Goal: Task Accomplishment & Management: Use online tool/utility

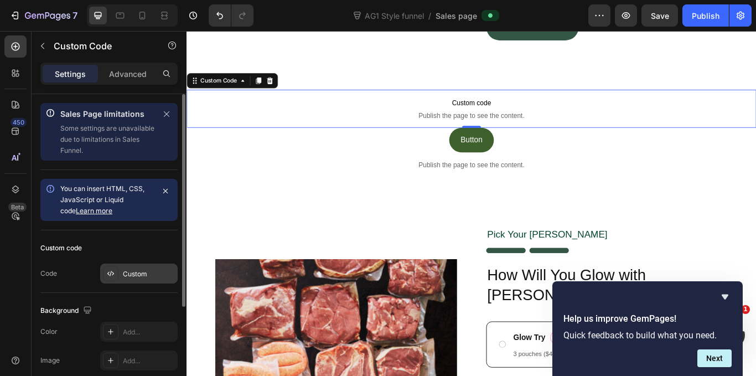
click at [117, 271] on div at bounding box center [110, 273] width 15 height 15
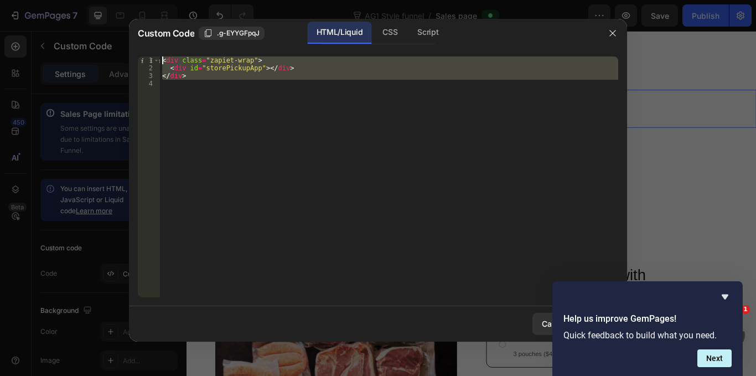
drag, startPoint x: 195, startPoint y: 84, endPoint x: 161, endPoint y: 61, distance: 41.6
click at [161, 61] on div "< div class = "zapiet-wrap" > < div id = "storePickupApp" > </ div > </ div >" at bounding box center [389, 184] width 458 height 256
type textarea "<div class="zapiet-wrap"> <div id="storePickupApp"></div>"
click at [178, 94] on div "< div class = "zapiet-wrap" > < div id = "storePickupApp" > </ div > </ div >" at bounding box center [389, 176] width 458 height 241
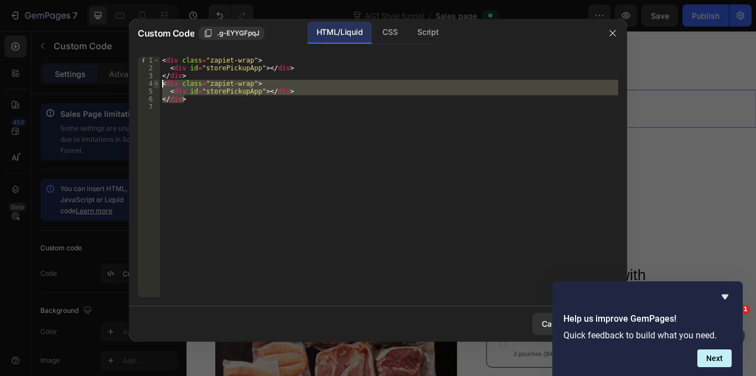
drag, startPoint x: 187, startPoint y: 100, endPoint x: 158, endPoint y: 82, distance: 34.1
click at [158, 82] on div "1 2 3 4 5 6 7 < div class = "zapiet-wrap" > < div id = "storePickupApp" > </ di…" at bounding box center [378, 176] width 480 height 241
type textarea "<div class="zapiet-wrap"> <div id="storePickupApp"></div>"
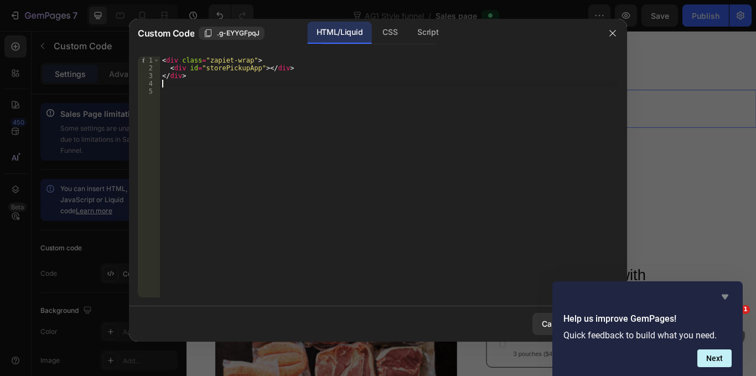
click at [726, 294] on icon "Hide survey" at bounding box center [724, 296] width 13 height 13
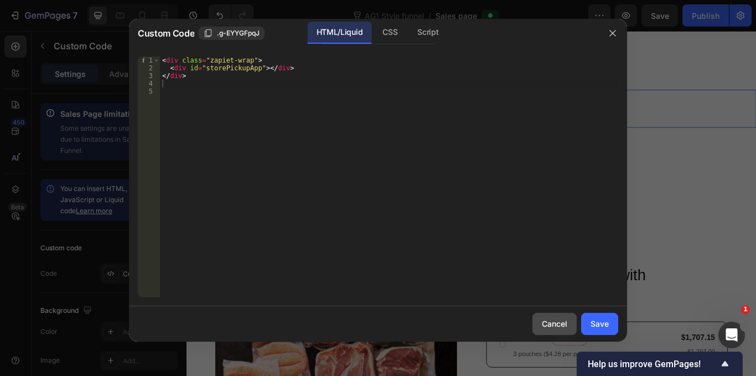
click at [548, 320] on div "Cancel" at bounding box center [554, 324] width 25 height 12
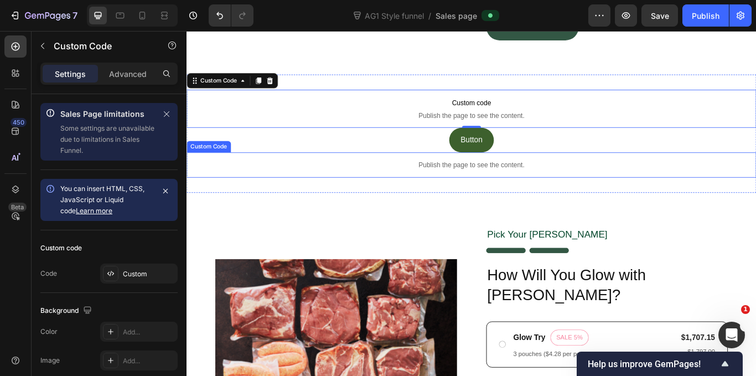
click at [488, 191] on p "Publish the page to see the content." at bounding box center [519, 188] width 664 height 12
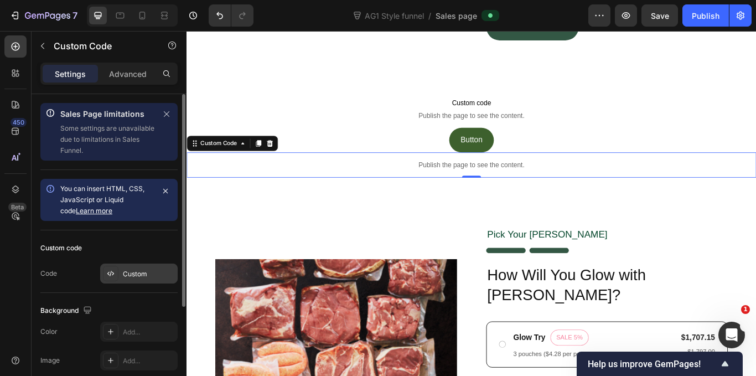
click at [113, 270] on icon at bounding box center [110, 273] width 9 height 9
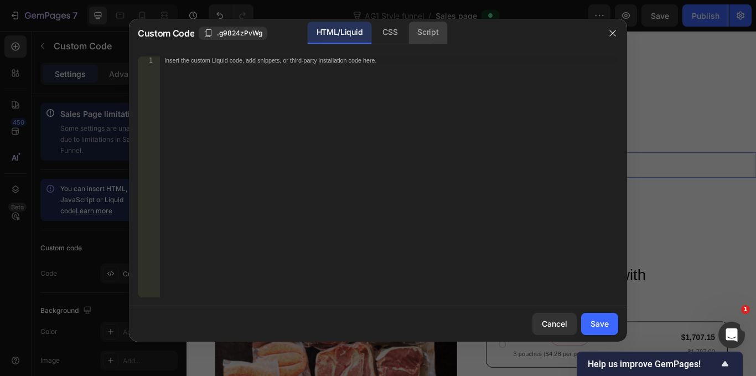
click at [412, 32] on div "Script" at bounding box center [427, 33] width 39 height 22
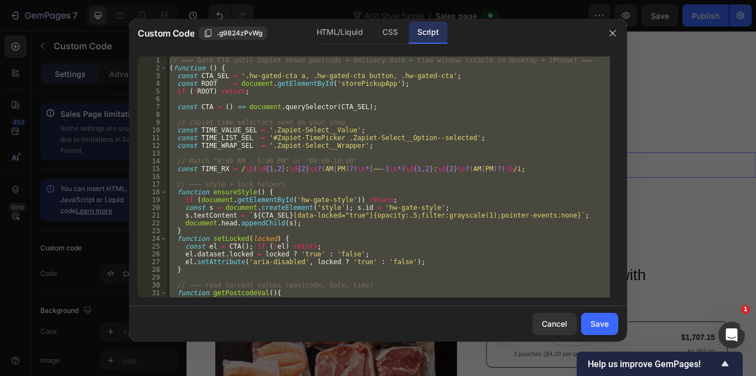
click at [213, 137] on div "// === Gate CTA until Zapiet shows postcode + delivery date + time window (stab…" at bounding box center [388, 176] width 443 height 241
drag, startPoint x: 276, startPoint y: 294, endPoint x: 173, endPoint y: 47, distance: 267.7
click at [173, 47] on div "Custom Code .g9824zPvWg HTML/Liquid CSS Script const TIME_LIST_SEL = '#Zapiet-T…" at bounding box center [378, 180] width 498 height 323
drag, startPoint x: 206, startPoint y: 83, endPoint x: 174, endPoint y: 60, distance: 39.2
click at [205, 82] on div "// === Gate CTA until Zapiet shows postcode + delivery date + time window (stab…" at bounding box center [388, 176] width 443 height 241
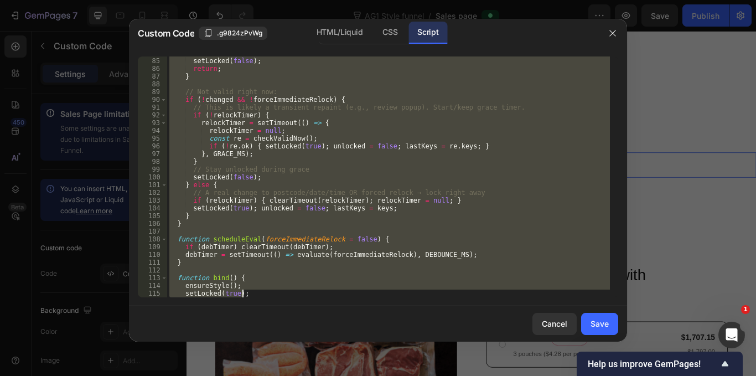
scroll to position [945, 0]
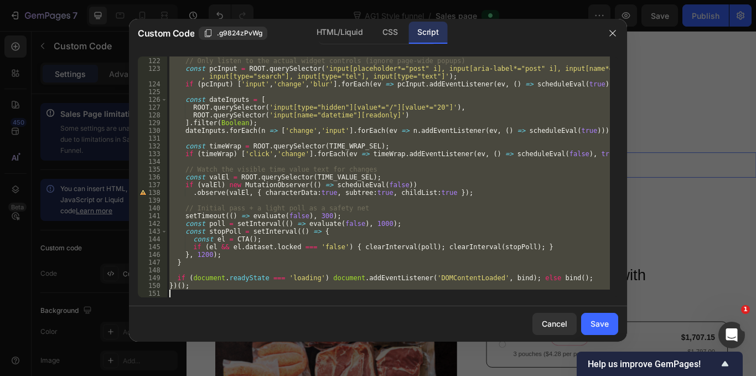
drag, startPoint x: 169, startPoint y: 60, endPoint x: 289, endPoint y: 330, distance: 295.4
click at [289, 330] on div "Custom Code .g9824zPvWg HTML/Liquid CSS Script const ROOT = document.getElement…" at bounding box center [378, 180] width 498 height 323
type textarea "})();"
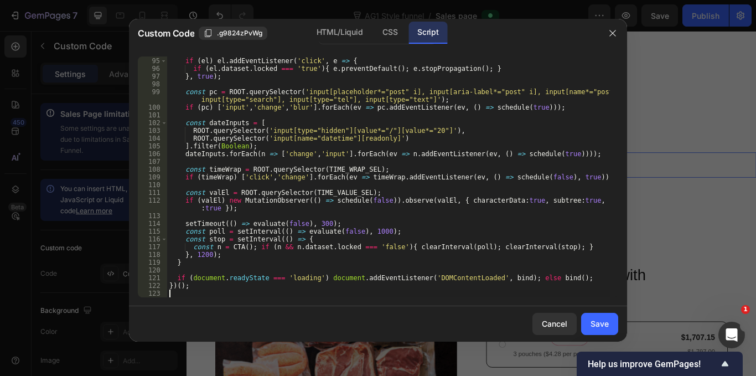
scroll to position [736, 0]
click at [600, 326] on div "Save" at bounding box center [600, 324] width 18 height 12
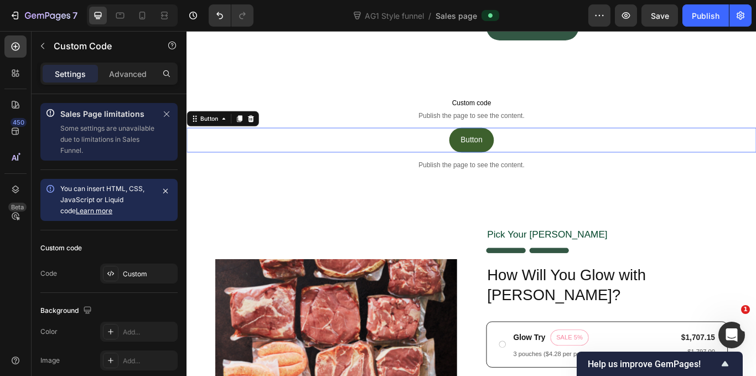
click at [442, 151] on div "Button Button 0" at bounding box center [519, 158] width 664 height 29
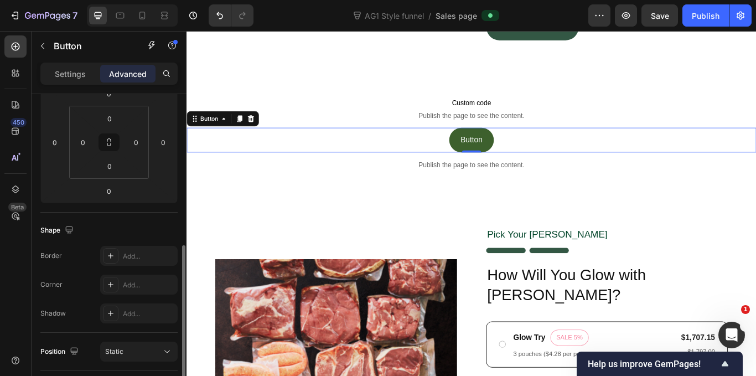
scroll to position [387, 0]
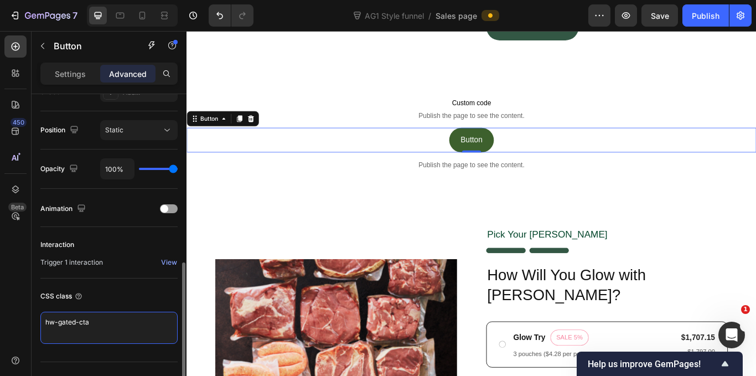
click at [71, 334] on textarea "hw-gated-cta" at bounding box center [108, 328] width 137 height 32
click at [100, 326] on textarea "hw-gated-cta" at bounding box center [108, 328] width 137 height 32
paste textarea ".hw-gated-cta[data-locked="true"]{ opacity:.5; filter:grayscale(1); pointer-eve…"
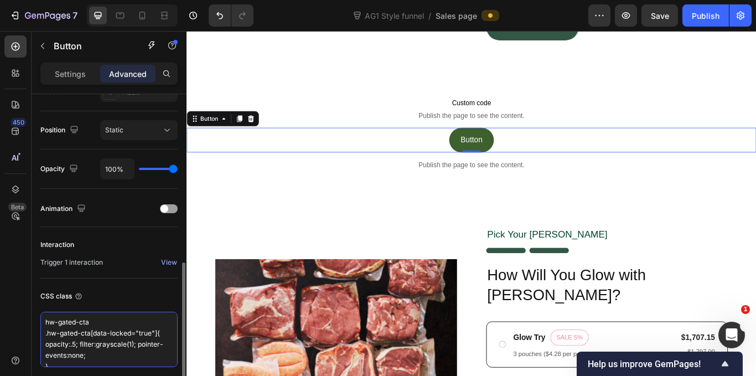
scroll to position [4, 0]
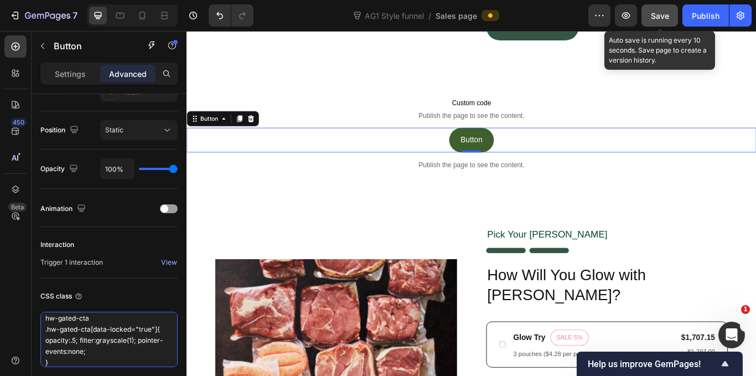
type textarea "hw-gated-cta .hw-gated-cta[data-locked="true"]{ opacity:.5; filter:grayscale(1)…"
click at [669, 17] on span "Save" at bounding box center [660, 15] width 18 height 9
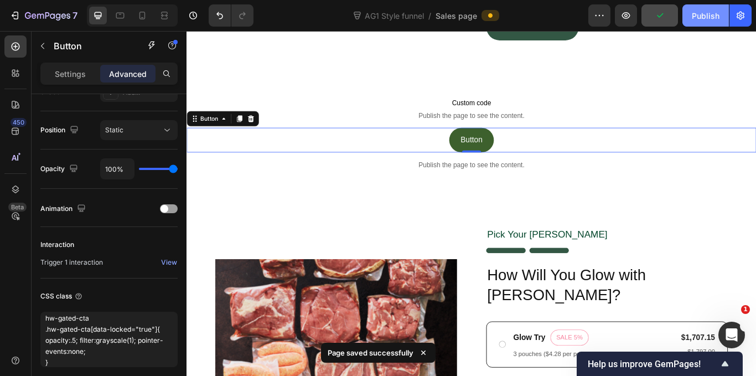
click at [705, 15] on div "Publish" at bounding box center [706, 16] width 28 height 12
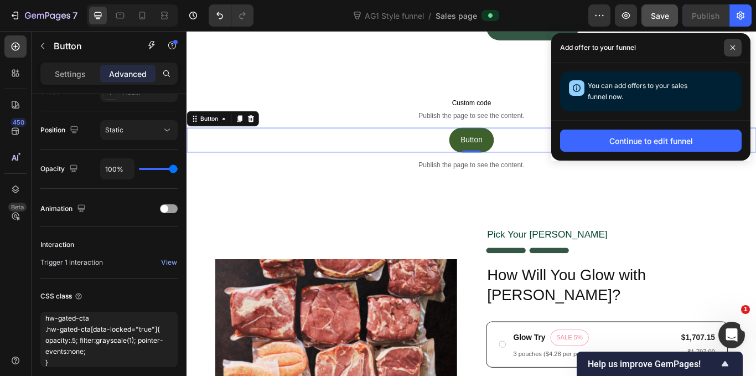
click at [730, 46] on icon at bounding box center [733, 48] width 6 height 6
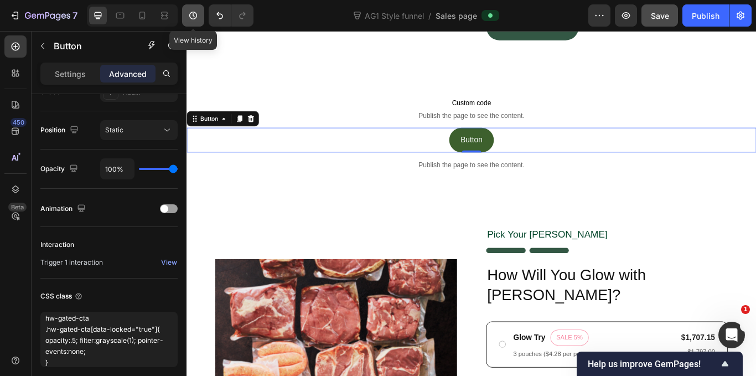
click at [191, 12] on icon "button" at bounding box center [193, 15] width 11 height 11
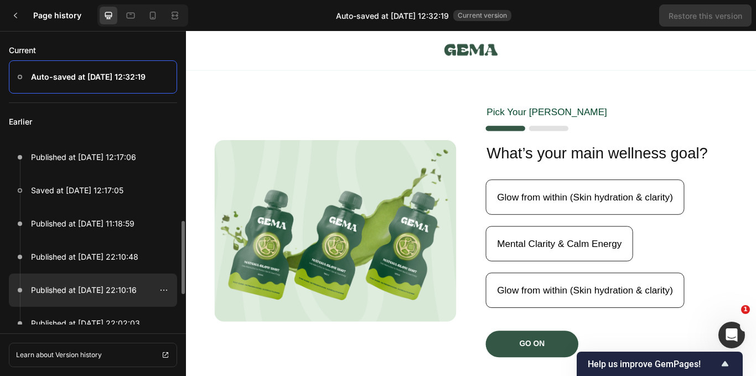
scroll to position [55, 0]
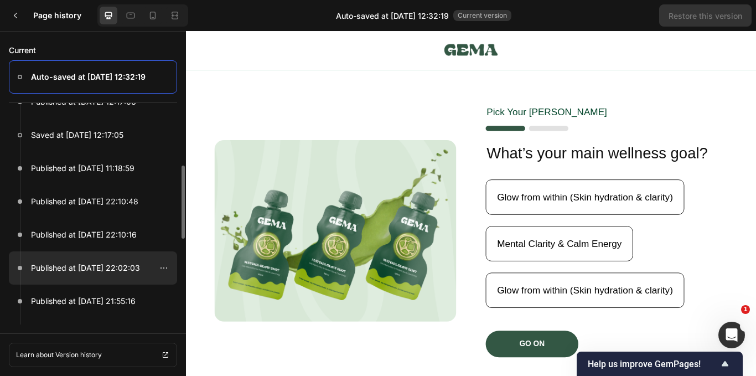
click at [77, 264] on p "Published at Sep 25, 22:02:03" at bounding box center [85, 267] width 109 height 13
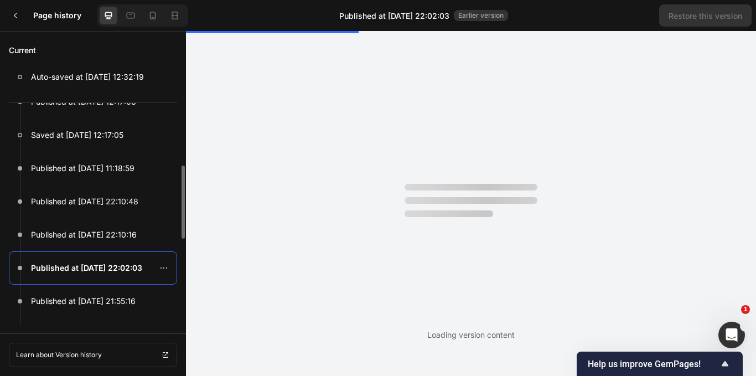
scroll to position [0, 0]
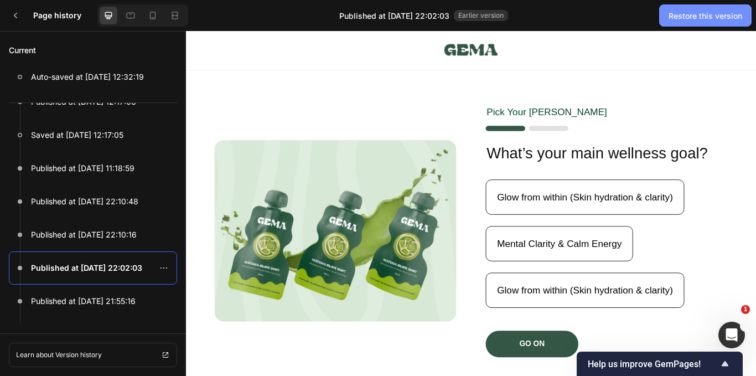
click at [707, 16] on div "Restore this version" at bounding box center [706, 16] width 74 height 12
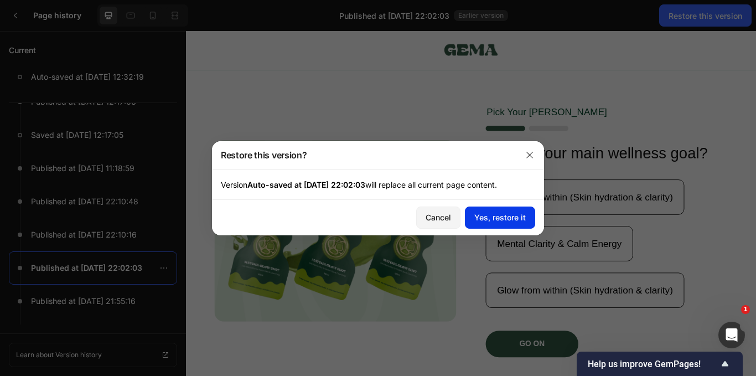
click at [484, 215] on div "Yes, restore it" at bounding box center [499, 217] width 51 height 12
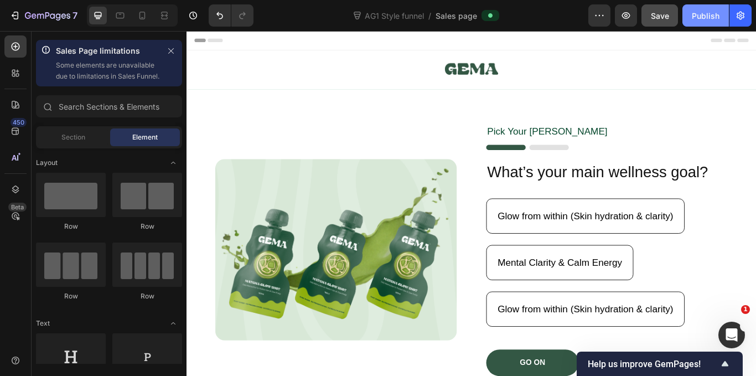
click at [700, 14] on div "Publish" at bounding box center [706, 16] width 28 height 12
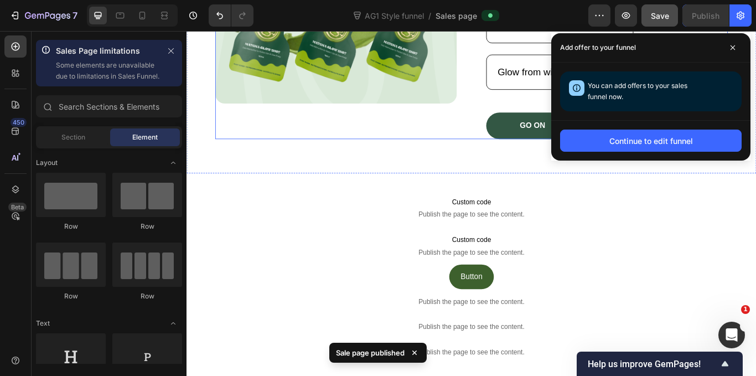
scroll to position [277, 0]
click at [731, 43] on span at bounding box center [733, 48] width 18 height 18
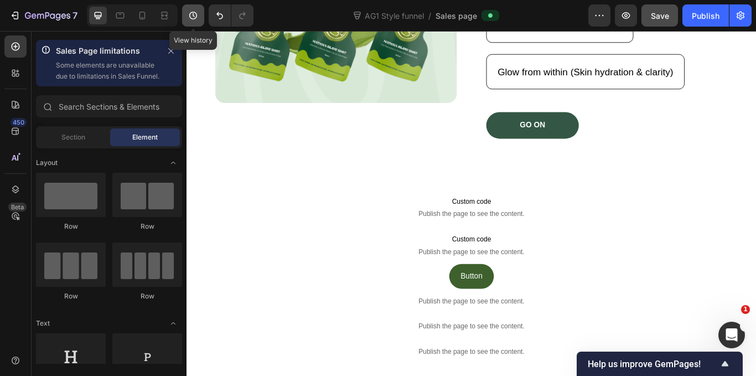
click at [196, 12] on icon "button" at bounding box center [193, 15] width 11 height 11
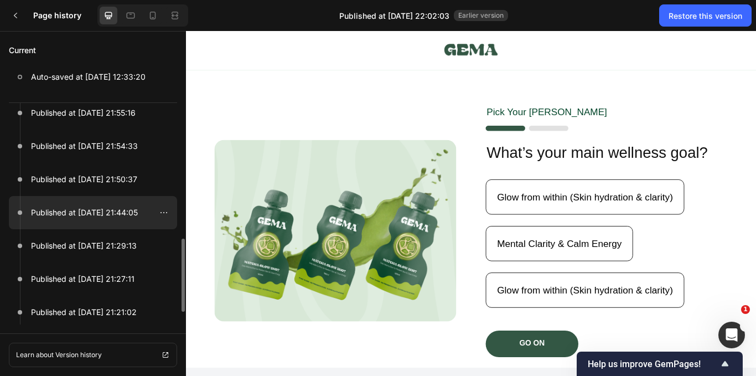
click at [77, 212] on p "Published at Sep 25, 21:44:05" at bounding box center [84, 212] width 107 height 13
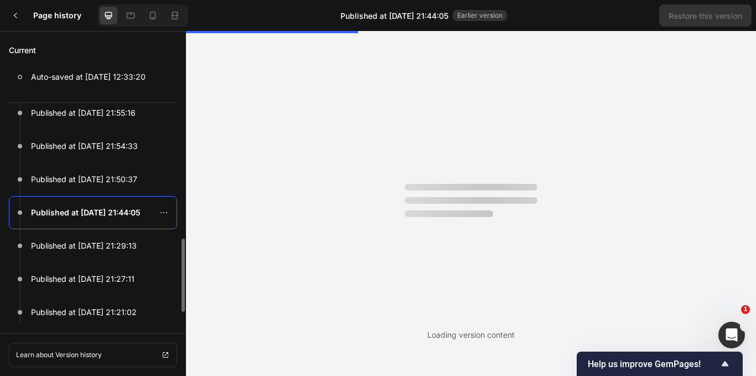
scroll to position [0, 0]
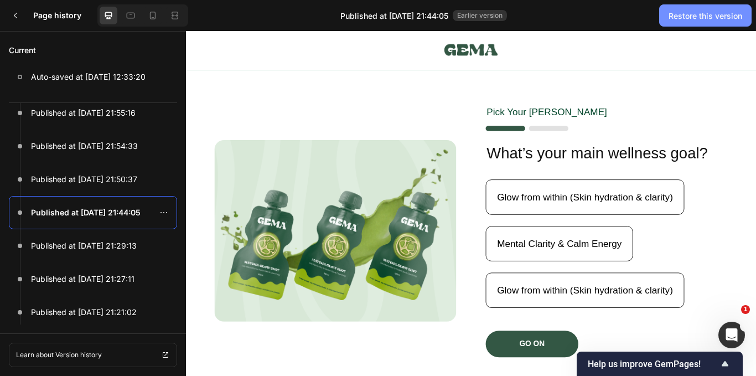
click at [703, 18] on div "Restore this version" at bounding box center [706, 16] width 74 height 12
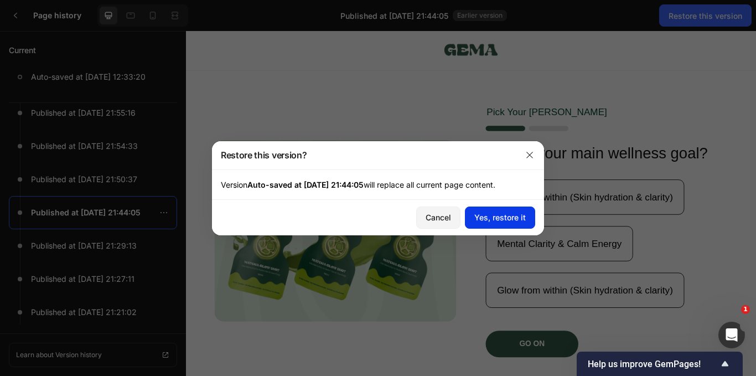
click at [485, 215] on div "Yes, restore it" at bounding box center [499, 217] width 51 height 12
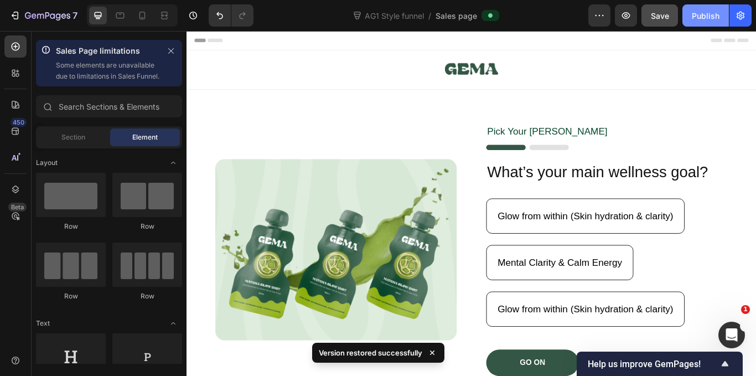
click at [696, 11] on div "Publish" at bounding box center [706, 16] width 28 height 12
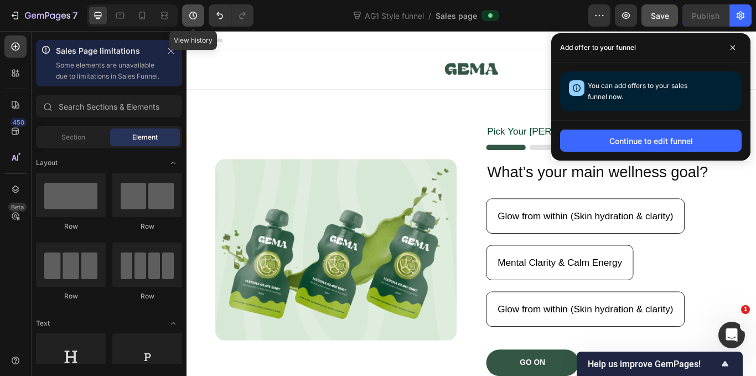
click at [184, 18] on button "button" at bounding box center [193, 15] width 22 height 22
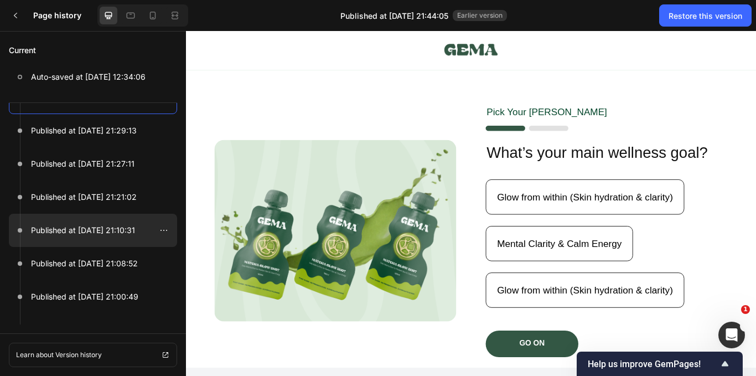
scroll to position [536, 0]
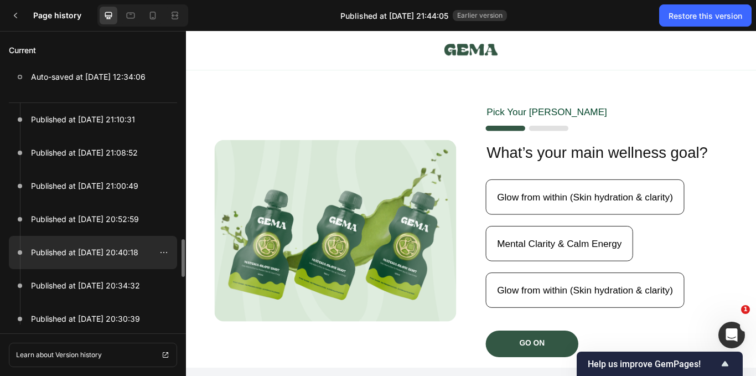
click at [69, 251] on p "Published at Sep 25, 20:40:18" at bounding box center [84, 252] width 107 height 13
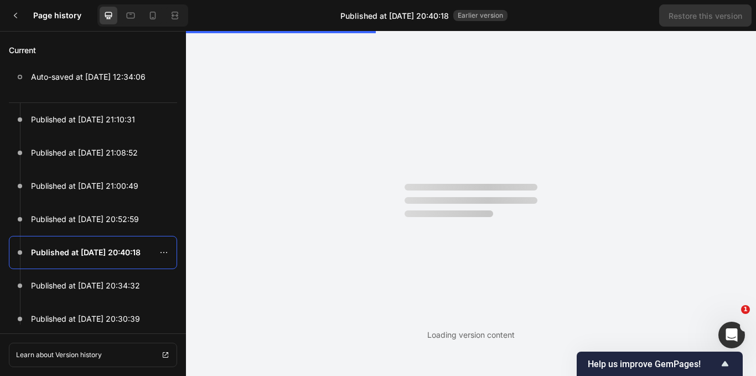
scroll to position [0, 0]
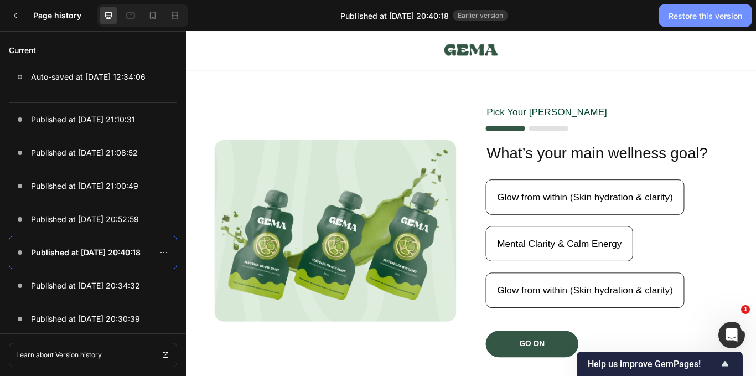
click at [694, 16] on div "Restore this version" at bounding box center [706, 16] width 74 height 12
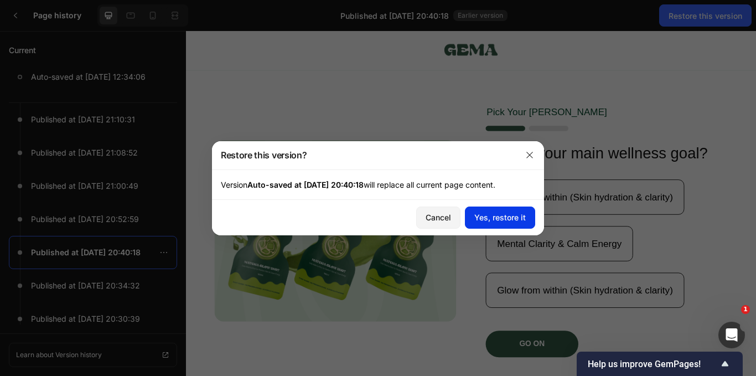
click at [500, 214] on div "Yes, restore it" at bounding box center [499, 217] width 51 height 12
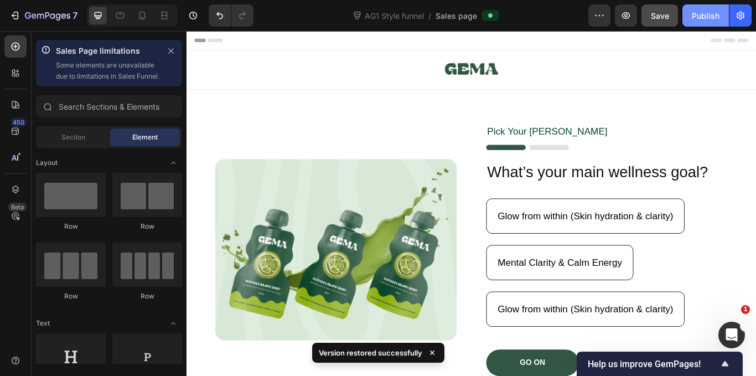
click at [716, 13] on div "Publish" at bounding box center [706, 16] width 28 height 12
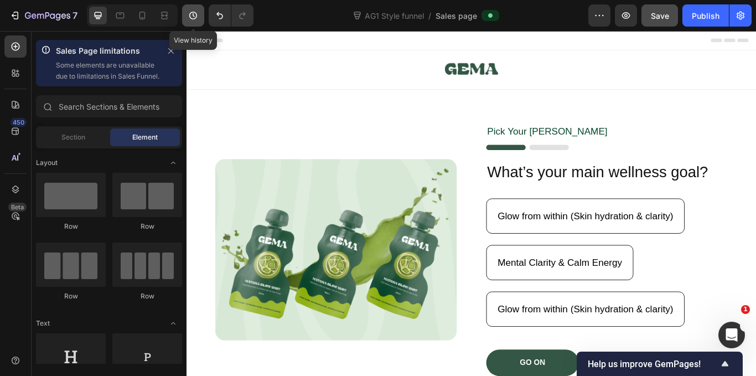
click at [194, 14] on icon "button" at bounding box center [193, 15] width 11 height 11
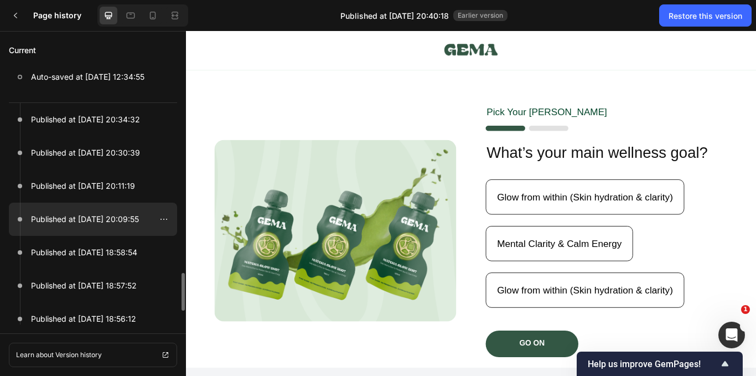
scroll to position [680, 0]
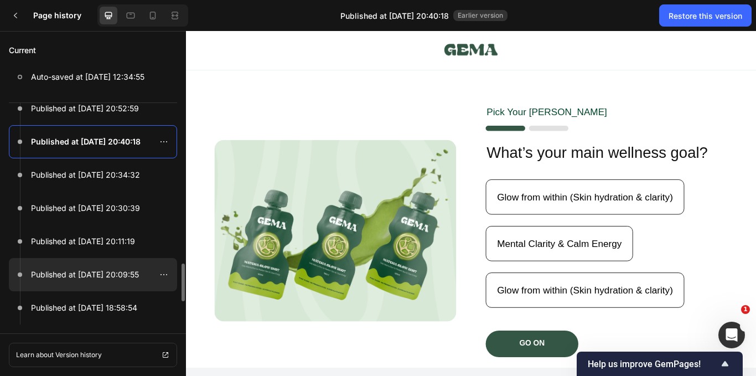
click at [64, 274] on p "Published at Sep 25, 20:09:55" at bounding box center [85, 274] width 108 height 13
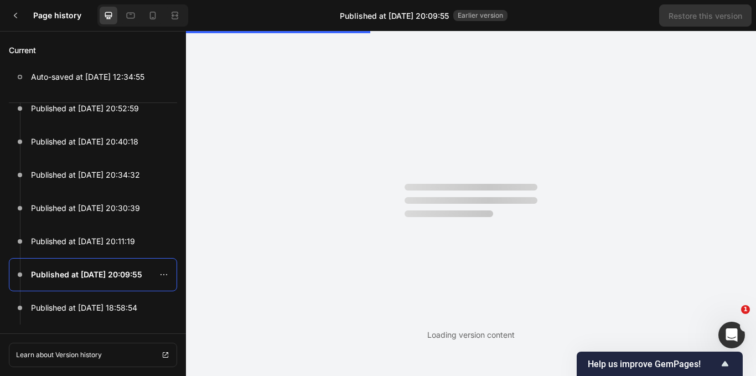
scroll to position [0, 0]
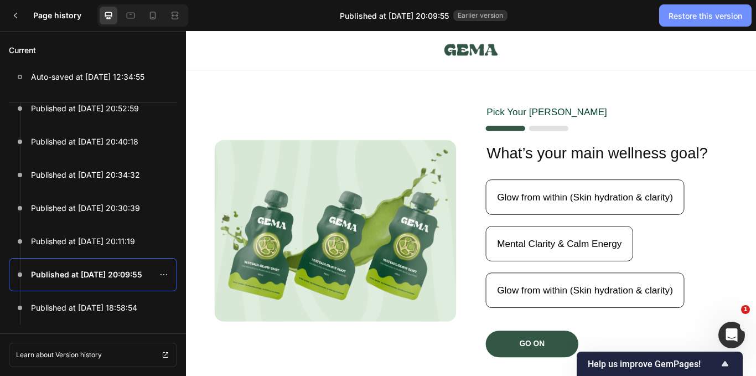
click at [713, 12] on div "Restore this version" at bounding box center [706, 16] width 74 height 12
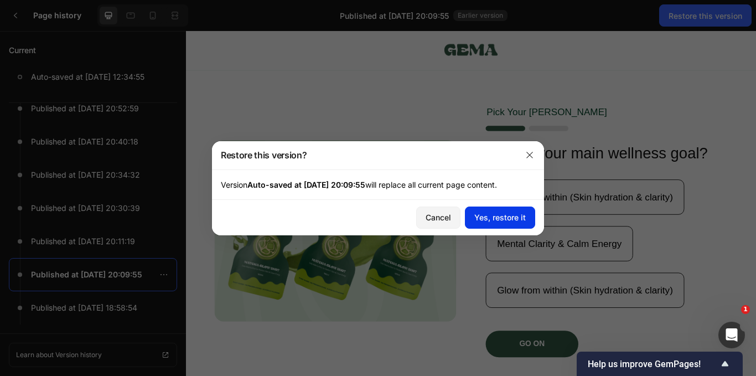
click at [510, 218] on div "Yes, restore it" at bounding box center [499, 217] width 51 height 12
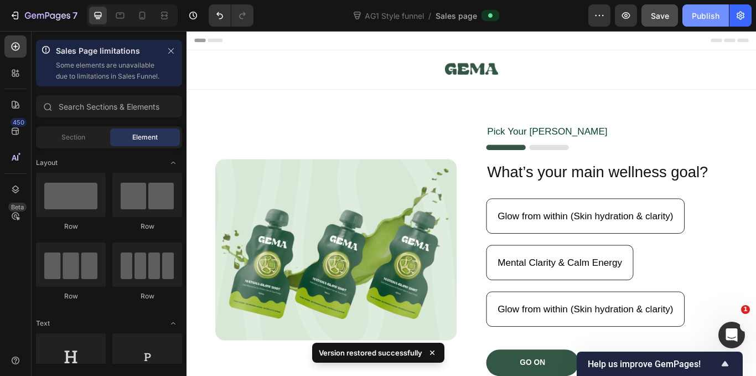
click at [708, 17] on div "Publish" at bounding box center [706, 16] width 28 height 12
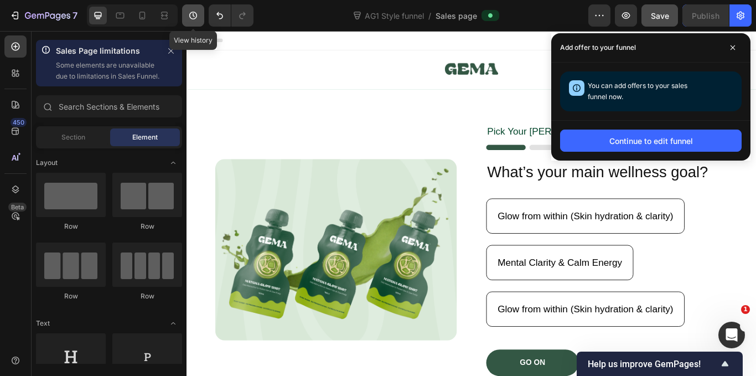
click at [191, 10] on icon "button" at bounding box center [193, 15] width 11 height 11
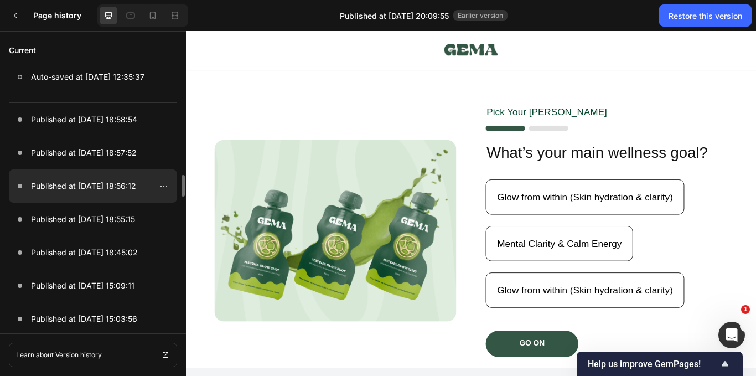
scroll to position [790, 0]
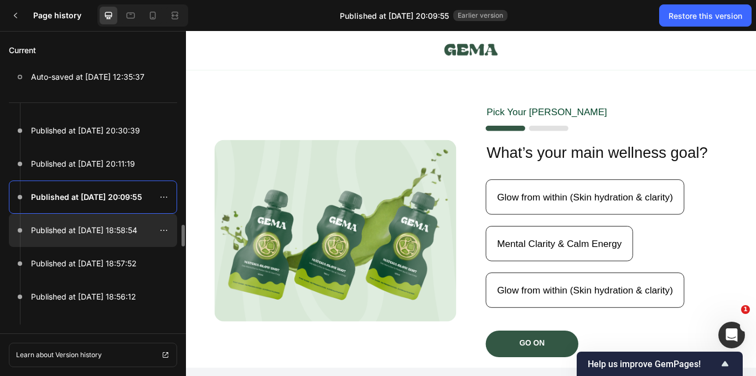
click at [74, 234] on p "Published at Sep 25, 18:58:54" at bounding box center [84, 230] width 106 height 13
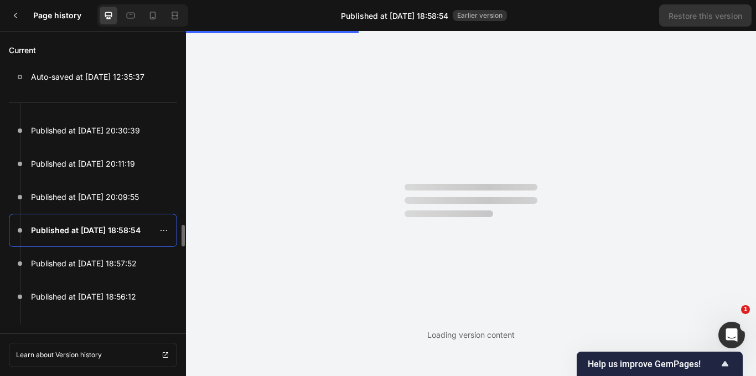
scroll to position [0, 0]
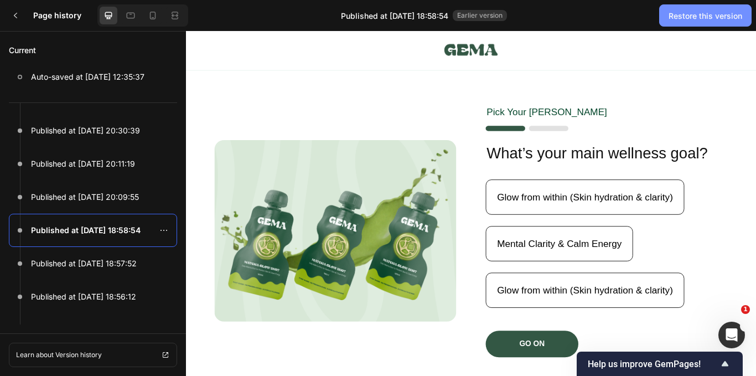
click at [706, 18] on div "Restore this version" at bounding box center [706, 16] width 74 height 12
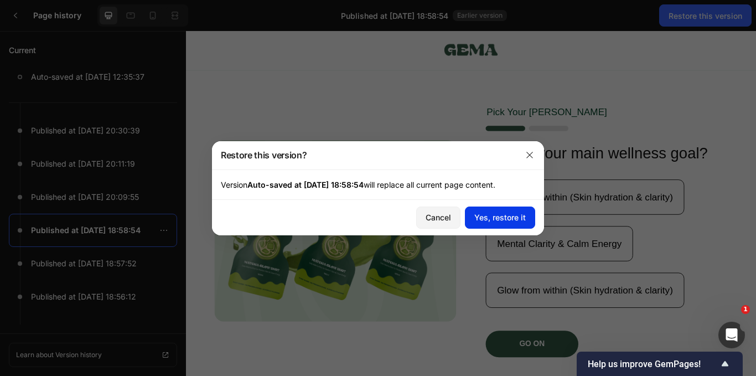
click at [475, 209] on button "Yes, restore it" at bounding box center [500, 217] width 70 height 22
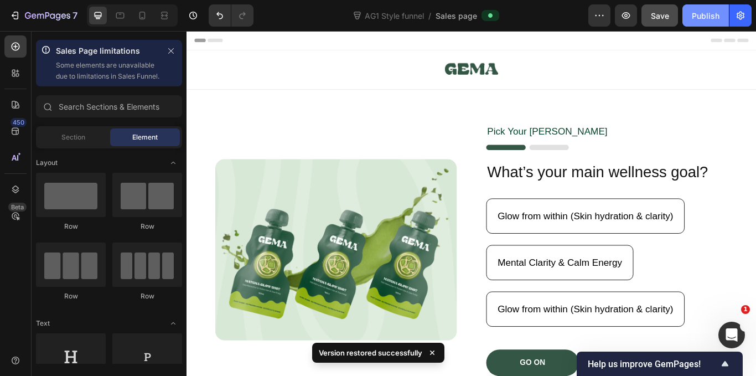
click at [707, 17] on div "Publish" at bounding box center [706, 16] width 28 height 12
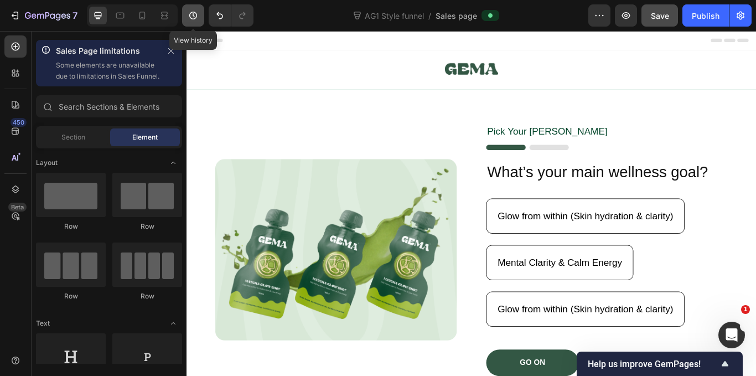
click at [194, 13] on icon "button" at bounding box center [193, 15] width 11 height 11
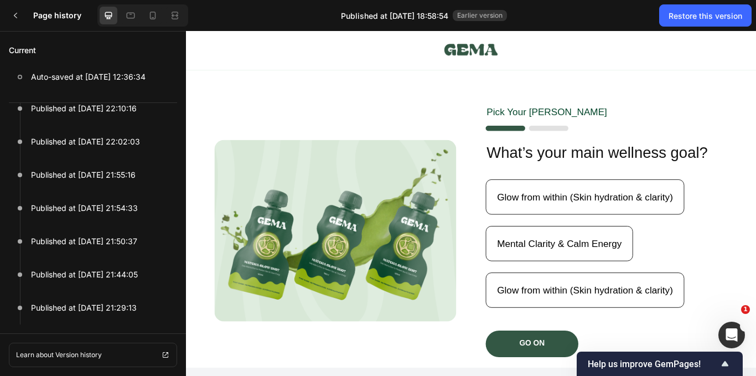
scroll to position [458, 0]
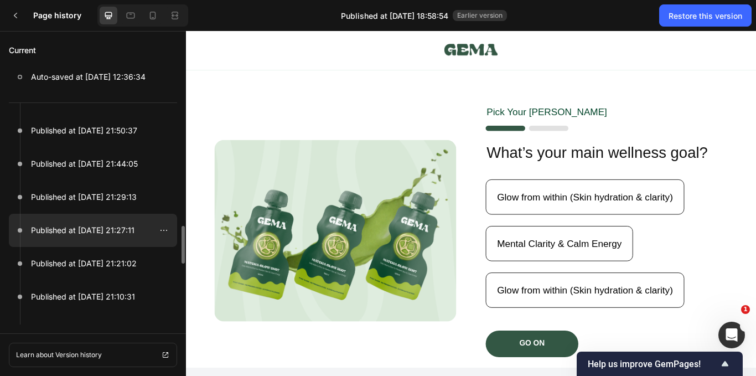
click at [71, 226] on p "Published at Sep 25, 21:27:11" at bounding box center [82, 230] width 103 height 13
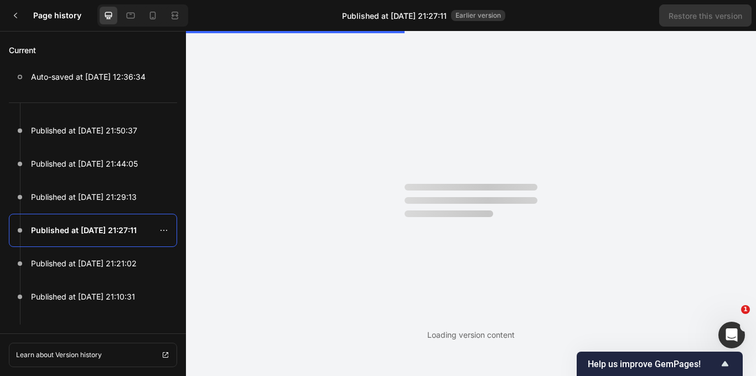
scroll to position [0, 0]
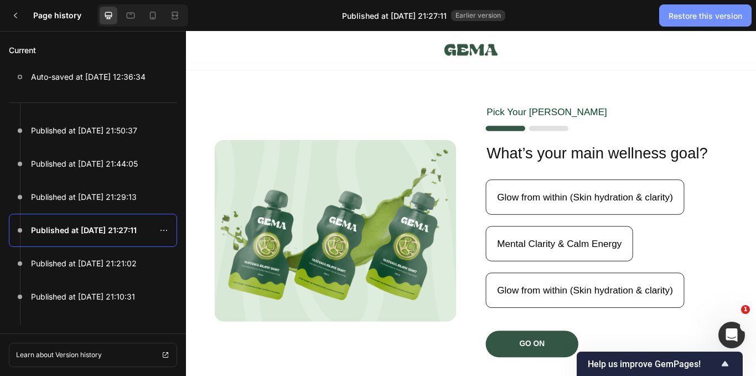
click at [695, 14] on div "Restore this version" at bounding box center [706, 16] width 74 height 12
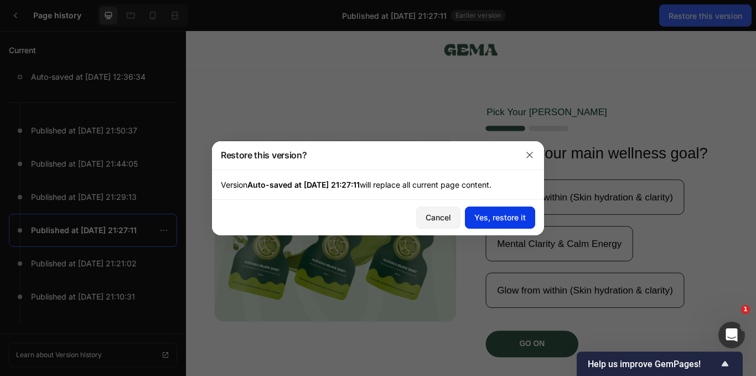
click at [493, 217] on div "Yes, restore it" at bounding box center [499, 217] width 51 height 12
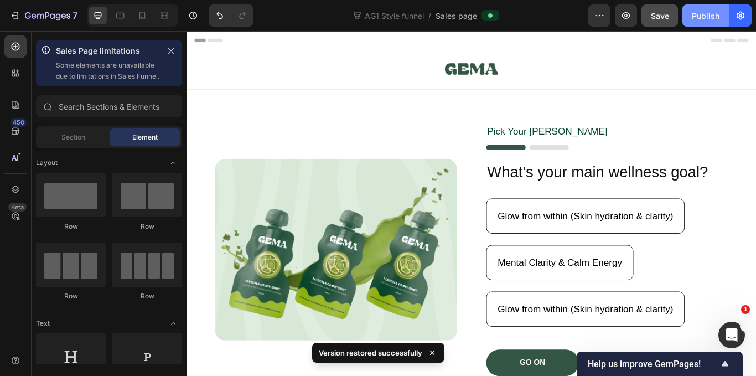
click at [692, 17] on div "Publish" at bounding box center [706, 16] width 28 height 12
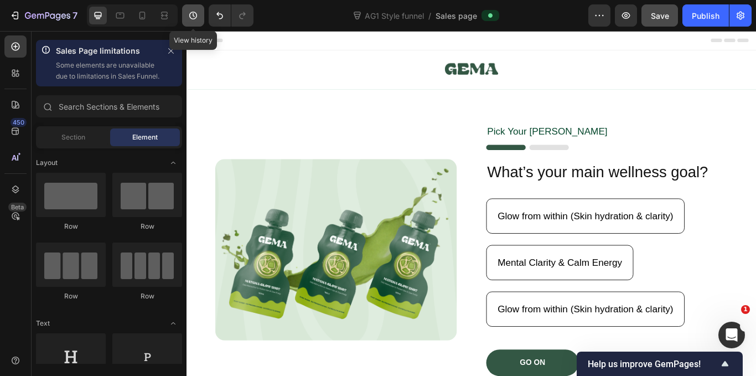
click at [188, 11] on icon "button" at bounding box center [193, 15] width 11 height 11
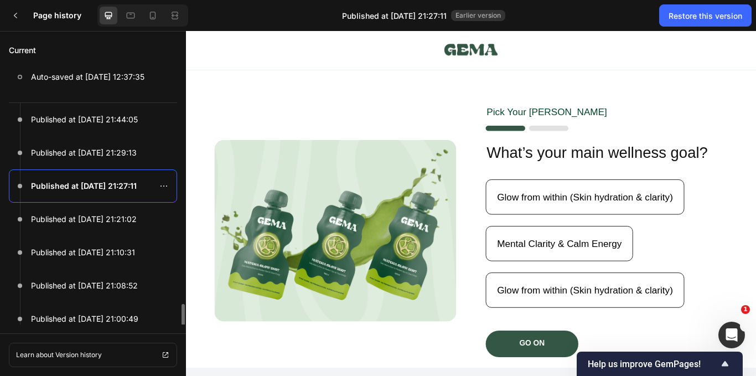
scroll to position [591, 0]
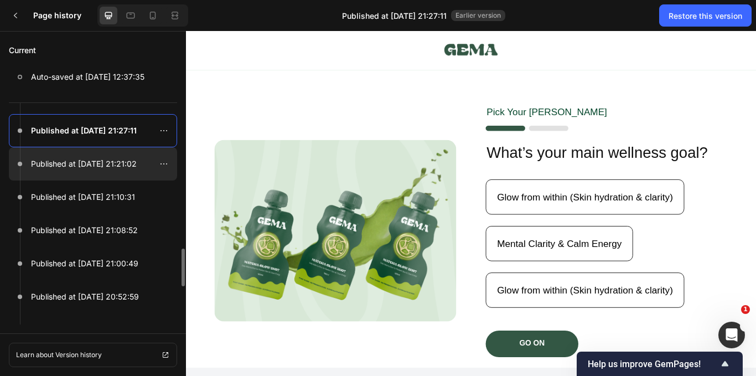
click at [81, 167] on p "Published at Sep 25, 21:21:02" at bounding box center [84, 163] width 106 height 13
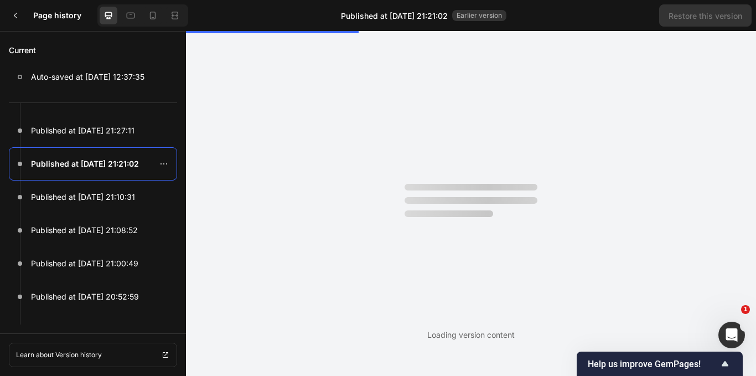
scroll to position [0, 0]
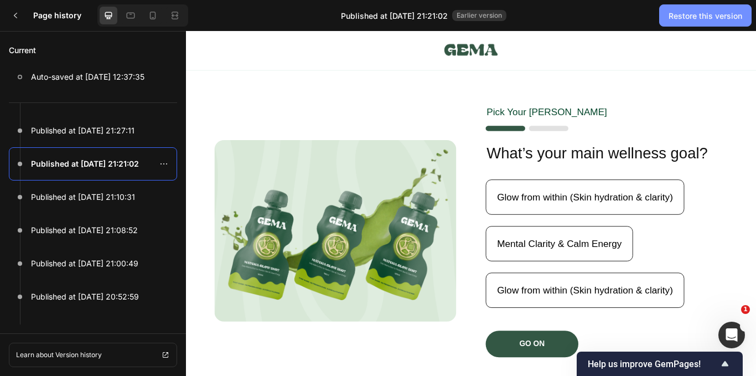
click at [696, 20] on div "Restore this version" at bounding box center [706, 16] width 74 height 12
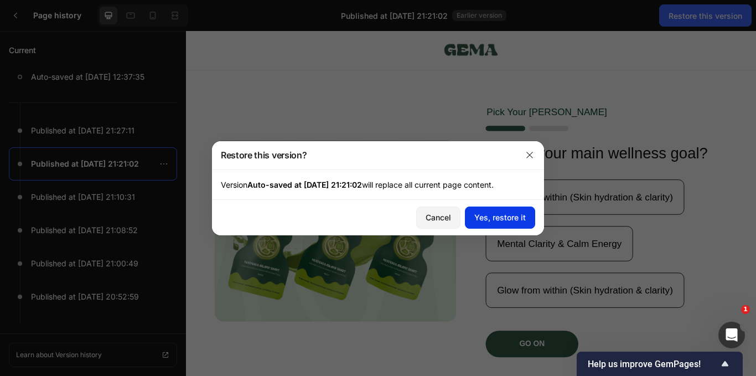
click at [485, 218] on div "Yes, restore it" at bounding box center [499, 217] width 51 height 12
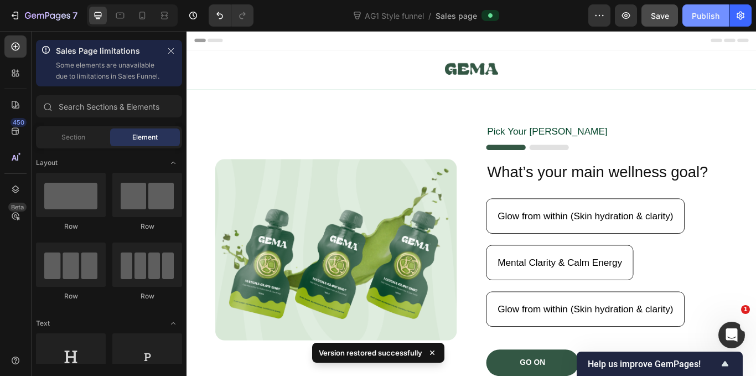
click at [705, 13] on div "Publish" at bounding box center [706, 16] width 28 height 12
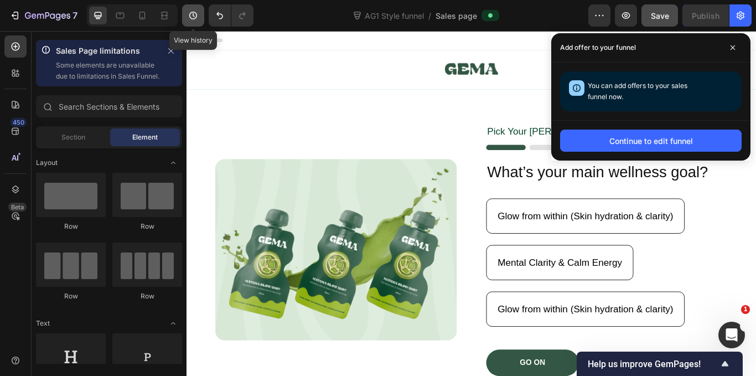
click at [187, 14] on button "button" at bounding box center [193, 15] width 22 height 22
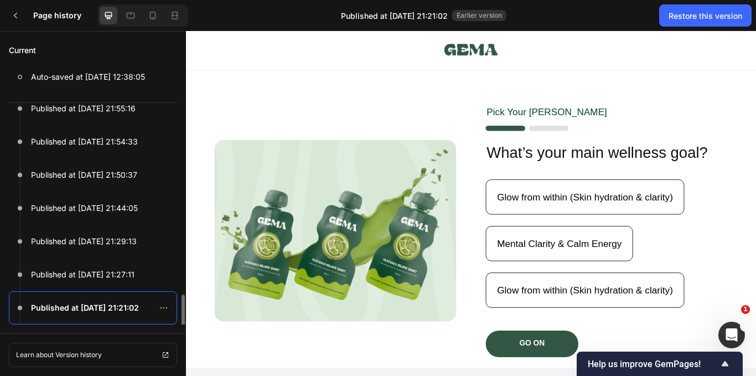
scroll to position [536, 0]
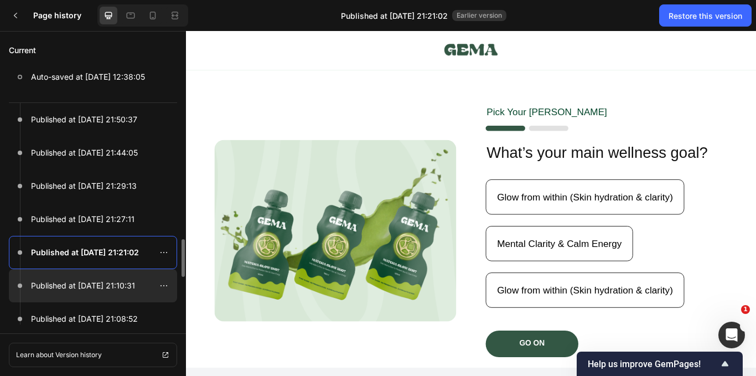
click at [86, 287] on p "Published at Sep 25, 21:10:31" at bounding box center [83, 285] width 104 height 13
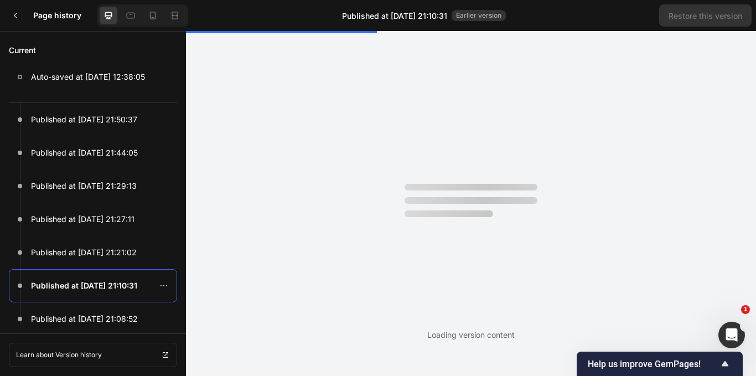
scroll to position [0, 0]
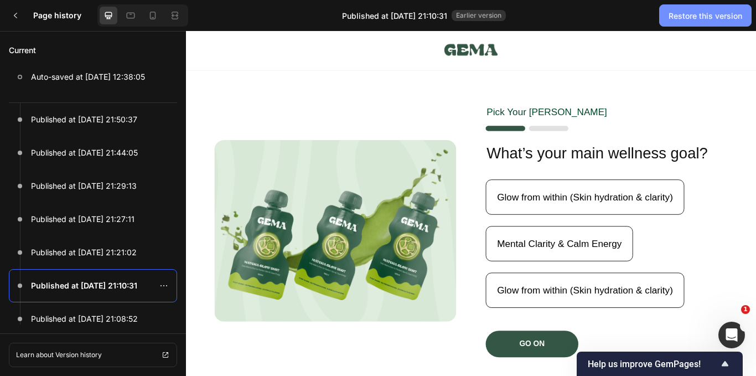
click at [702, 15] on div "Restore this version" at bounding box center [706, 16] width 74 height 12
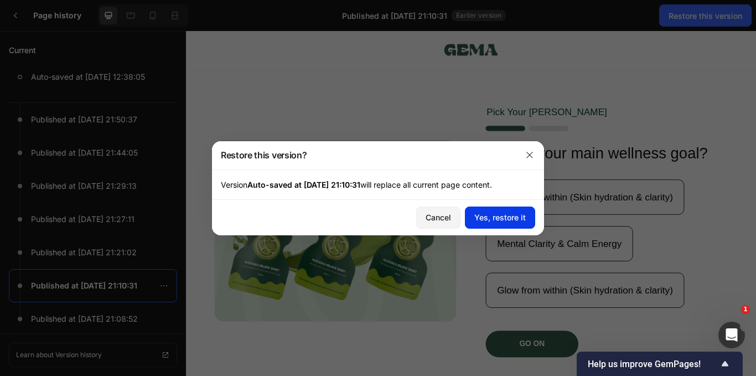
click at [490, 218] on div "Yes, restore it" at bounding box center [499, 217] width 51 height 12
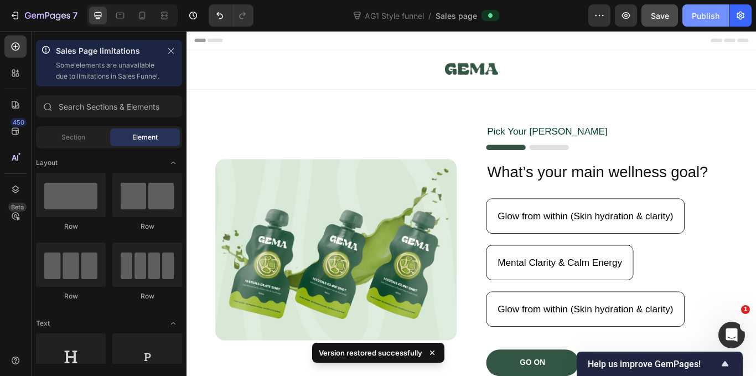
click at [691, 16] on button "Publish" at bounding box center [705, 15] width 46 height 22
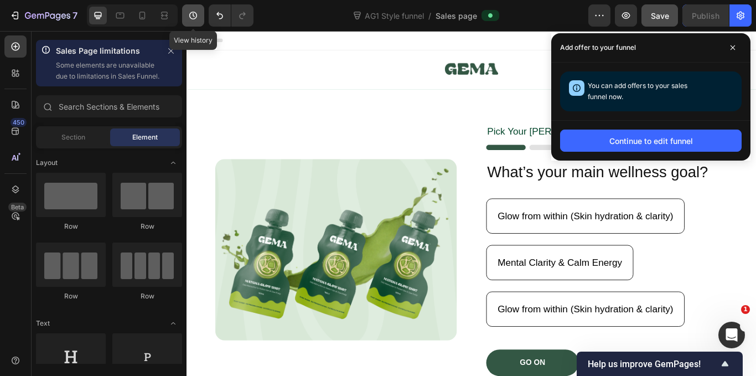
click at [198, 12] on icon "button" at bounding box center [193, 15] width 11 height 11
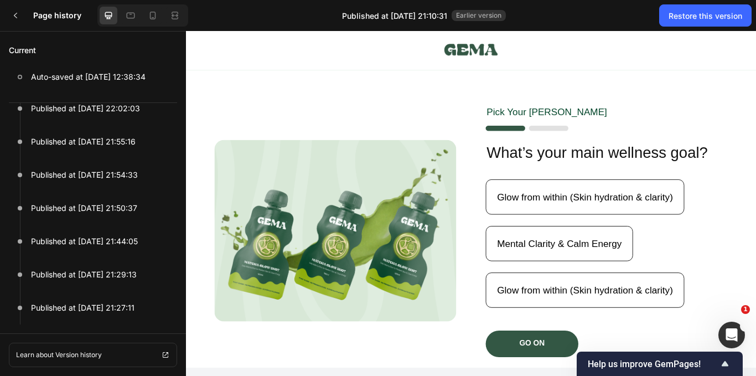
scroll to position [646, 0]
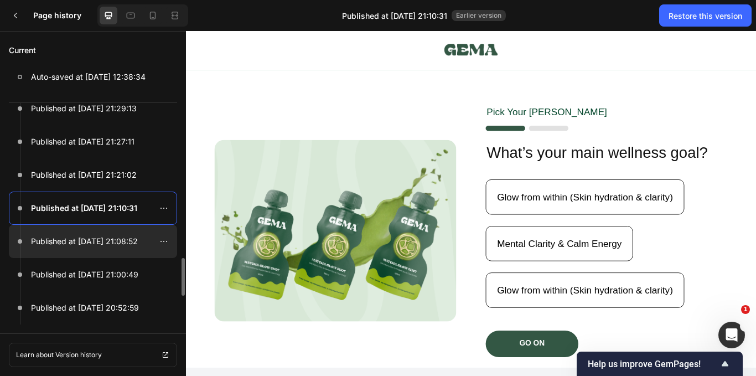
click at [86, 241] on p "Published at Sep 25, 21:08:52" at bounding box center [84, 241] width 107 height 13
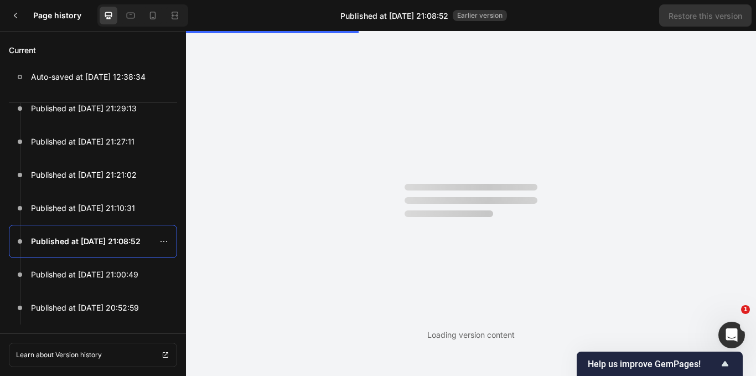
scroll to position [0, 0]
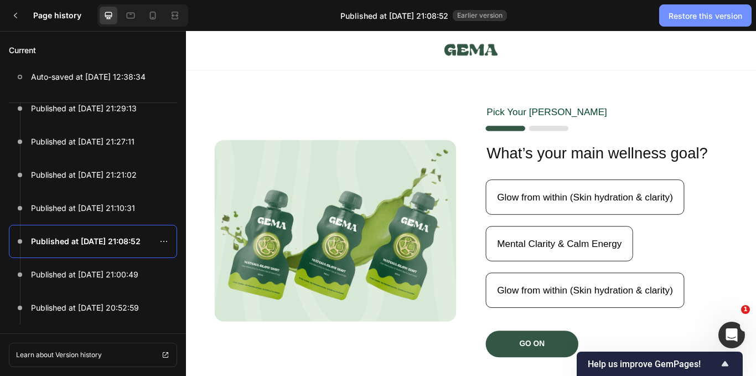
click at [692, 13] on div "Restore this version" at bounding box center [706, 16] width 74 height 12
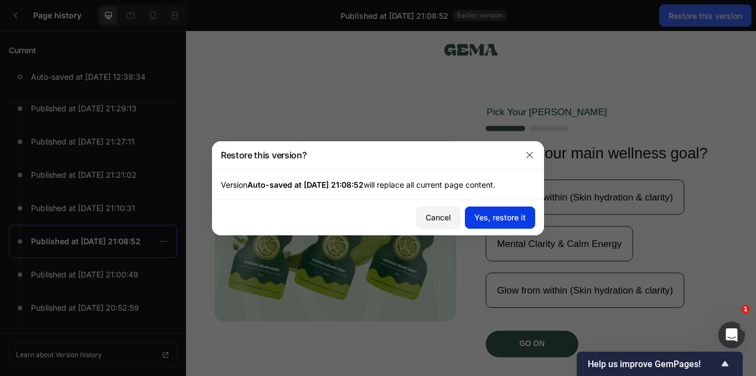
click at [500, 215] on div "Yes, restore it" at bounding box center [499, 217] width 51 height 12
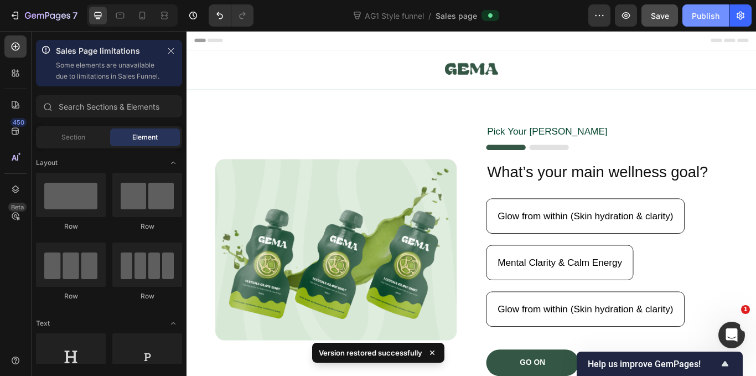
click at [700, 10] on div "Publish" at bounding box center [706, 16] width 28 height 12
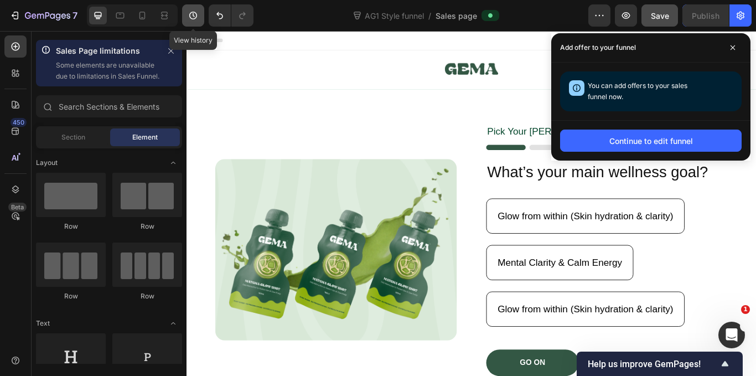
click at [197, 7] on button "button" at bounding box center [193, 15] width 22 height 22
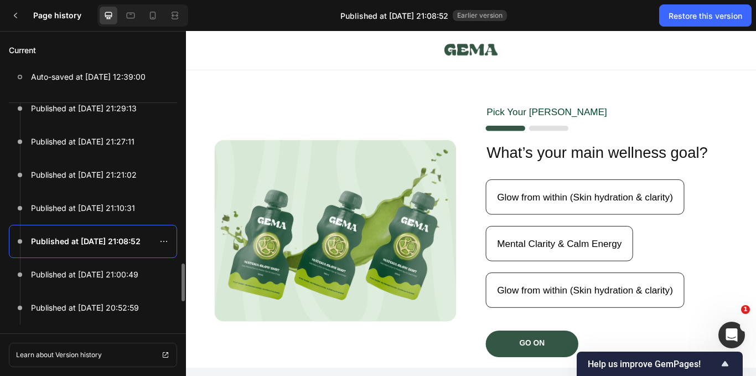
scroll to position [735, 0]
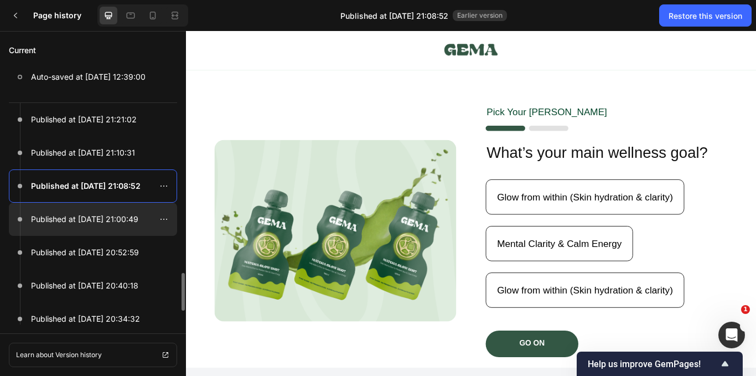
click at [84, 220] on p "Published at Sep 25, 21:00:49" at bounding box center [84, 219] width 107 height 13
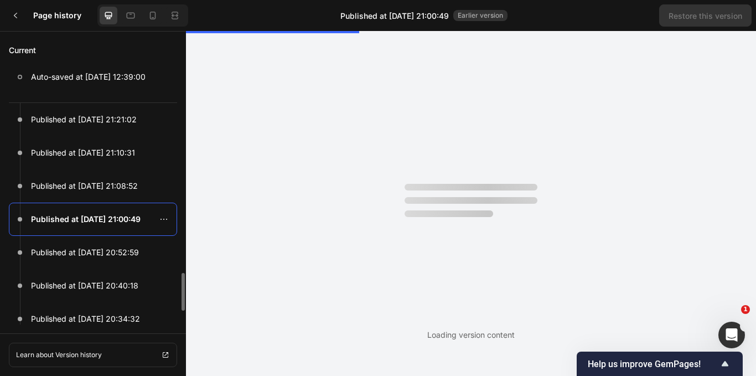
scroll to position [0, 0]
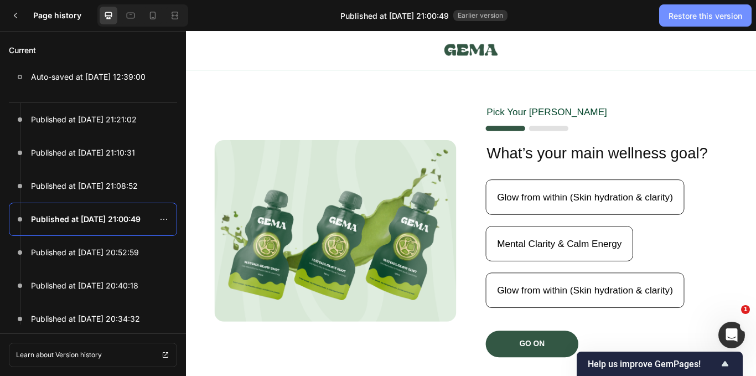
click at [693, 13] on div "Restore this version" at bounding box center [706, 16] width 74 height 12
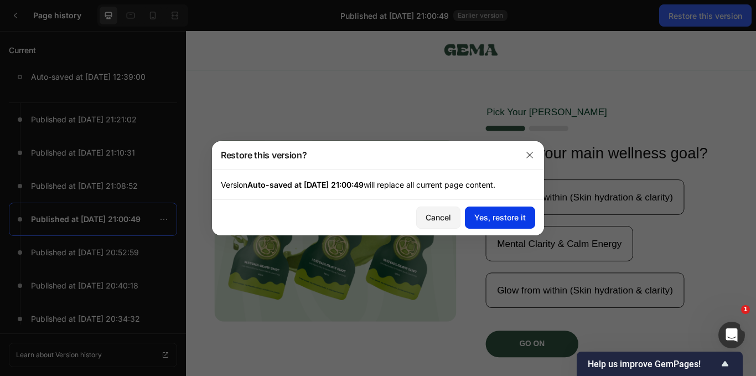
click at [493, 222] on div "Yes, restore it" at bounding box center [499, 217] width 51 height 12
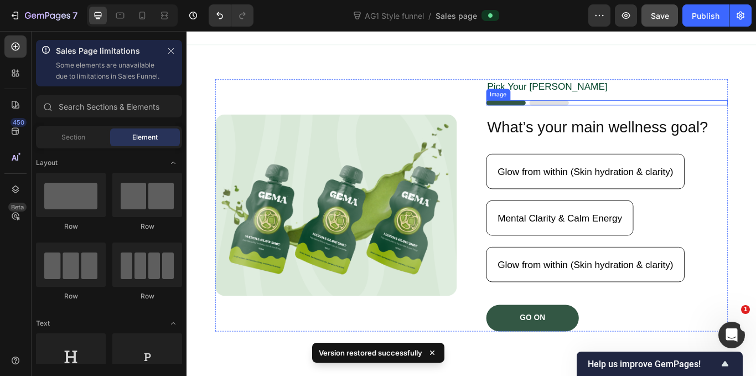
scroll to position [111, 0]
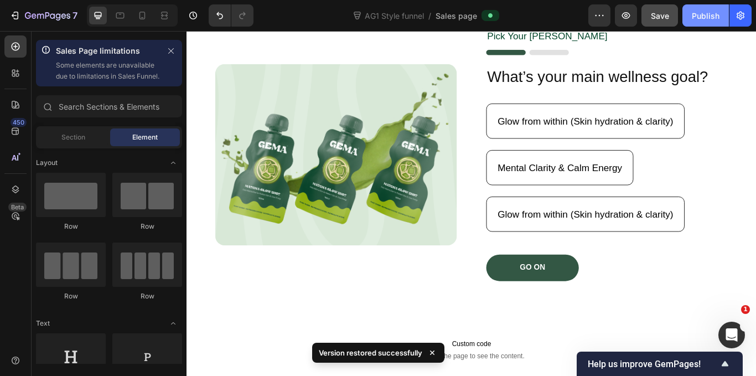
click at [708, 18] on div "Publish" at bounding box center [706, 16] width 28 height 12
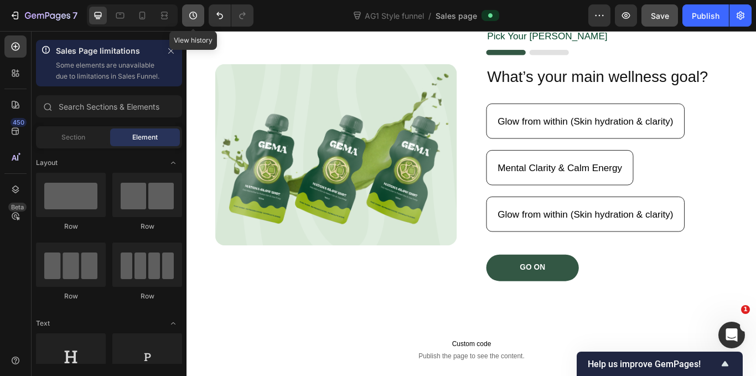
click at [189, 11] on icon "button" at bounding box center [193, 15] width 11 height 11
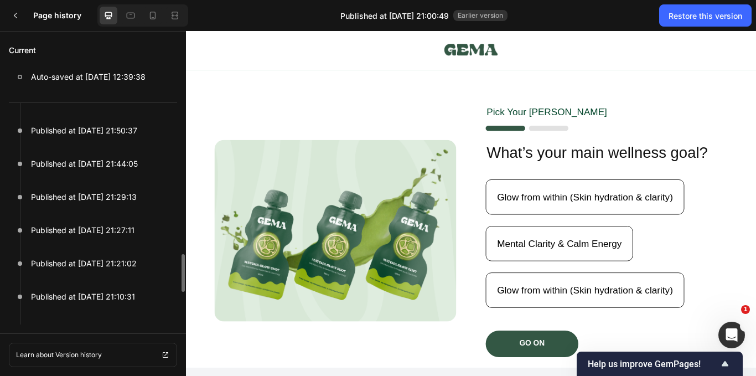
scroll to position [790, 0]
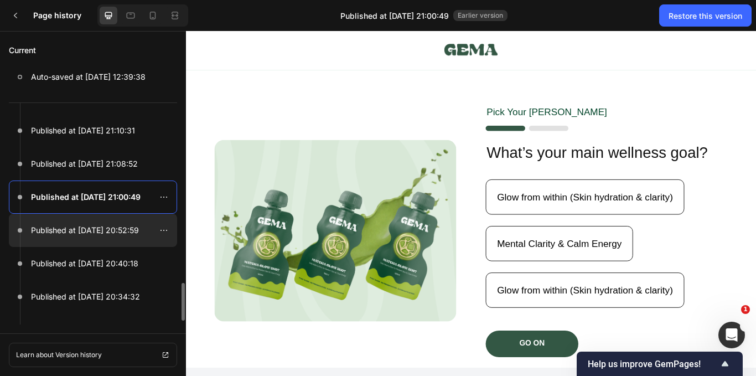
click at [92, 224] on p "Published at Sep 25, 20:52:59" at bounding box center [85, 230] width 108 height 13
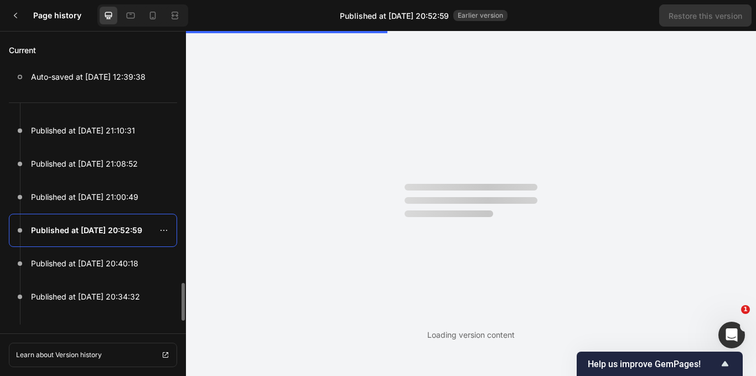
scroll to position [0, 0]
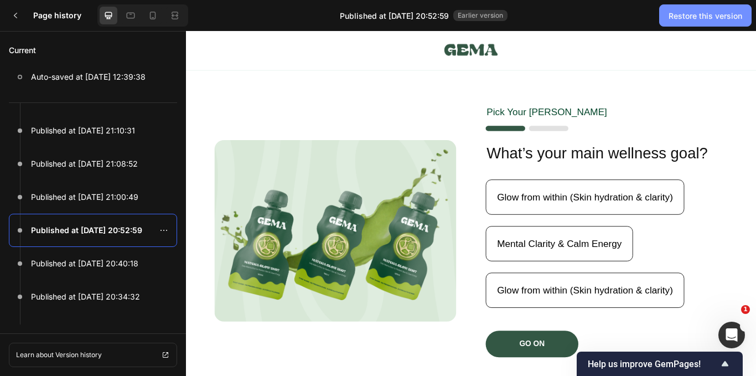
click at [711, 20] on div "Restore this version" at bounding box center [706, 16] width 74 height 12
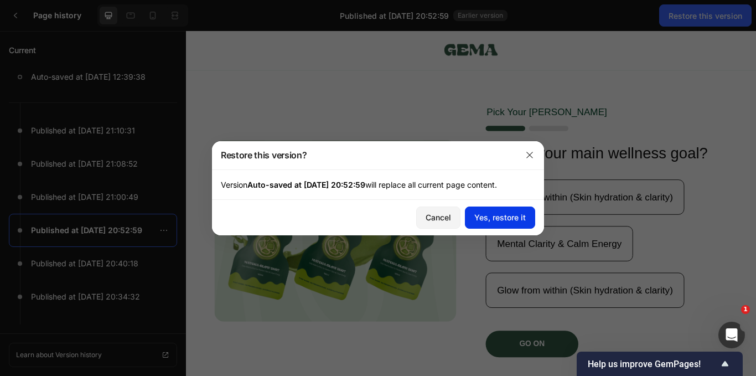
click at [505, 226] on button "Yes, restore it" at bounding box center [500, 217] width 70 height 22
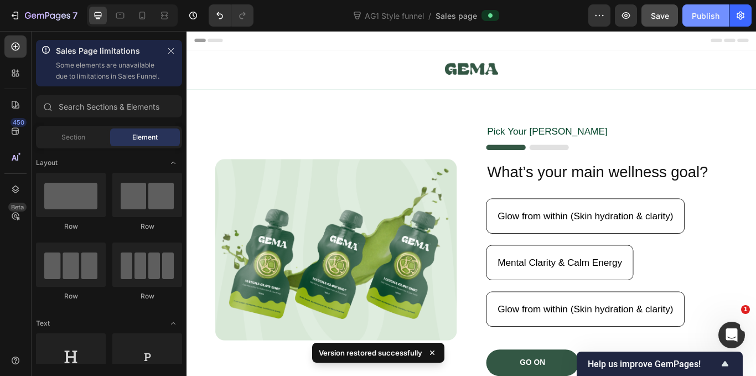
click at [708, 13] on div "Publish" at bounding box center [706, 16] width 28 height 12
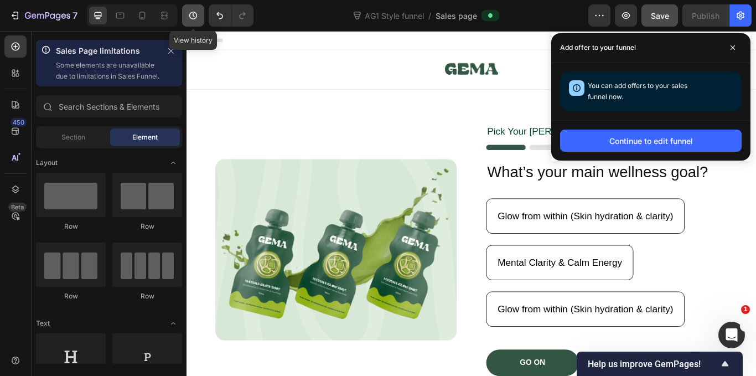
click at [191, 17] on icon "button" at bounding box center [193, 15] width 11 height 11
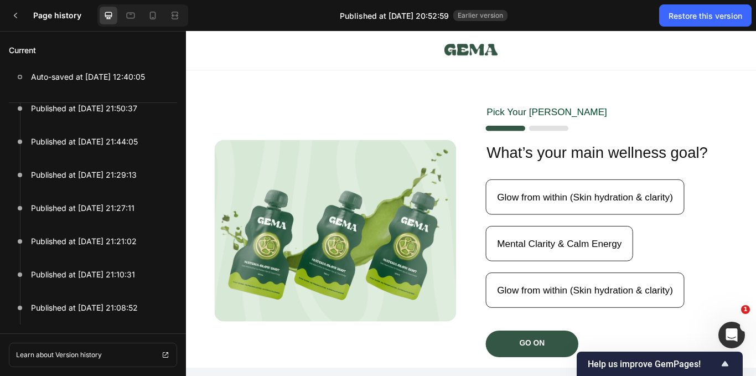
scroll to position [812, 0]
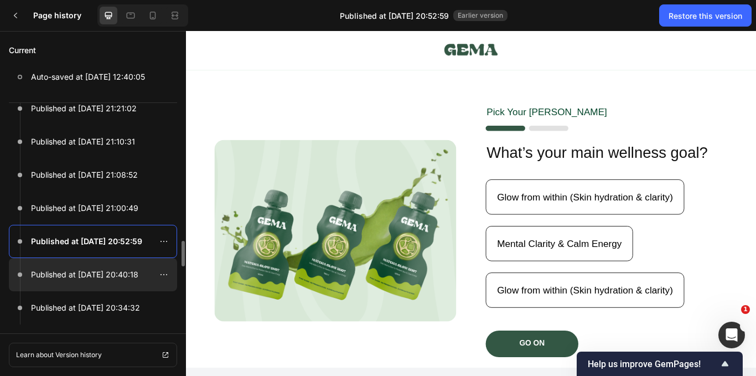
click at [84, 269] on p "Published at Sep 25, 20:40:18" at bounding box center [84, 274] width 107 height 13
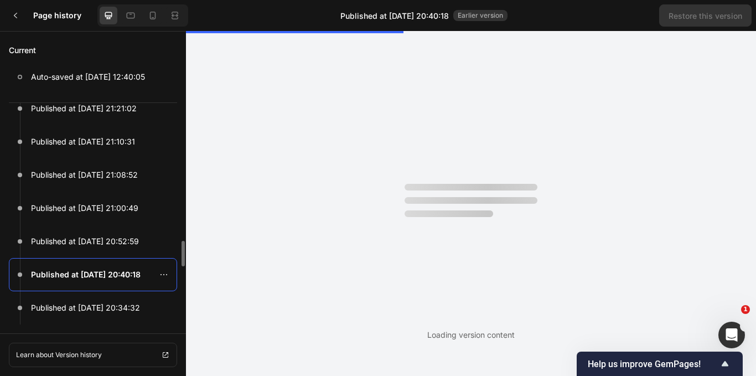
scroll to position [0, 0]
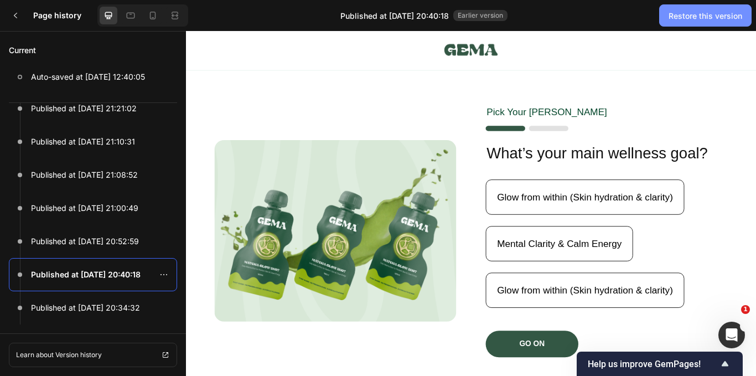
click at [697, 15] on div "Restore this version" at bounding box center [706, 16] width 74 height 12
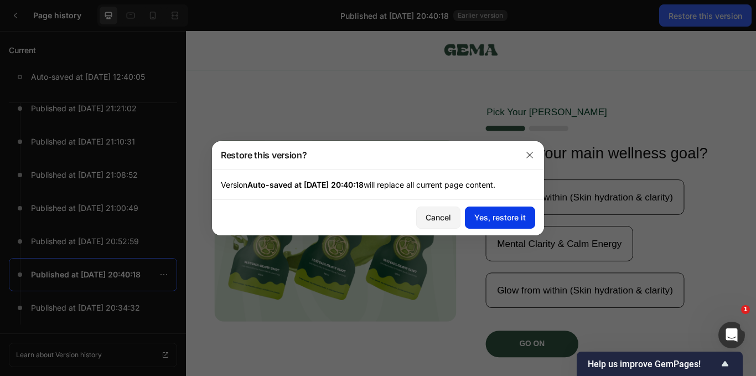
click at [503, 221] on div "Yes, restore it" at bounding box center [499, 217] width 51 height 12
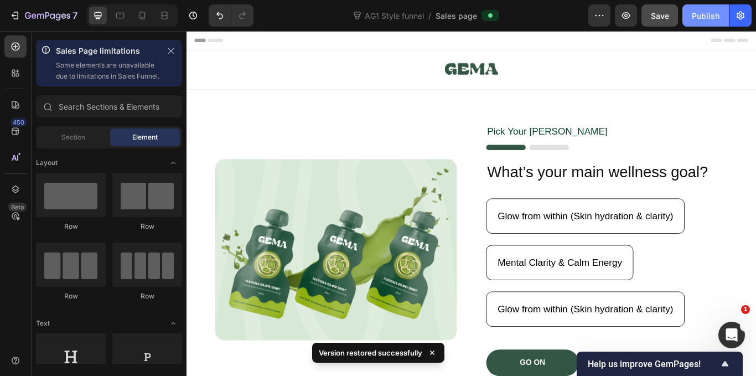
click at [697, 11] on div "Publish" at bounding box center [706, 16] width 28 height 12
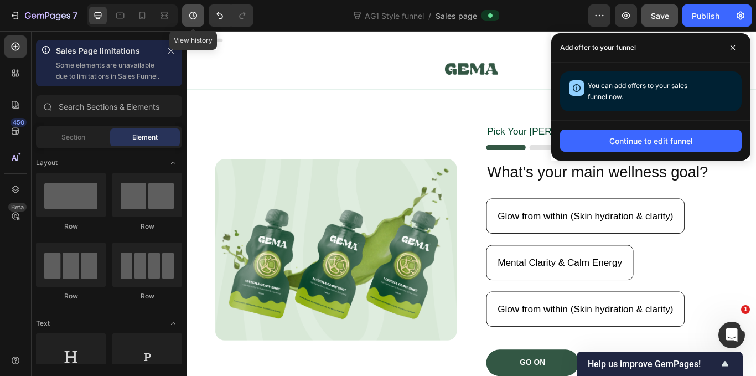
click at [199, 10] on icon "button" at bounding box center [193, 15] width 11 height 11
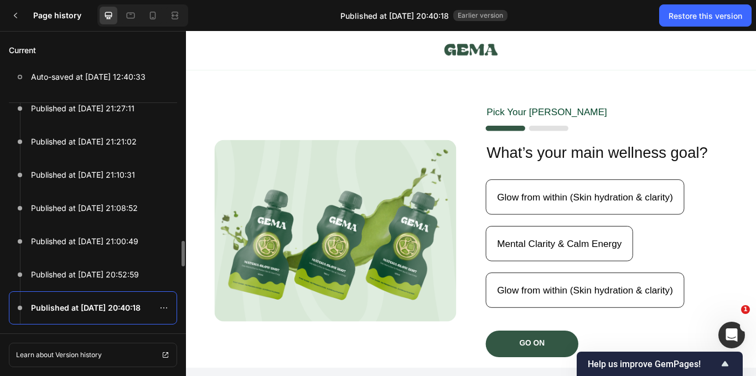
scroll to position [868, 0]
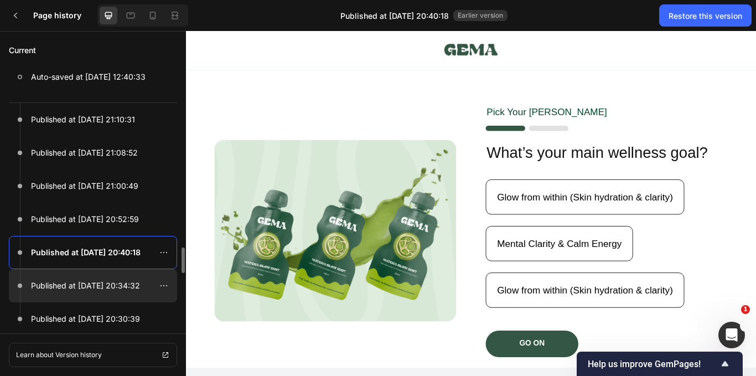
click at [86, 283] on p "Published at Sep 25, 20:34:32" at bounding box center [85, 285] width 109 height 13
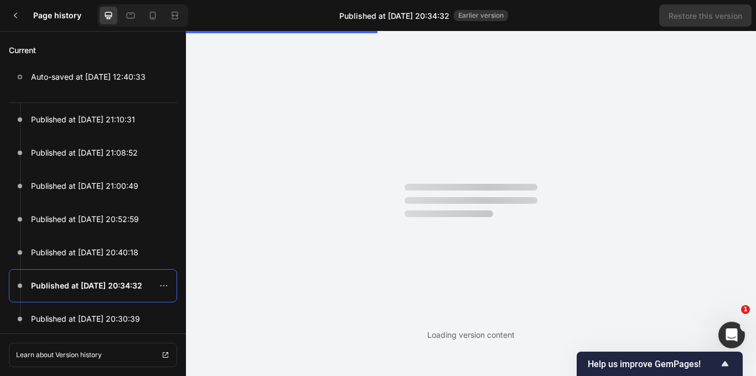
scroll to position [0, 0]
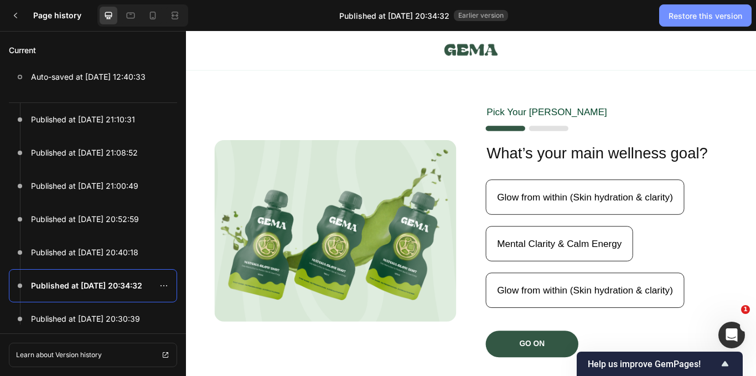
click at [689, 14] on div "Restore this version" at bounding box center [706, 16] width 74 height 12
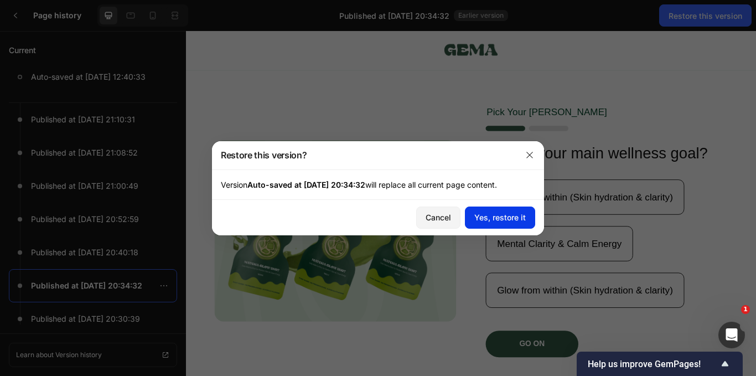
click at [498, 216] on div "Yes, restore it" at bounding box center [499, 217] width 51 height 12
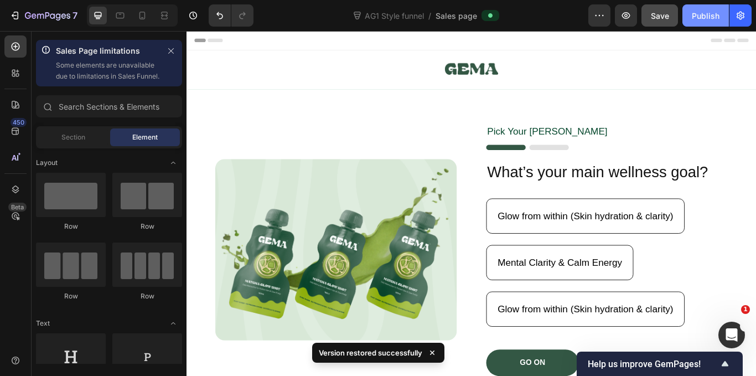
click at [710, 7] on button "Publish" at bounding box center [705, 15] width 46 height 22
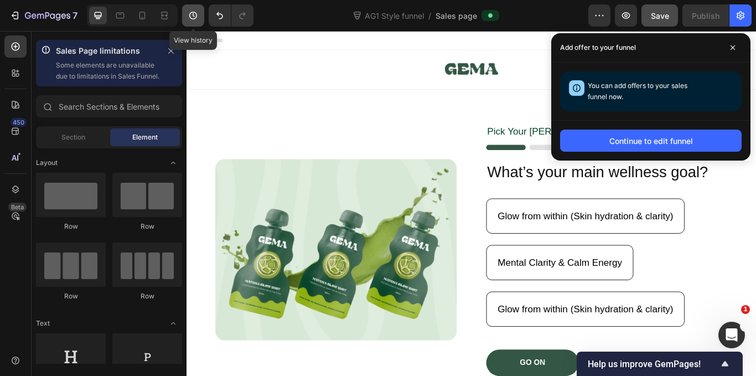
click at [195, 15] on icon "button" at bounding box center [193, 15] width 11 height 11
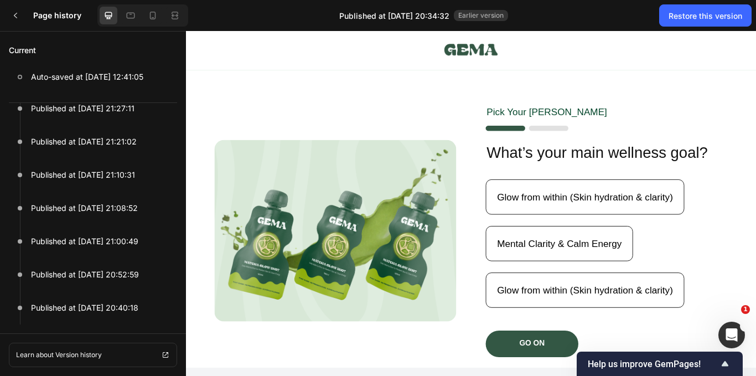
scroll to position [1012, 0]
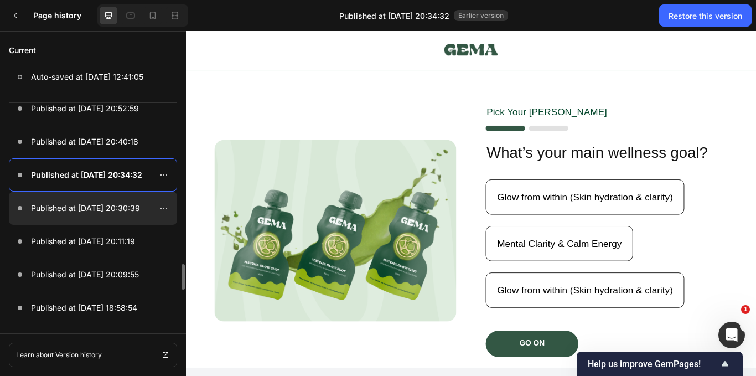
click at [68, 214] on p "Published at Sep 25, 20:30:39" at bounding box center [85, 207] width 109 height 13
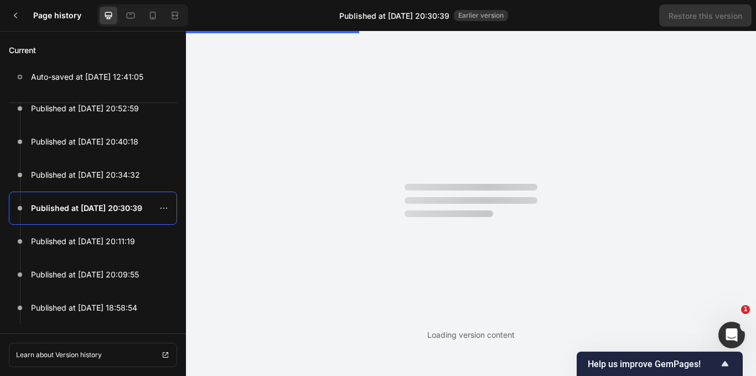
scroll to position [0, 0]
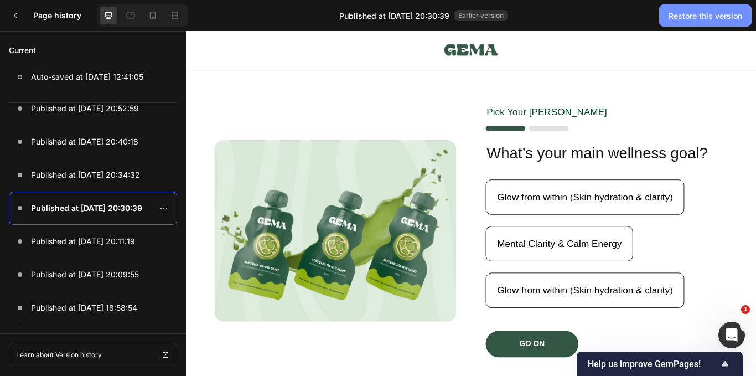
click at [703, 15] on div "Restore this version" at bounding box center [706, 16] width 74 height 12
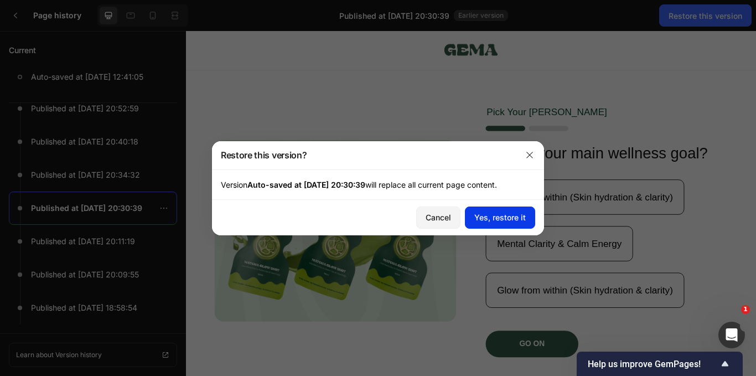
click at [508, 224] on button "Yes, restore it" at bounding box center [500, 217] width 70 height 22
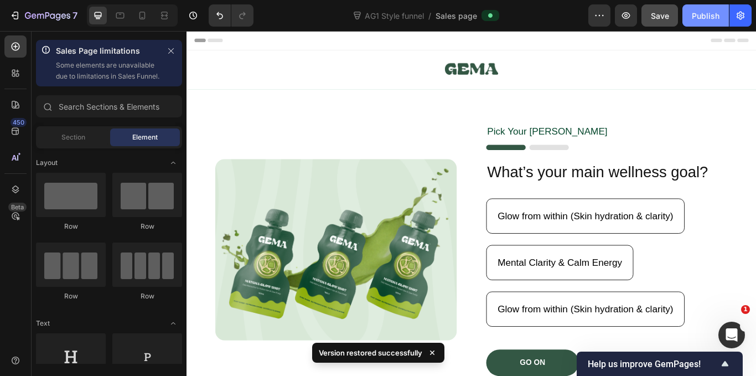
click at [692, 17] on button "Publish" at bounding box center [705, 15] width 46 height 22
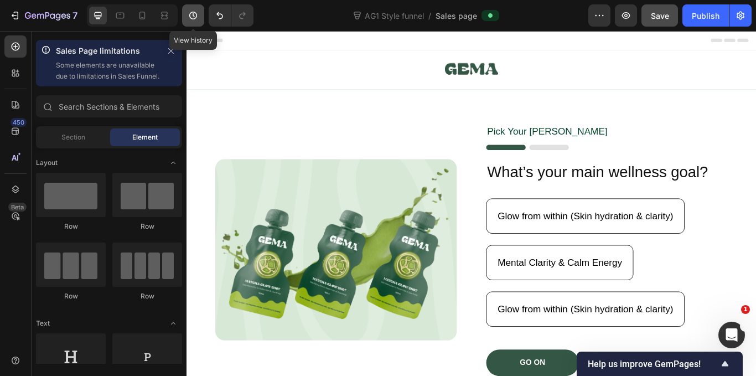
click at [189, 12] on icon "button" at bounding box center [193, 15] width 11 height 11
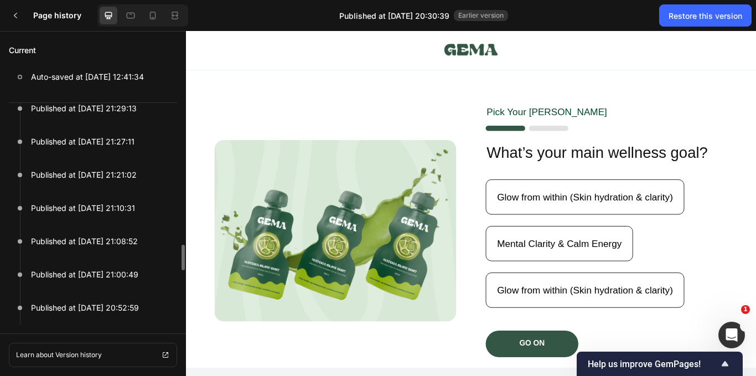
scroll to position [1012, 0]
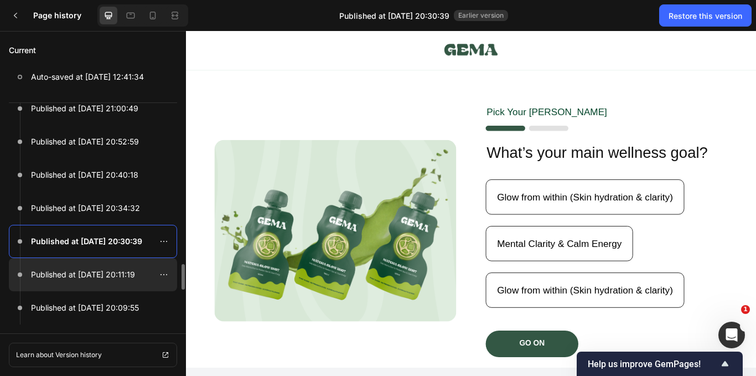
click at [112, 268] on p "Published at Sep 25, 20:11:19" at bounding box center [83, 274] width 104 height 13
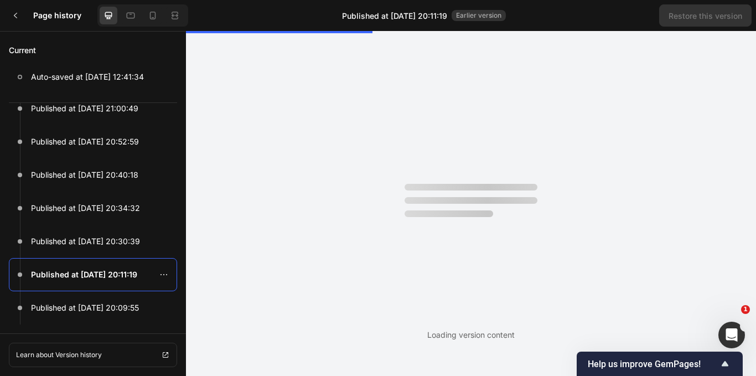
scroll to position [0, 0]
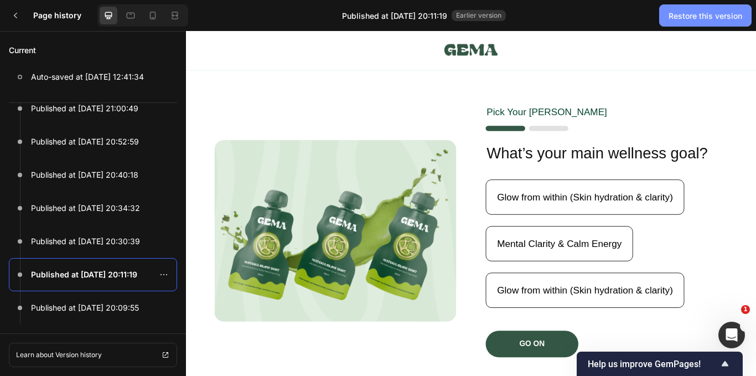
click at [708, 6] on button "Restore this version" at bounding box center [705, 15] width 92 height 22
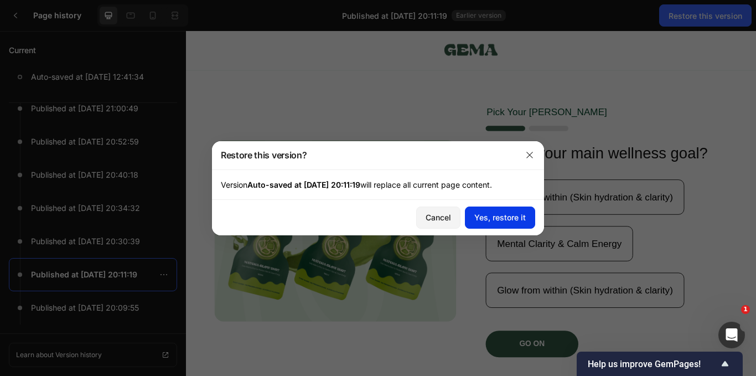
click at [499, 215] on div "Yes, restore it" at bounding box center [499, 217] width 51 height 12
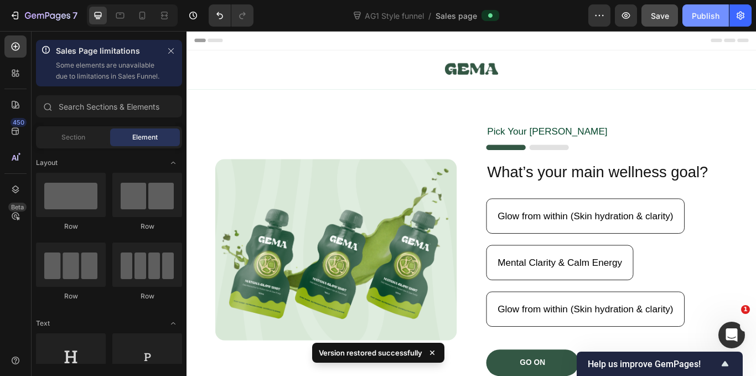
click at [698, 14] on div "Publish" at bounding box center [706, 16] width 28 height 12
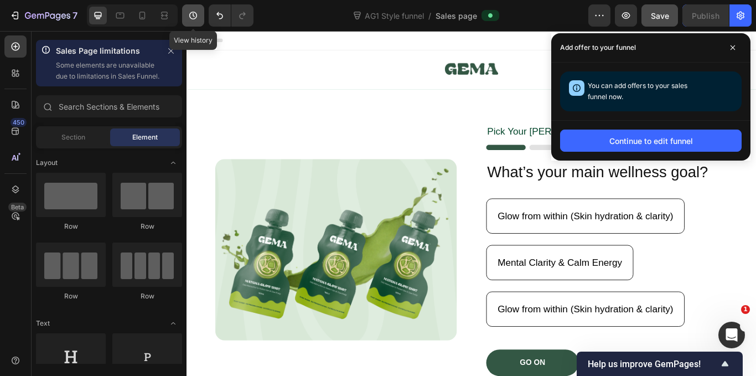
click at [192, 12] on icon "button" at bounding box center [193, 15] width 11 height 11
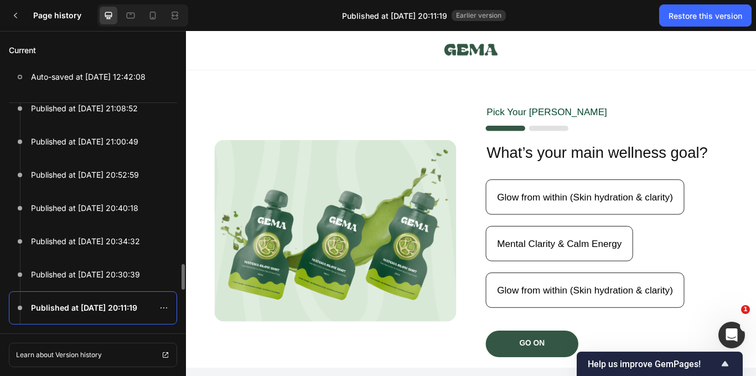
scroll to position [1122, 0]
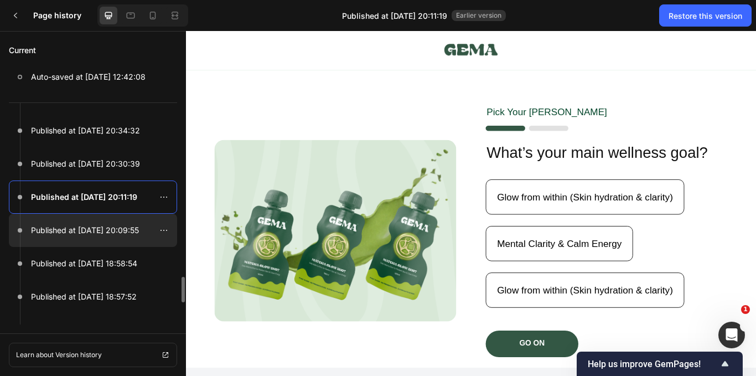
click at [101, 231] on p "Published at Sep 25, 20:09:55" at bounding box center [85, 230] width 108 height 13
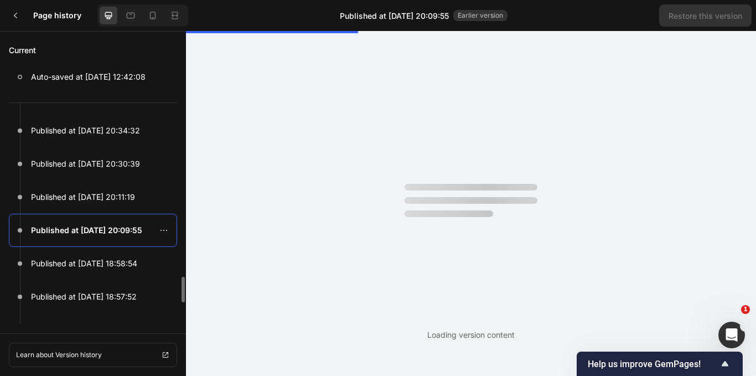
scroll to position [0, 0]
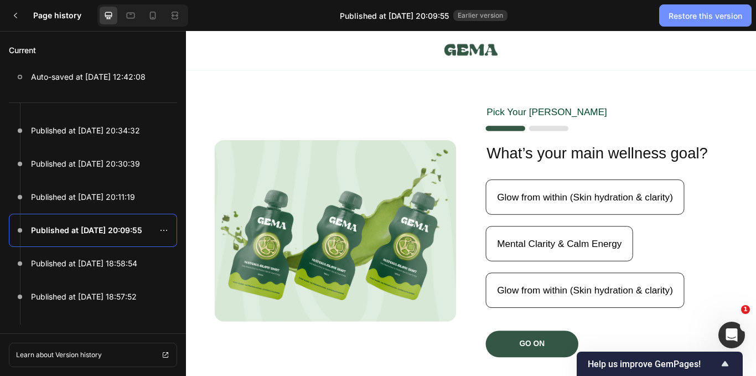
click at [693, 18] on div "Restore this version" at bounding box center [706, 16] width 74 height 12
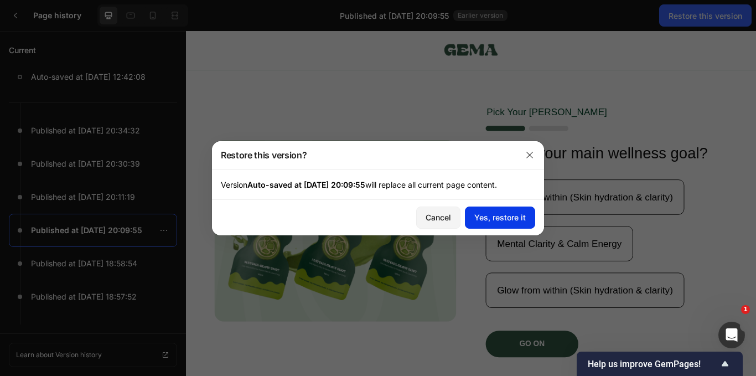
click at [496, 217] on div "Yes, restore it" at bounding box center [499, 217] width 51 height 12
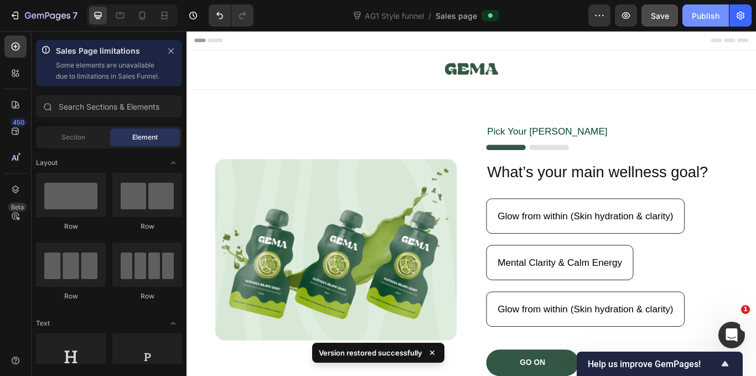
click at [706, 14] on div "Publish" at bounding box center [706, 16] width 28 height 12
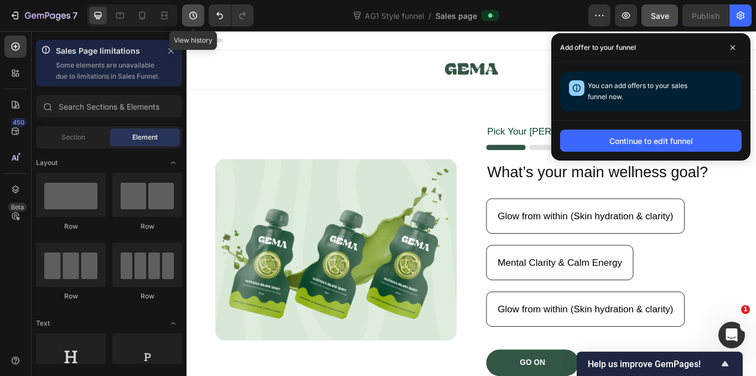
click at [192, 14] on icon "button" at bounding box center [193, 15] width 11 height 11
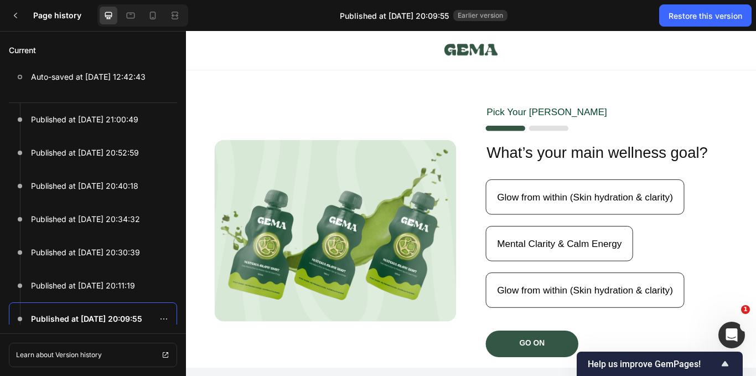
scroll to position [1178, 0]
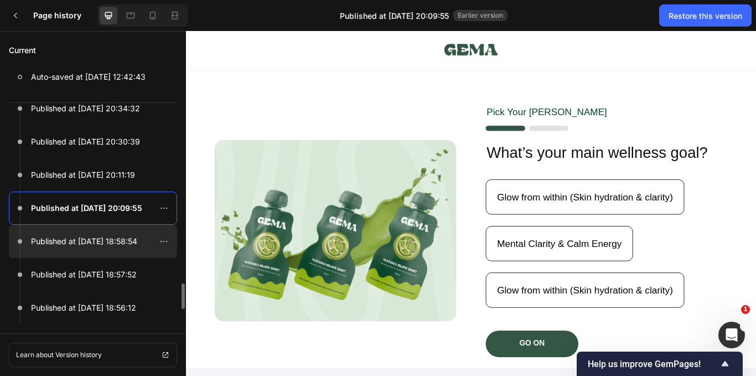
click at [88, 243] on p "Published at Sep 25, 18:58:54" at bounding box center [84, 241] width 106 height 13
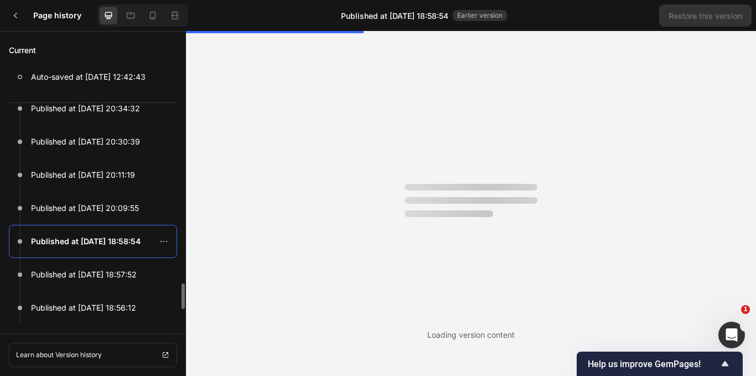
scroll to position [0, 0]
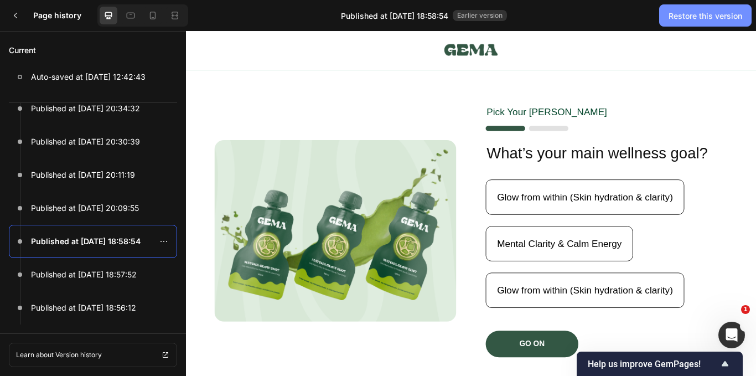
click at [715, 18] on div "Restore this version" at bounding box center [706, 16] width 74 height 12
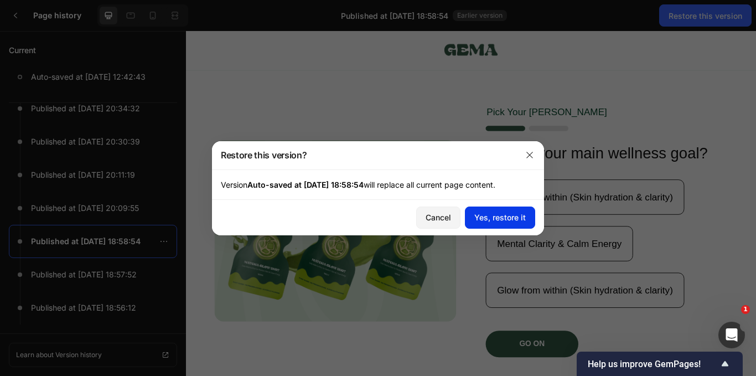
click at [494, 220] on div "Yes, restore it" at bounding box center [499, 217] width 51 height 12
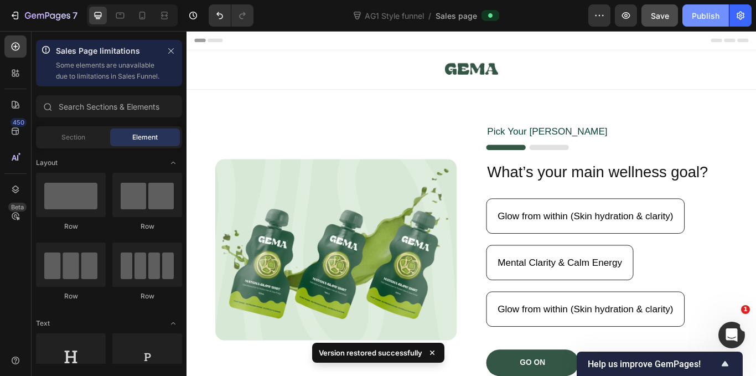
click at [698, 22] on button "Publish" at bounding box center [705, 15] width 46 height 22
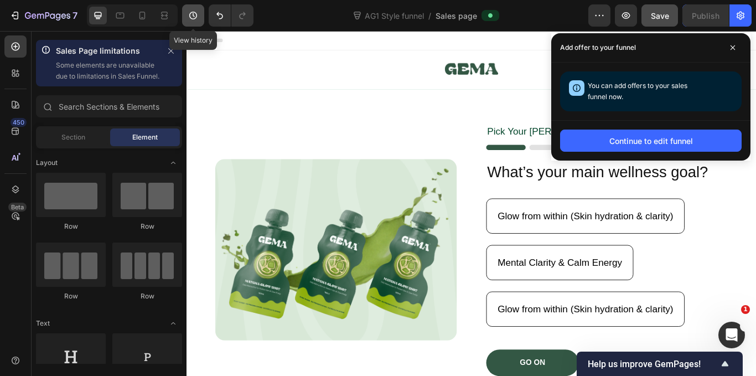
click at [194, 14] on icon "button" at bounding box center [193, 15] width 11 height 11
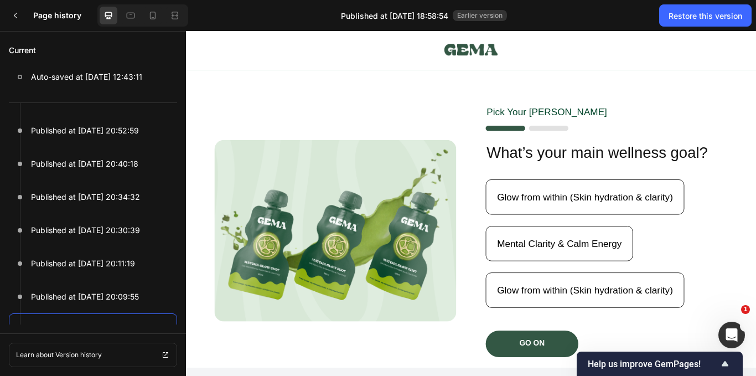
scroll to position [1233, 0]
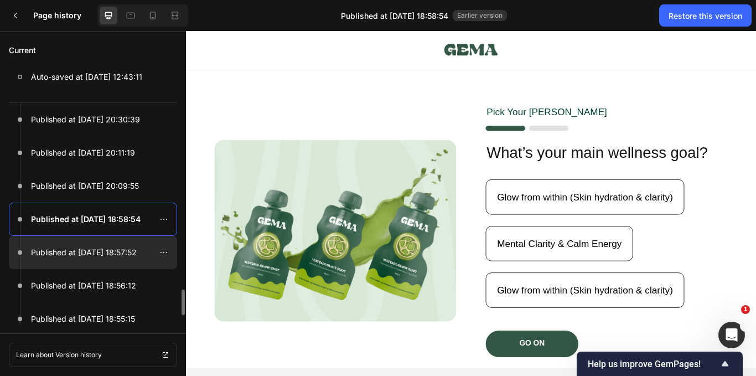
click at [95, 251] on p "Published at Sep 25, 18:57:52" at bounding box center [84, 252] width 106 height 13
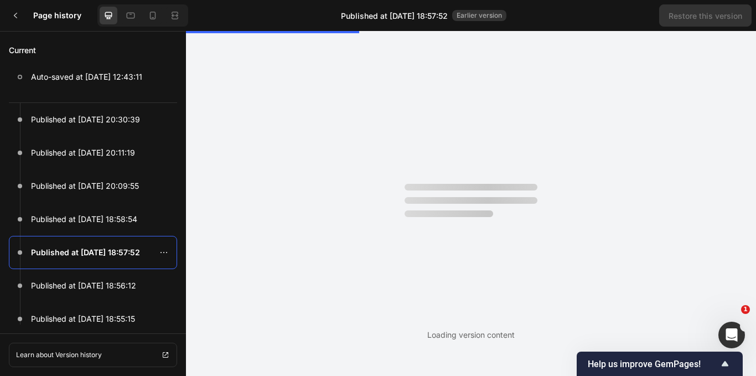
scroll to position [0, 0]
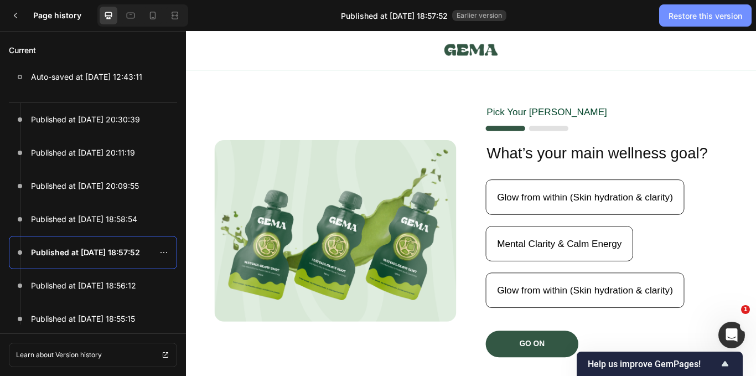
click at [692, 11] on div "Restore this version" at bounding box center [706, 16] width 74 height 12
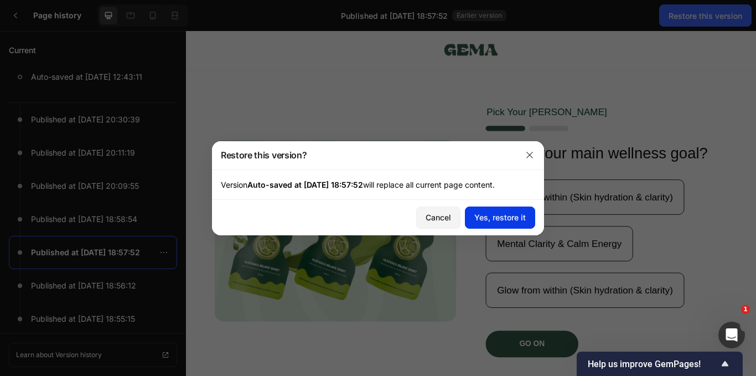
click at [503, 212] on div "Yes, restore it" at bounding box center [499, 217] width 51 height 12
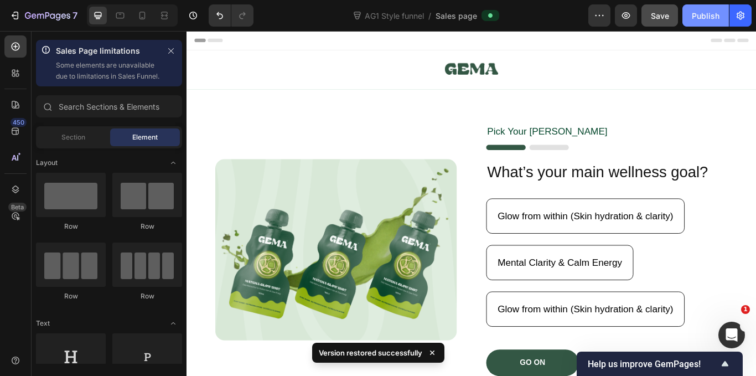
click at [701, 20] on div "Publish" at bounding box center [706, 16] width 28 height 12
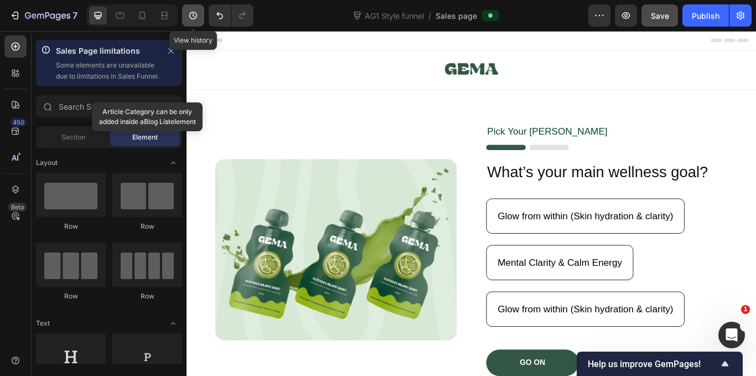
click at [195, 15] on icon "button" at bounding box center [193, 15] width 11 height 11
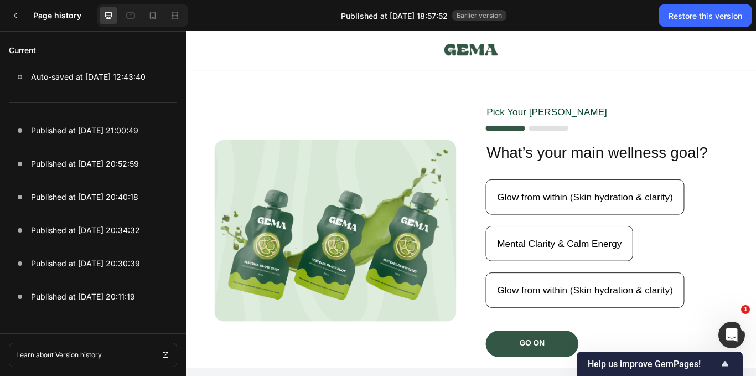
scroll to position [1344, 0]
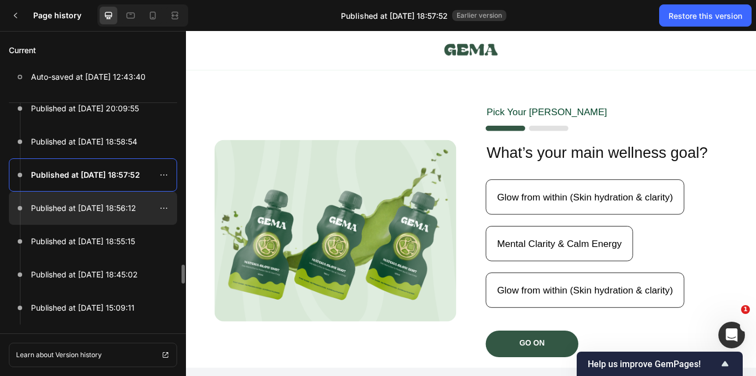
click at [84, 206] on p "Published at Sep 25, 18:56:12" at bounding box center [83, 207] width 105 height 13
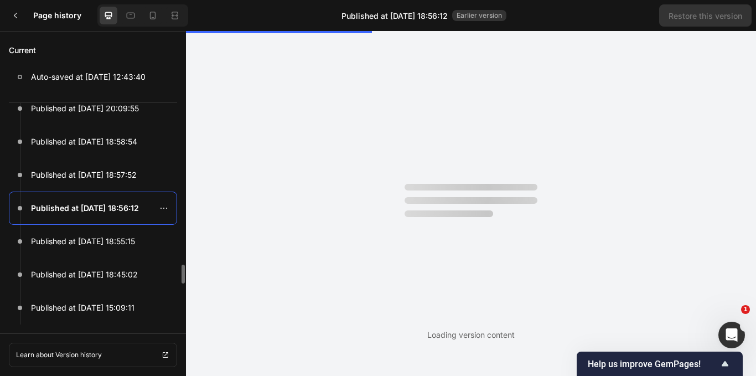
scroll to position [0, 0]
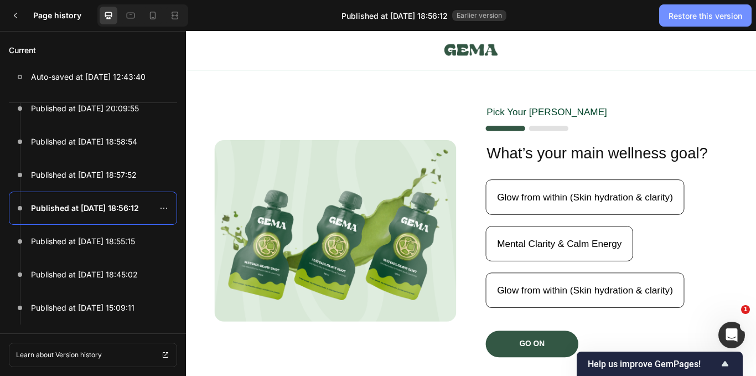
click at [681, 17] on div "Restore this version" at bounding box center [706, 16] width 74 height 12
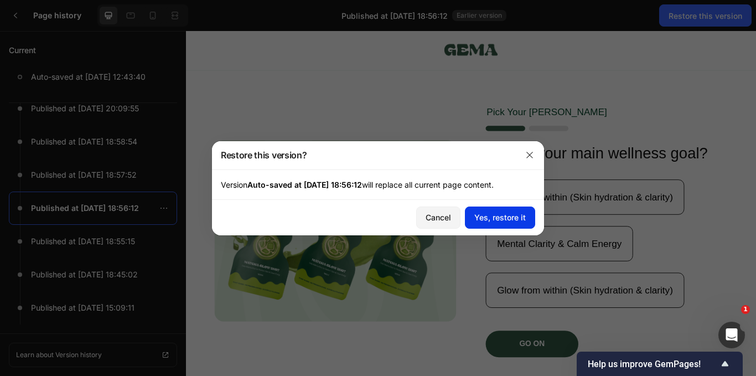
click at [491, 226] on button "Yes, restore it" at bounding box center [500, 217] width 70 height 22
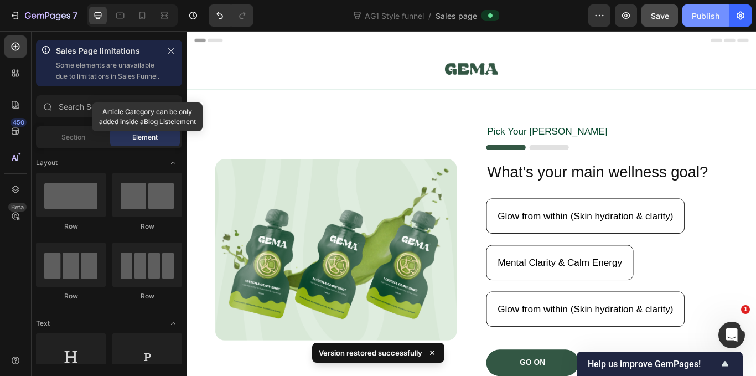
click at [701, 20] on div "Publish" at bounding box center [706, 16] width 28 height 12
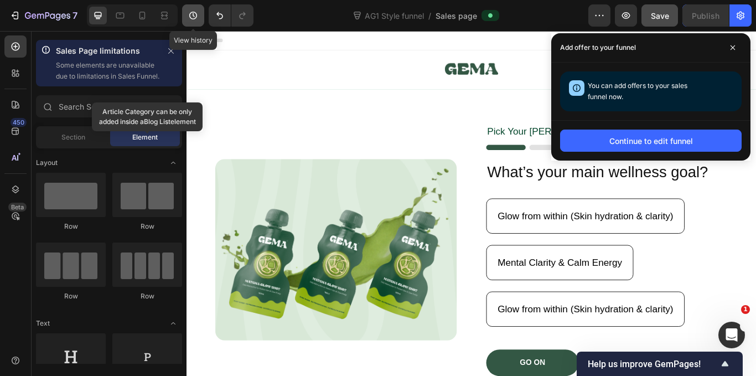
click at [201, 14] on button "button" at bounding box center [193, 15] width 22 height 22
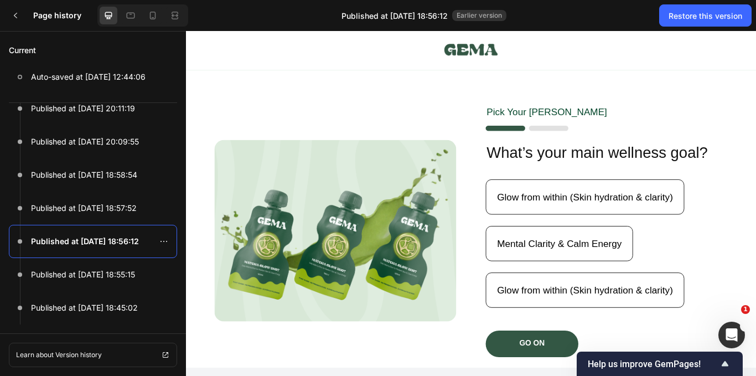
scroll to position [1399, 0]
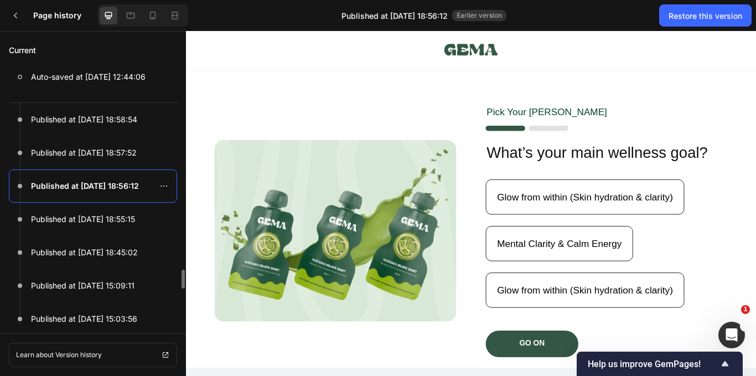
click at [101, 219] on p "Published at Sep 25, 18:55:15" at bounding box center [83, 219] width 104 height 13
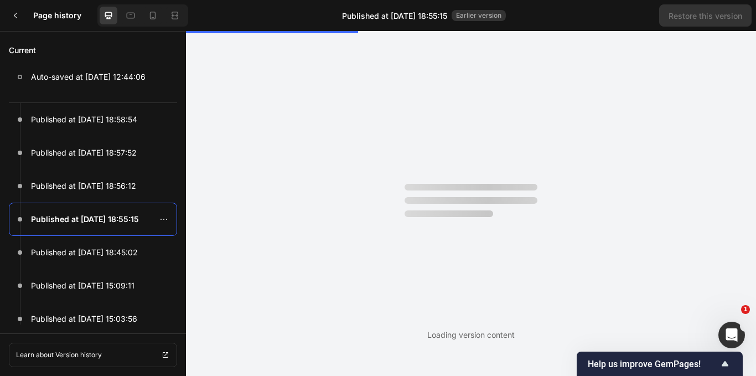
scroll to position [0, 0]
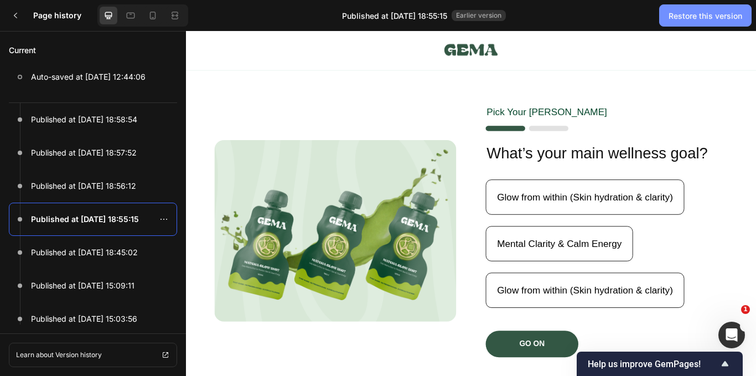
click at [685, 23] on button "Restore this version" at bounding box center [705, 15] width 92 height 22
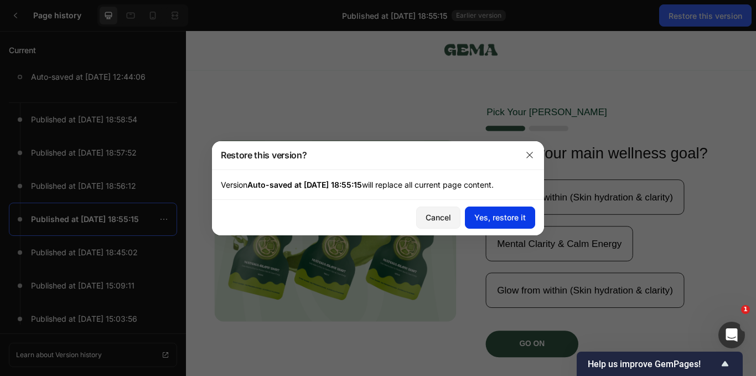
click at [508, 220] on div "Yes, restore it" at bounding box center [499, 217] width 51 height 12
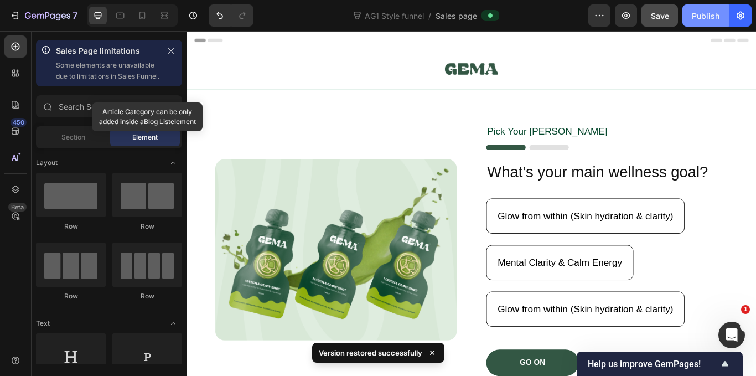
click at [702, 11] on div "Publish" at bounding box center [706, 16] width 28 height 12
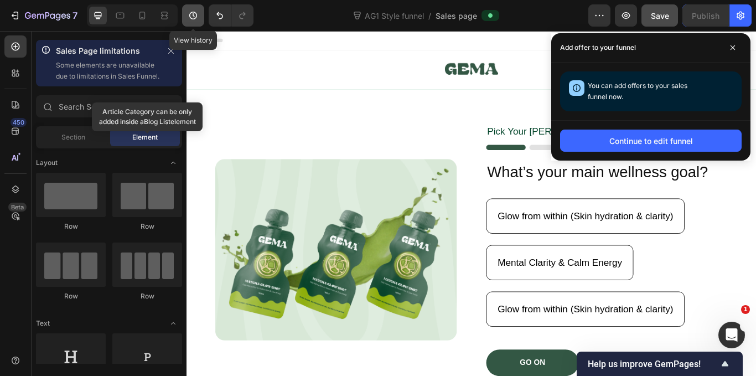
click at [191, 9] on button "button" at bounding box center [193, 15] width 22 height 22
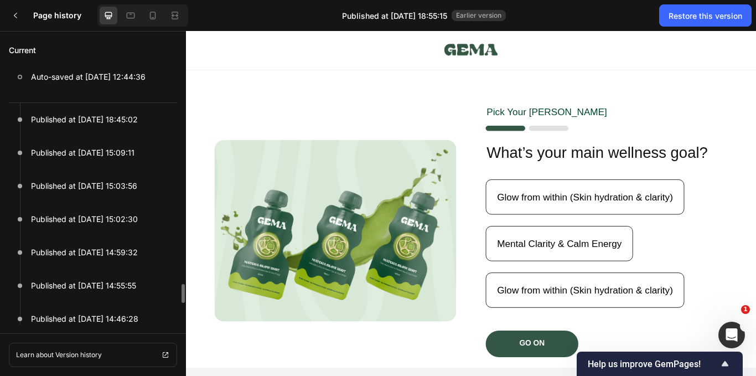
scroll to position [1510, 0]
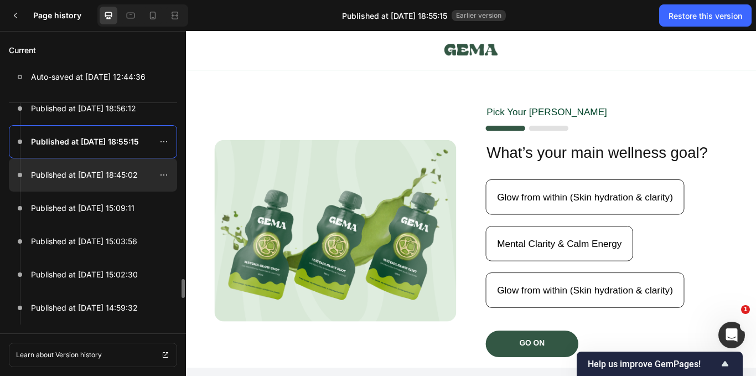
click at [78, 180] on p "Published at Sep 25, 18:45:02" at bounding box center [84, 174] width 107 height 13
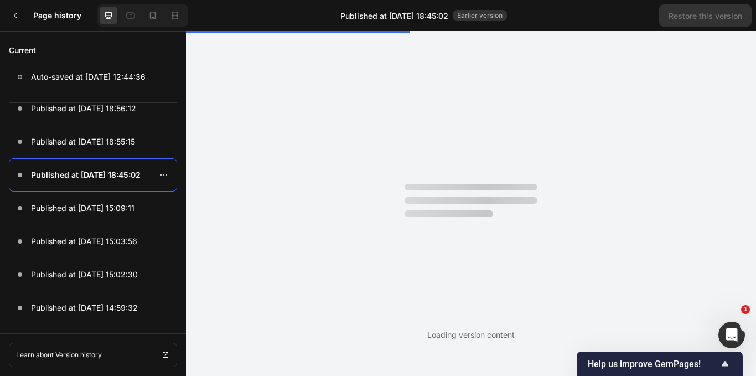
scroll to position [0, 0]
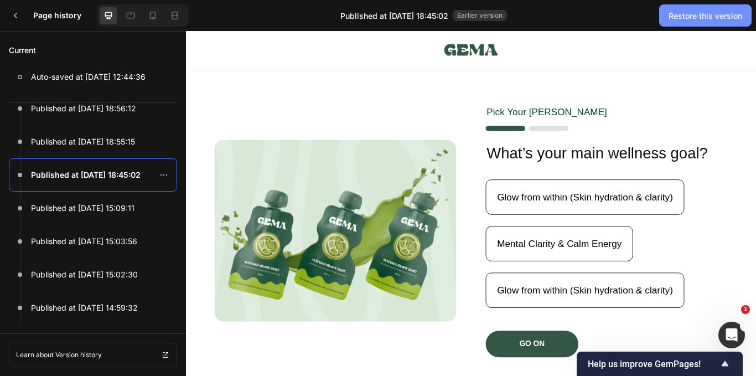
click at [705, 12] on div "Restore this version" at bounding box center [706, 16] width 74 height 12
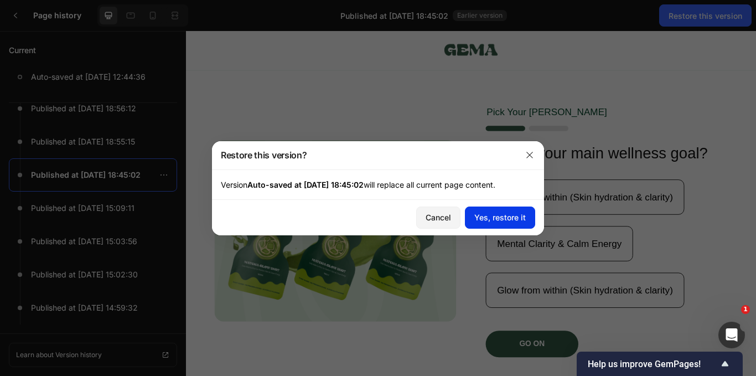
click at [479, 220] on div "Yes, restore it" at bounding box center [499, 217] width 51 height 12
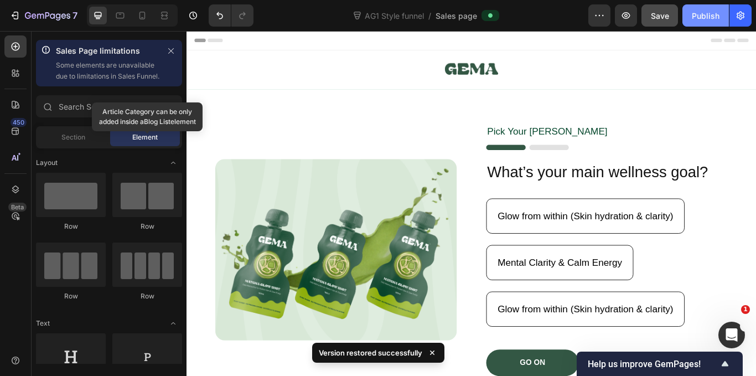
click at [701, 17] on div "Publish" at bounding box center [706, 16] width 28 height 12
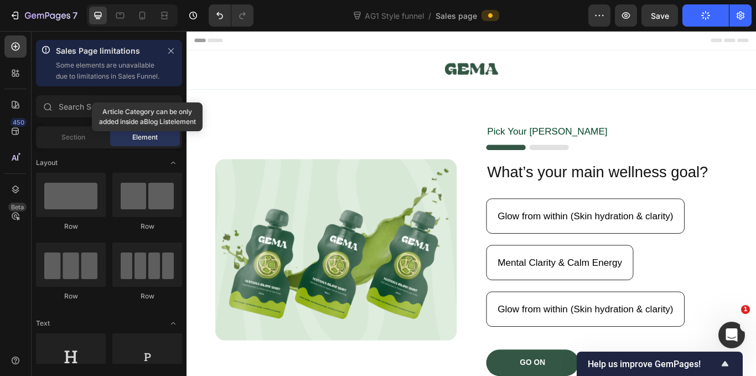
scroll to position [3308, 0]
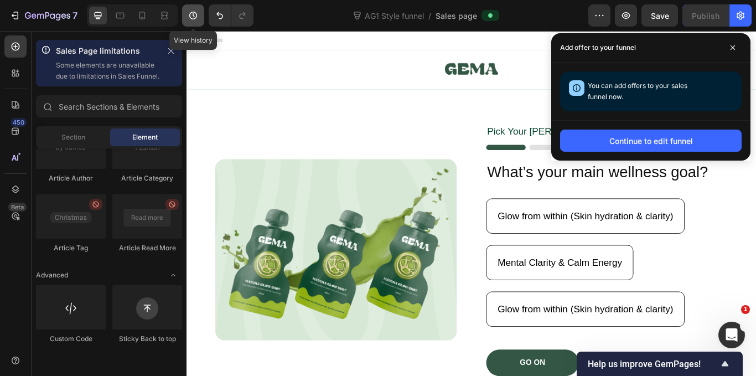
click at [193, 10] on icon "button" at bounding box center [193, 15] width 11 height 11
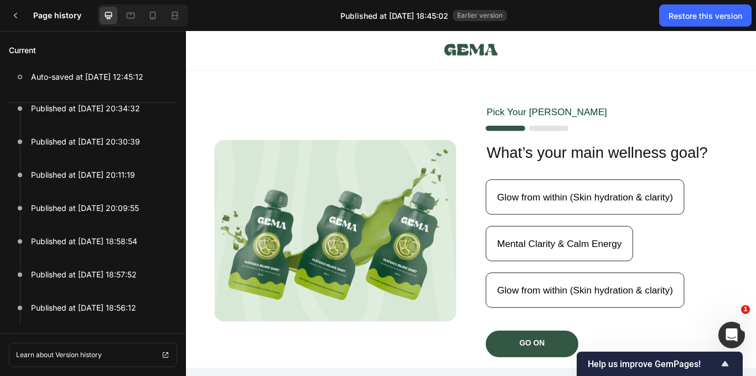
scroll to position [1565, 0]
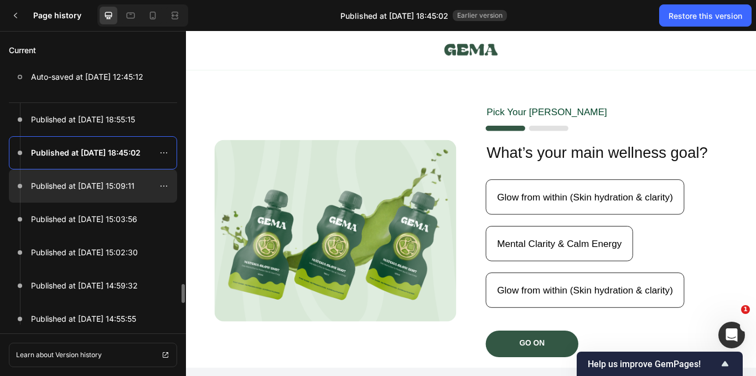
click at [98, 184] on p "Published at [DATE] 15:09:11" at bounding box center [82, 185] width 103 height 13
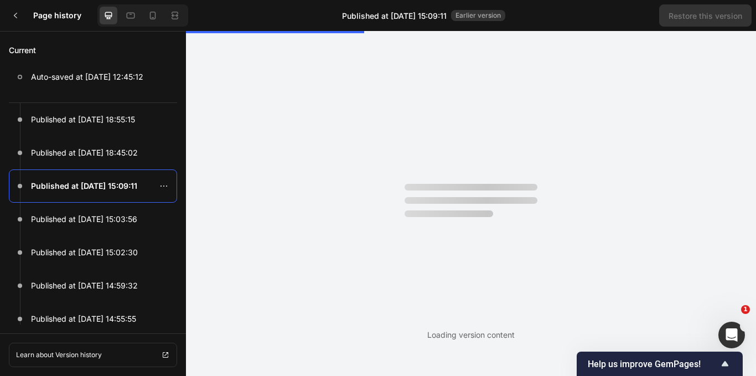
scroll to position [0, 0]
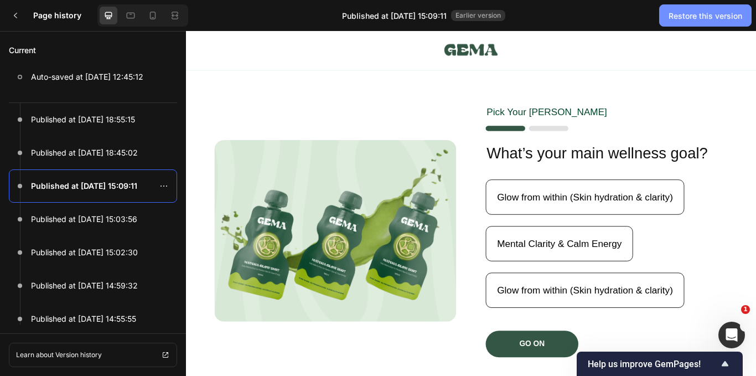
click at [689, 13] on div "Restore this version" at bounding box center [706, 16] width 74 height 12
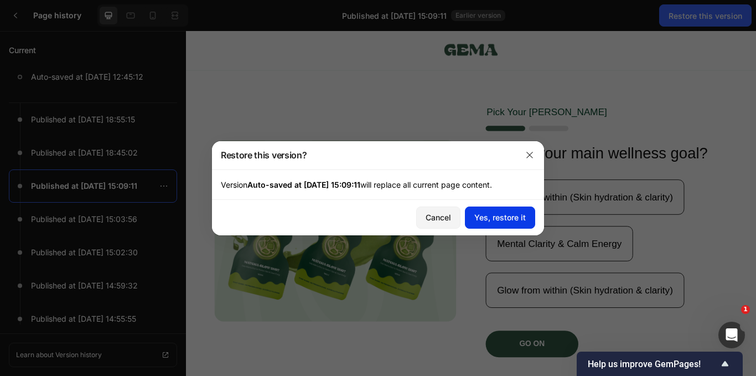
click at [478, 220] on div "Yes, restore it" at bounding box center [499, 217] width 51 height 12
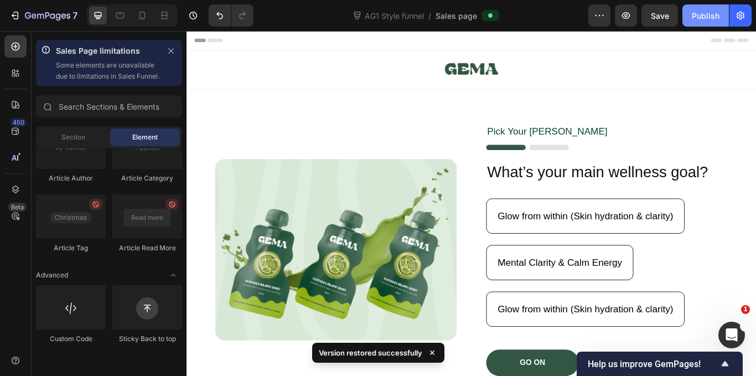
click at [700, 15] on div "Publish" at bounding box center [706, 16] width 28 height 12
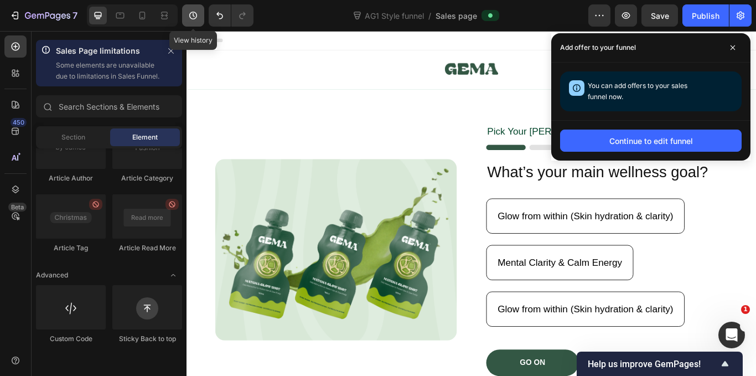
click at [195, 8] on button "button" at bounding box center [193, 15] width 22 height 22
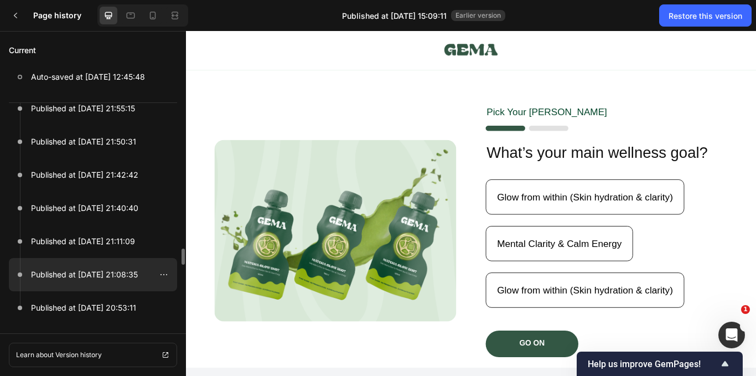
scroll to position [2063, 0]
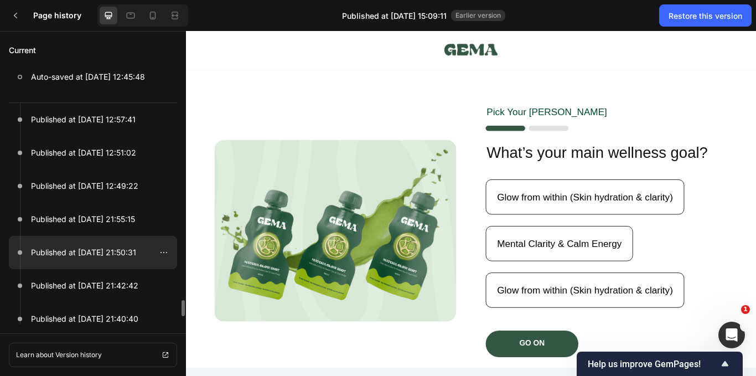
click at [67, 252] on p "Published at Sep 23, 21:50:31" at bounding box center [83, 252] width 105 height 13
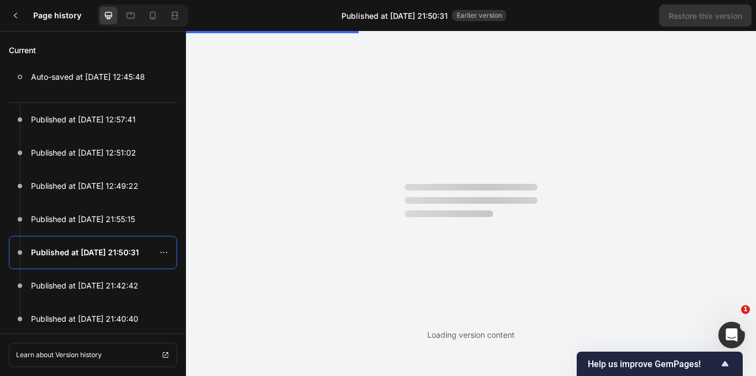
scroll to position [0, 0]
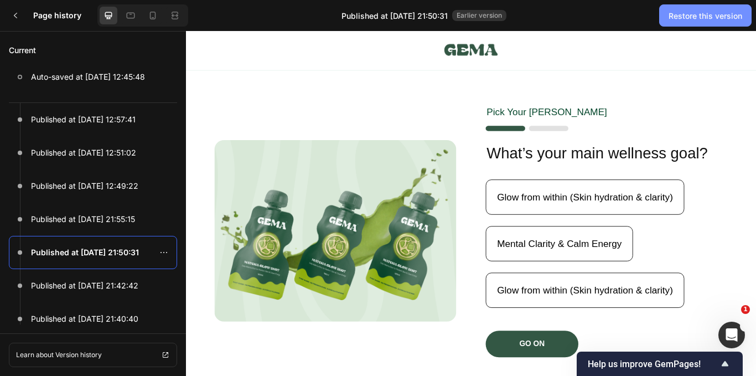
click at [697, 19] on div "Restore this version" at bounding box center [706, 16] width 74 height 12
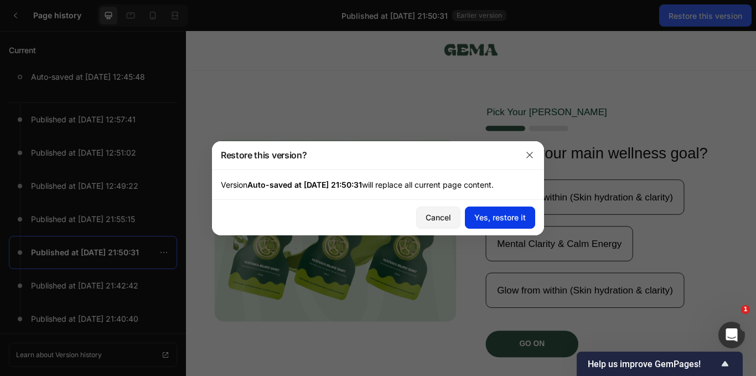
click at [500, 218] on div "Yes, restore it" at bounding box center [499, 217] width 51 height 12
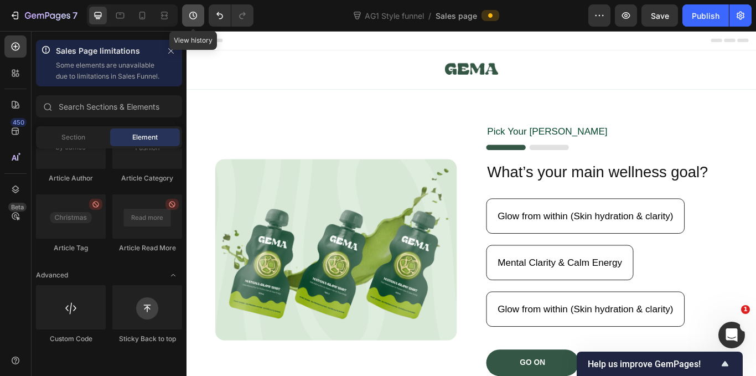
click at [194, 14] on icon "button" at bounding box center [193, 15] width 11 height 11
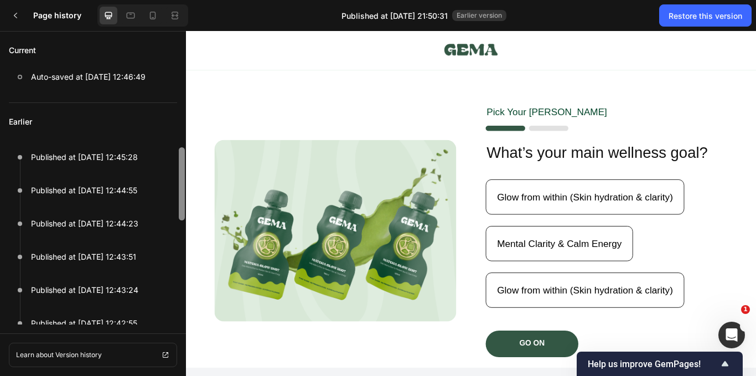
drag, startPoint x: 367, startPoint y: 221, endPoint x: 186, endPoint y: 115, distance: 210.3
drag, startPoint x: 183, startPoint y: 183, endPoint x: 183, endPoint y: 152, distance: 31.5
click at [183, 152] on div at bounding box center [182, 183] width 6 height 73
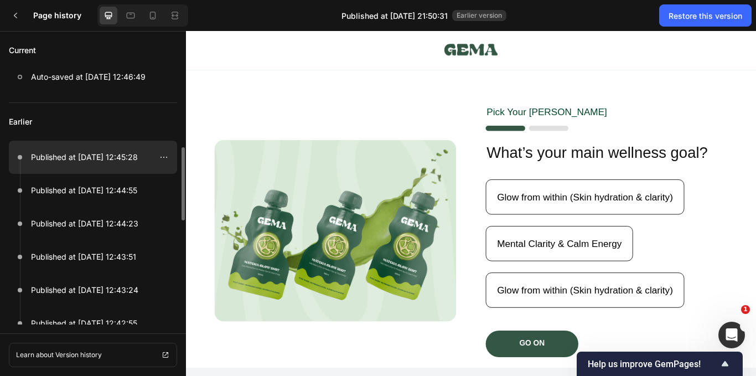
click at [76, 156] on p "Published at Sep 29, 12:45:28" at bounding box center [84, 157] width 107 height 13
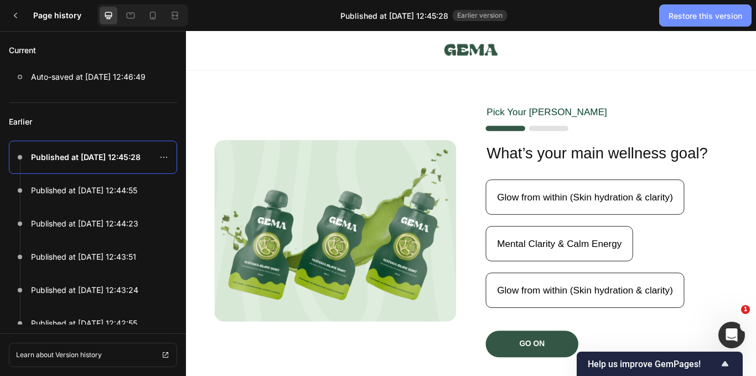
click at [707, 17] on div "Restore this version" at bounding box center [706, 16] width 74 height 12
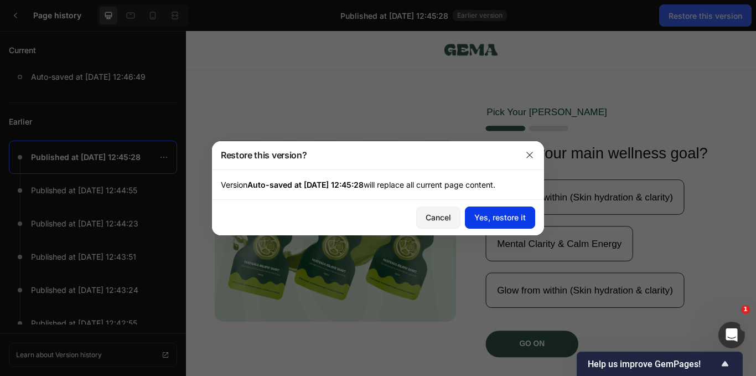
click at [496, 216] on div "Yes, restore it" at bounding box center [499, 217] width 51 height 12
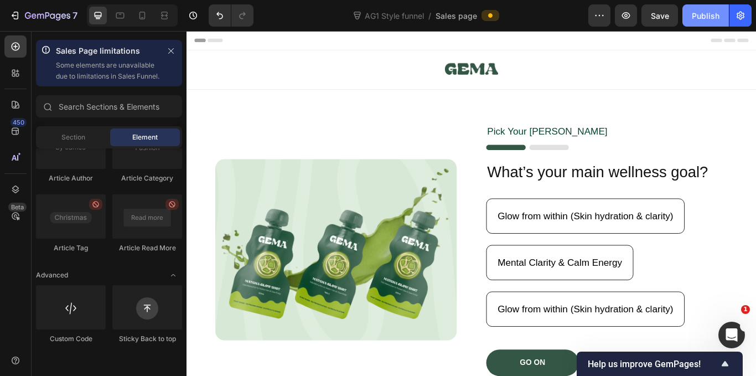
click at [701, 17] on div "Publish" at bounding box center [706, 16] width 28 height 12
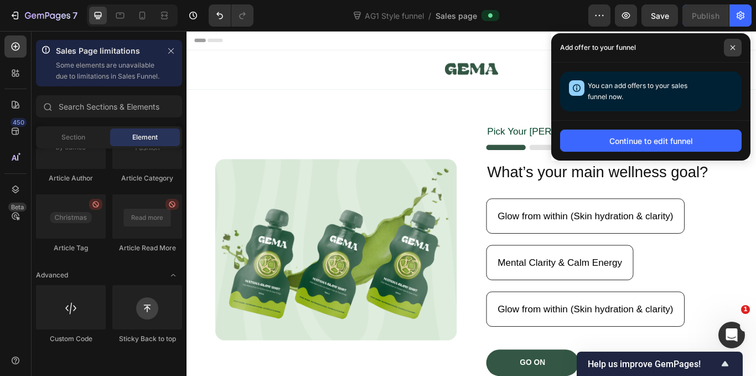
click at [736, 45] on span at bounding box center [733, 48] width 18 height 18
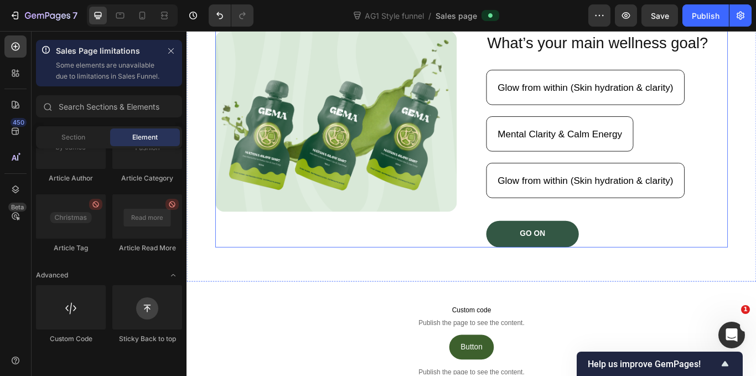
scroll to position [277, 0]
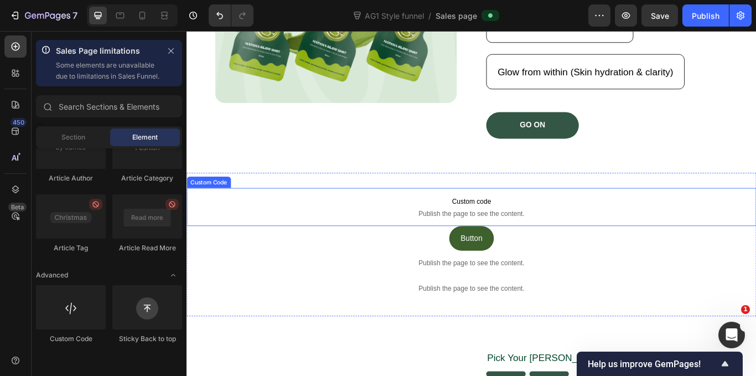
click at [411, 247] on span "Publish the page to see the content." at bounding box center [519, 244] width 664 height 11
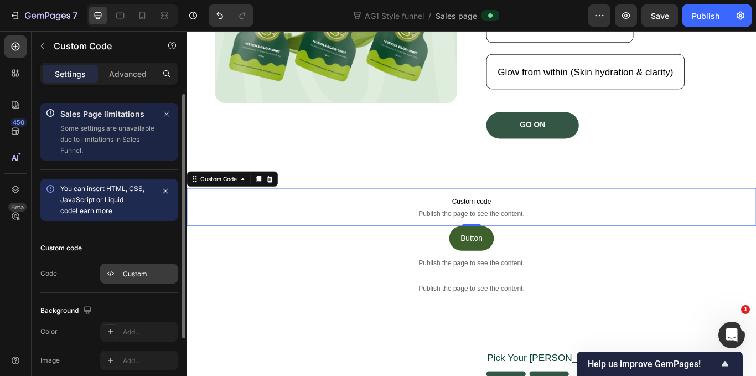
click at [137, 277] on div "Custom" at bounding box center [149, 274] width 52 height 10
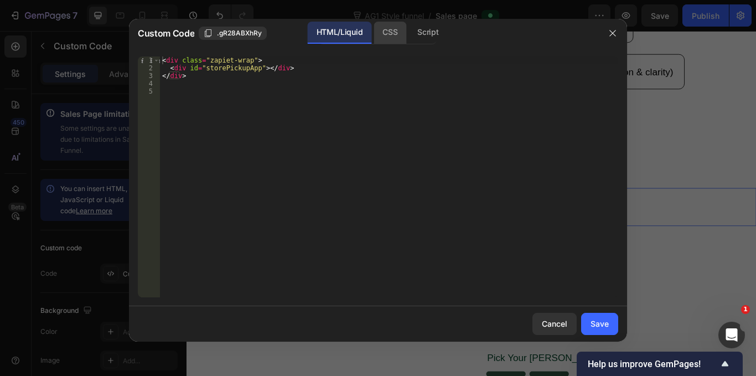
click at [394, 29] on div "CSS" at bounding box center [390, 33] width 33 height 22
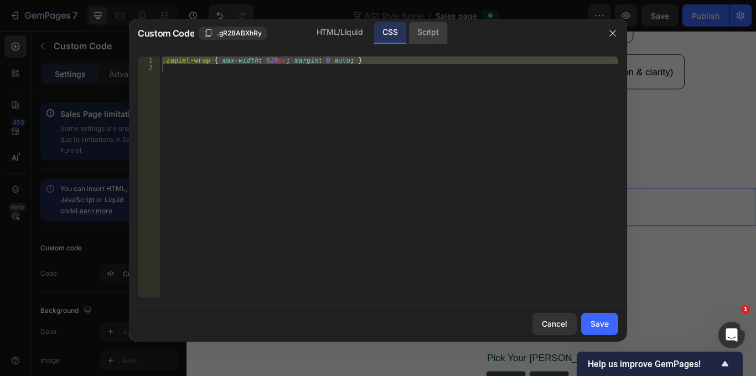
click at [427, 28] on div "Script" at bounding box center [427, 33] width 39 height 22
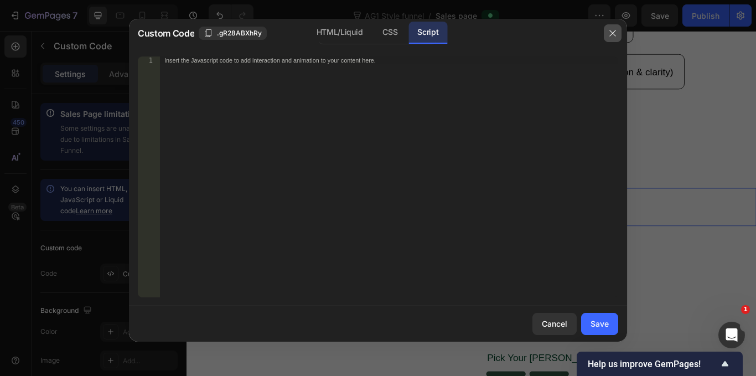
click at [608, 32] on icon "button" at bounding box center [612, 33] width 9 height 9
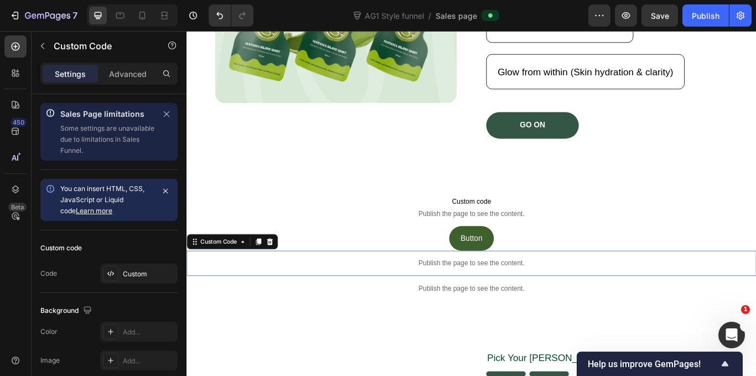
click at [455, 300] on p "Publish the page to see the content." at bounding box center [519, 302] width 664 height 12
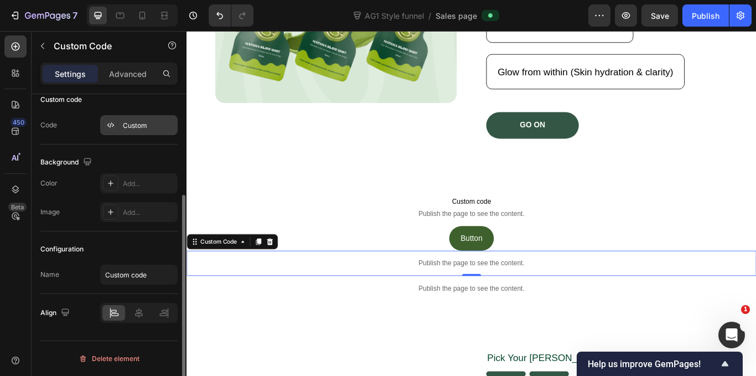
click at [118, 131] on div "Custom" at bounding box center [138, 125] width 77 height 20
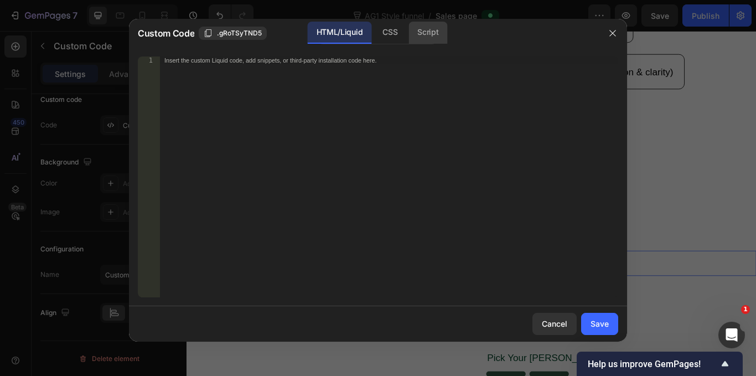
click at [431, 26] on div "Script" at bounding box center [427, 33] width 39 height 22
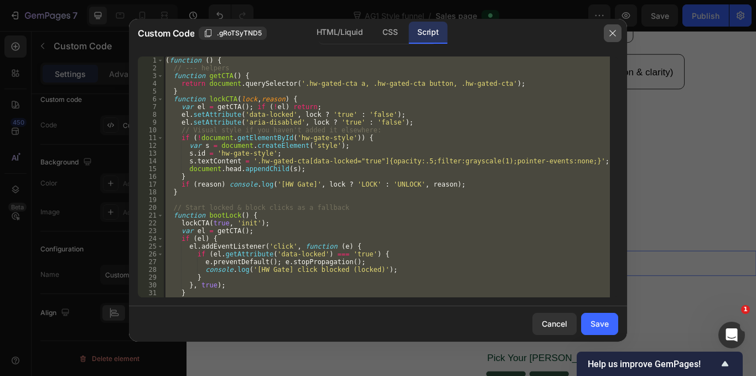
click at [614, 32] on icon "button" at bounding box center [612, 33] width 6 height 6
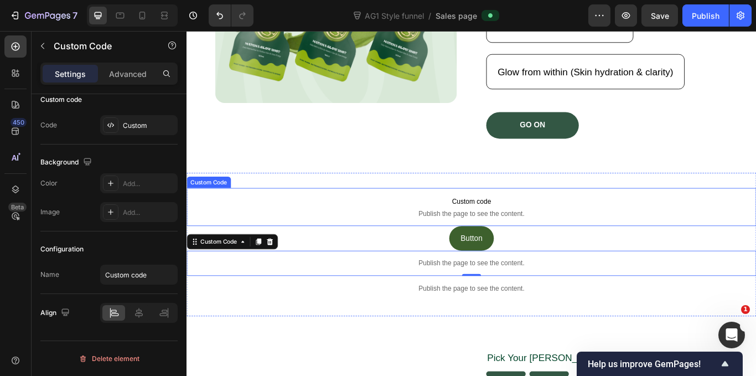
click at [610, 239] on span "Publish the page to see the content." at bounding box center [519, 244] width 664 height 11
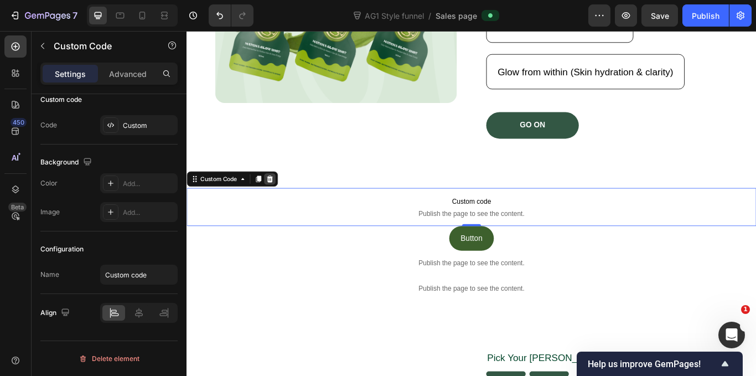
click at [284, 200] on icon at bounding box center [283, 203] width 9 height 9
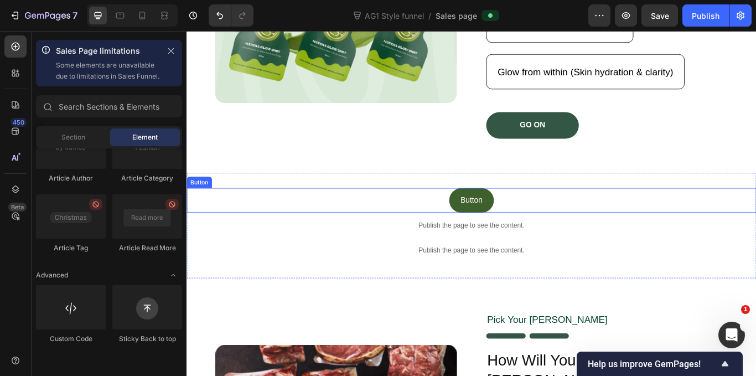
click at [573, 231] on div "Button Button" at bounding box center [519, 228] width 664 height 29
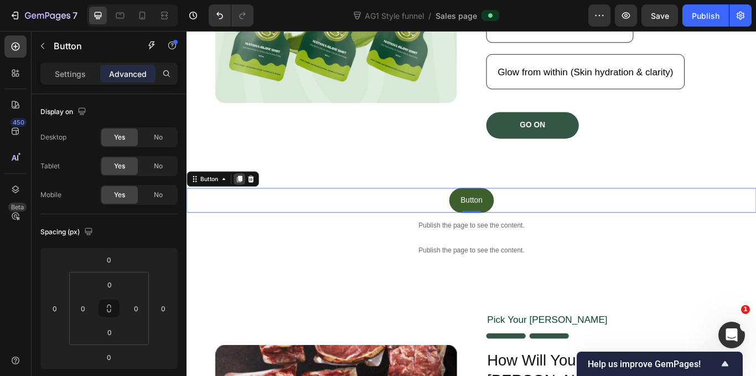
click at [251, 203] on icon at bounding box center [248, 203] width 9 height 9
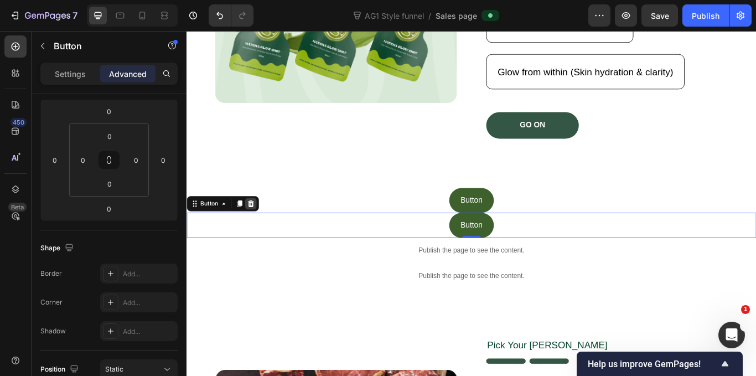
click at [266, 229] on div at bounding box center [261, 232] width 13 height 13
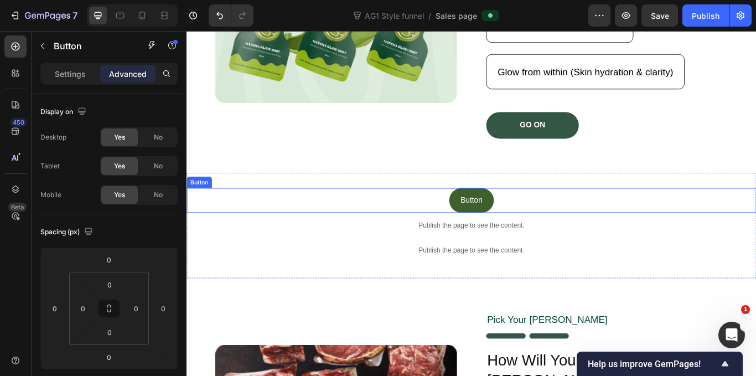
click at [405, 224] on div "Button Button" at bounding box center [519, 228] width 664 height 29
click at [263, 204] on icon at bounding box center [261, 203] width 7 height 8
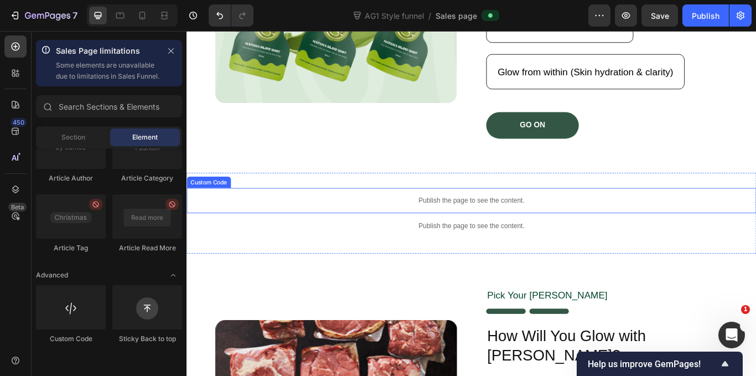
click at [401, 234] on p "Publish the page to see the content." at bounding box center [519, 229] width 664 height 12
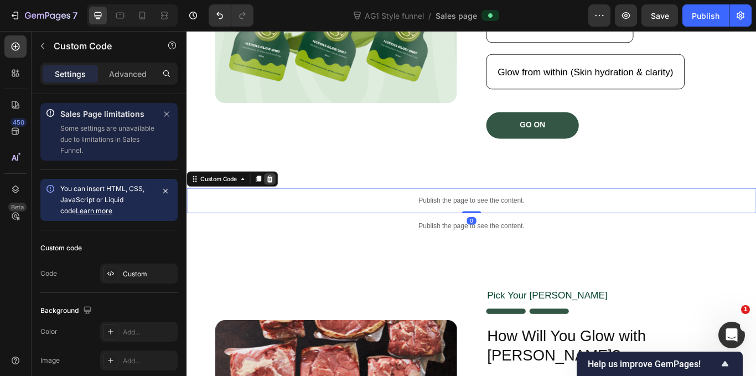
click at [286, 205] on icon at bounding box center [283, 203] width 7 height 8
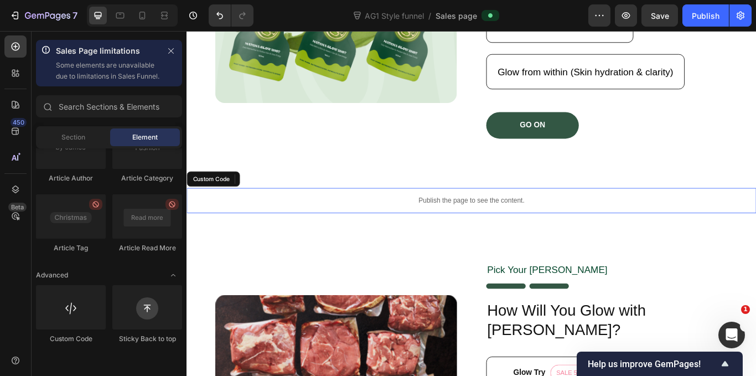
click at [385, 222] on div "Publish the page to see the content." at bounding box center [519, 228] width 664 height 29
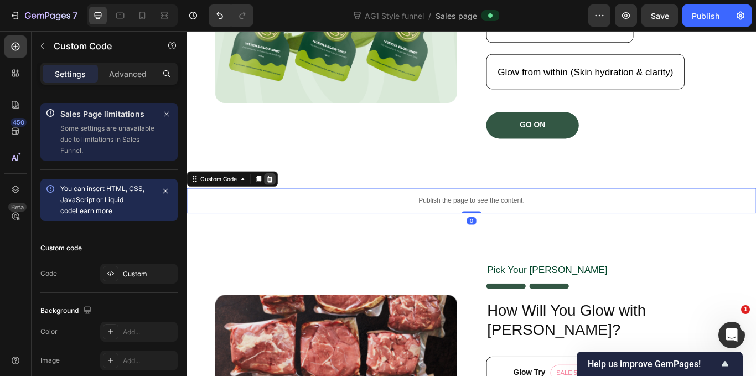
click at [281, 201] on icon at bounding box center [283, 203] width 7 height 8
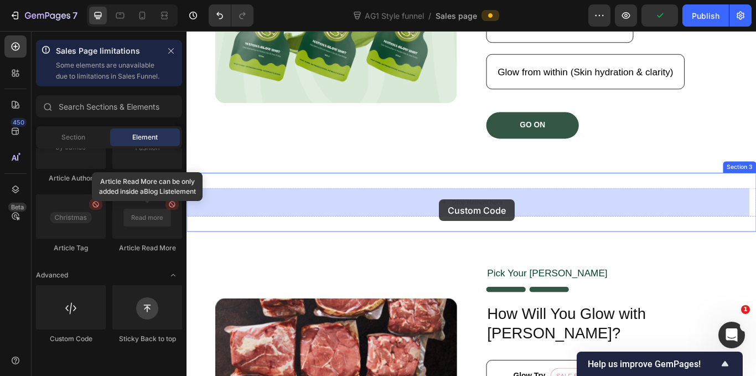
drag, startPoint x: 260, startPoint y: 360, endPoint x: 481, endPoint y: 227, distance: 257.9
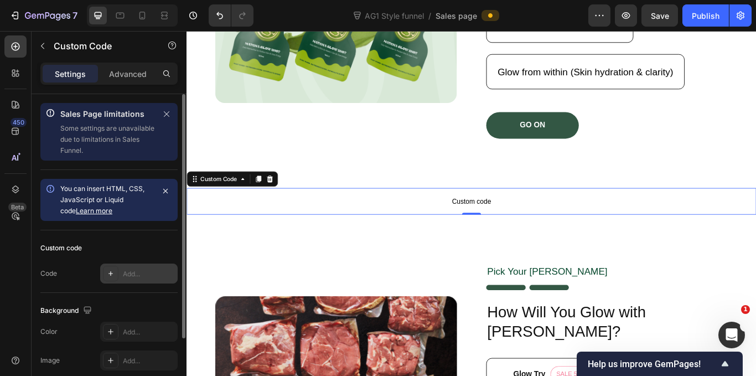
click at [116, 269] on div at bounding box center [110, 273] width 15 height 15
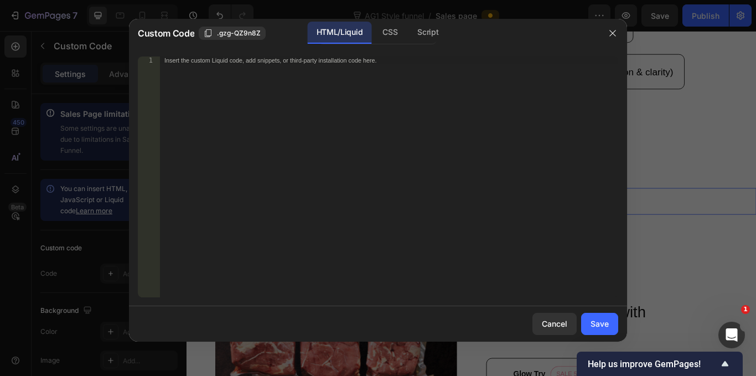
click at [324, 74] on div "Insert the custom Liquid code, add snippets, or third-party installation code h…" at bounding box center [389, 184] width 458 height 256
click at [391, 41] on div "CSS" at bounding box center [390, 33] width 33 height 22
click at [300, 73] on div "Insert the CSS code to style your content here." at bounding box center [389, 184] width 458 height 256
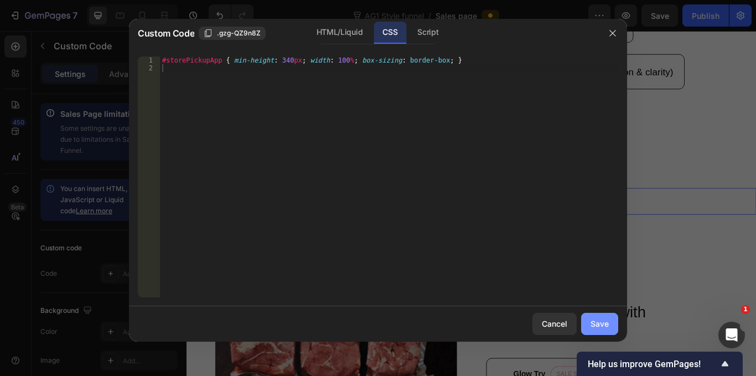
click at [596, 324] on div "Save" at bounding box center [600, 324] width 18 height 12
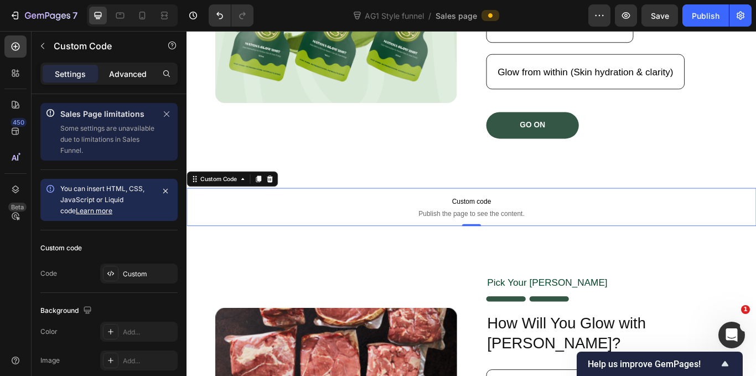
click at [138, 70] on p "Advanced" at bounding box center [128, 74] width 38 height 12
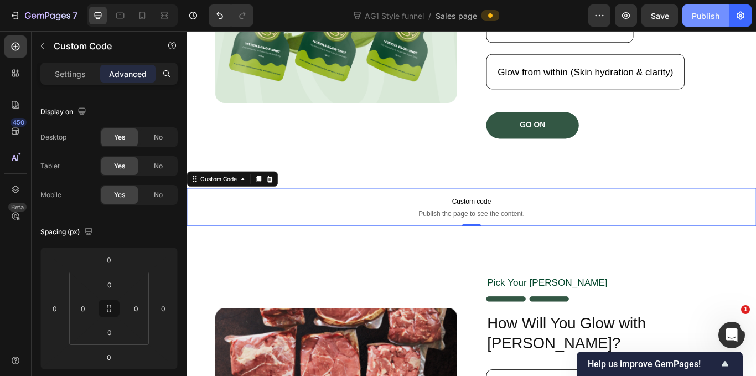
click at [708, 10] on div "Publish" at bounding box center [706, 16] width 28 height 12
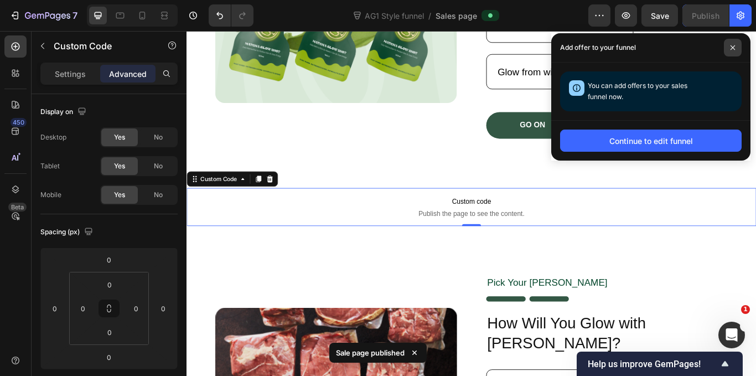
click at [731, 47] on icon at bounding box center [733, 48] width 6 height 6
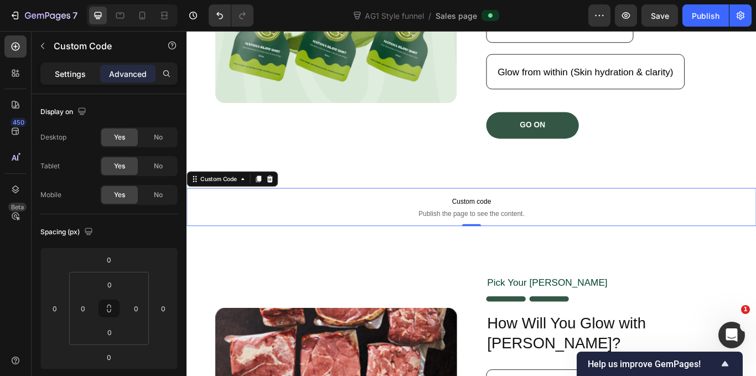
click at [69, 70] on p "Settings" at bounding box center [70, 74] width 31 height 12
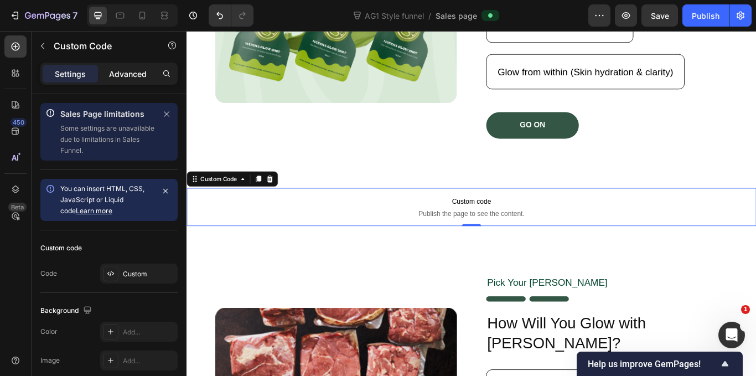
click at [131, 71] on p "Advanced" at bounding box center [128, 74] width 38 height 12
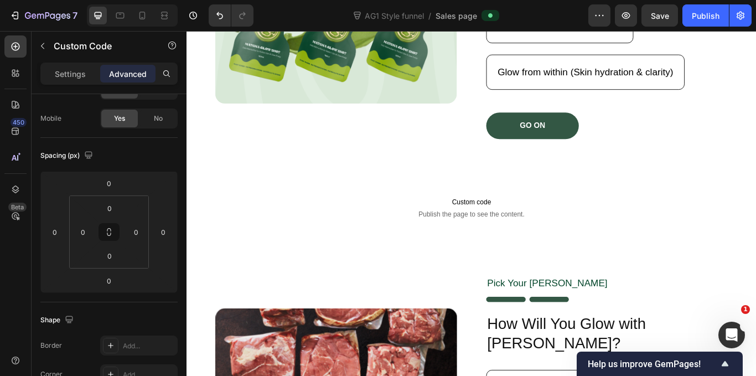
scroll to position [277, 0]
click at [432, 232] on span "Custom code" at bounding box center [519, 229] width 664 height 13
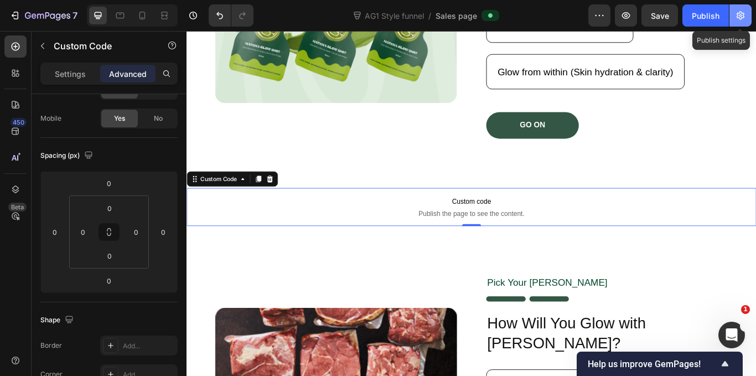
click at [743, 10] on icon "button" at bounding box center [740, 15] width 11 height 11
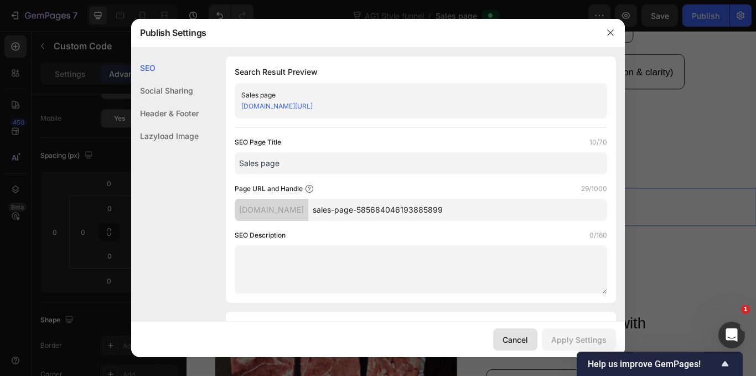
click at [512, 338] on div "Cancel" at bounding box center [515, 340] width 25 height 12
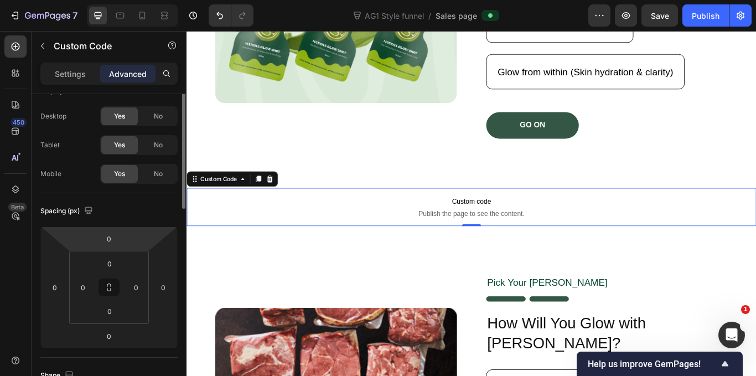
scroll to position [0, 0]
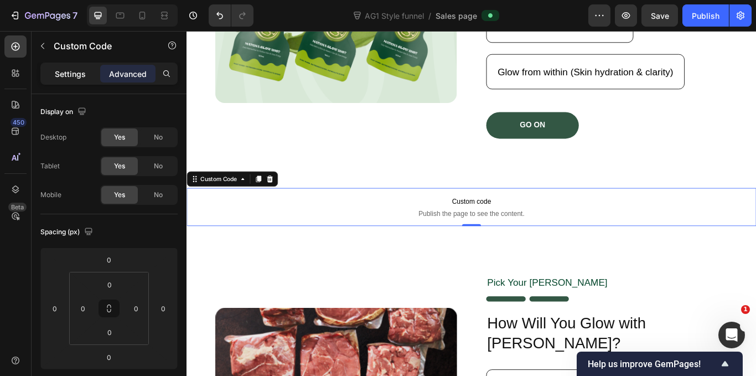
click at [60, 73] on p "Settings" at bounding box center [70, 74] width 31 height 12
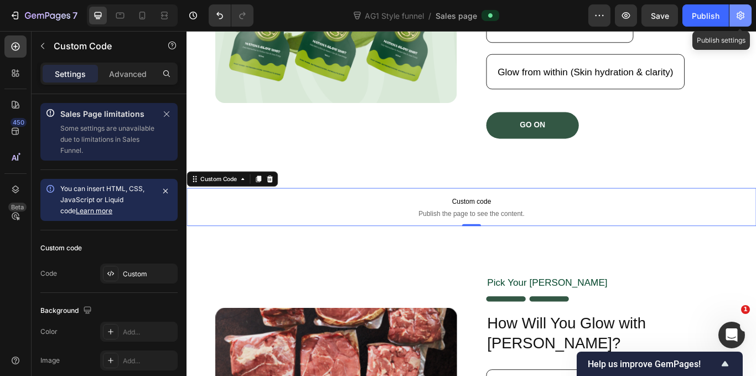
click at [734, 14] on button "button" at bounding box center [740, 15] width 22 height 22
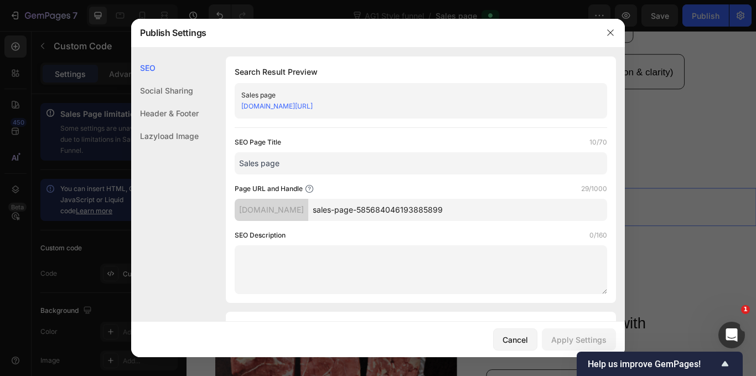
click at [165, 137] on div "Lazyload Image" at bounding box center [165, 136] width 68 height 23
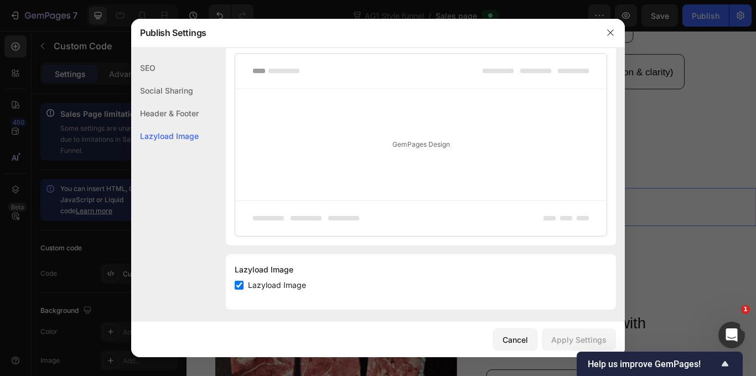
scroll to position [604, 0]
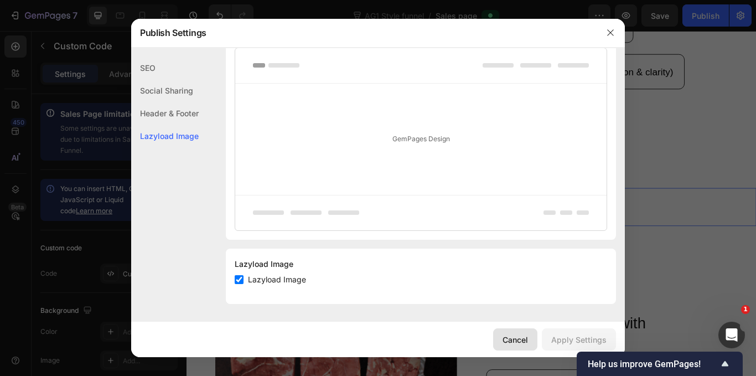
click at [505, 346] on button "Cancel" at bounding box center [515, 339] width 44 height 22
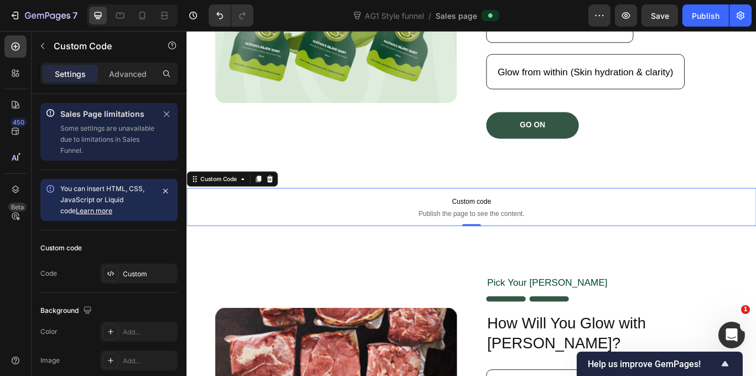
click at [299, 234] on span "Custom code" at bounding box center [519, 229] width 664 height 13
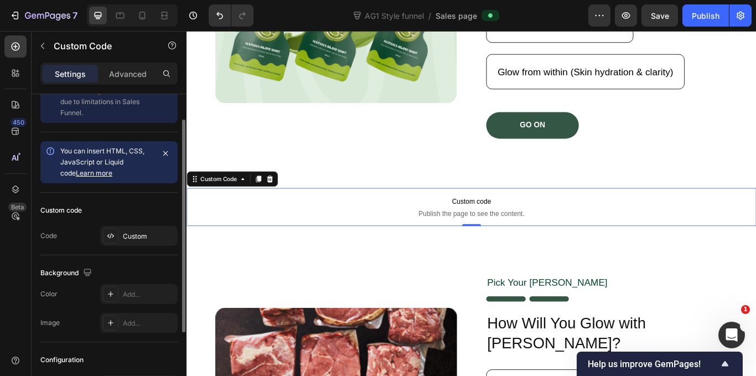
scroll to position [0, 0]
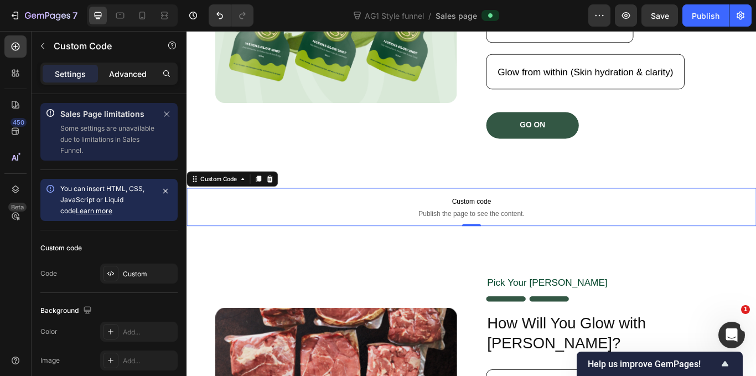
click at [126, 72] on p "Advanced" at bounding box center [128, 74] width 38 height 12
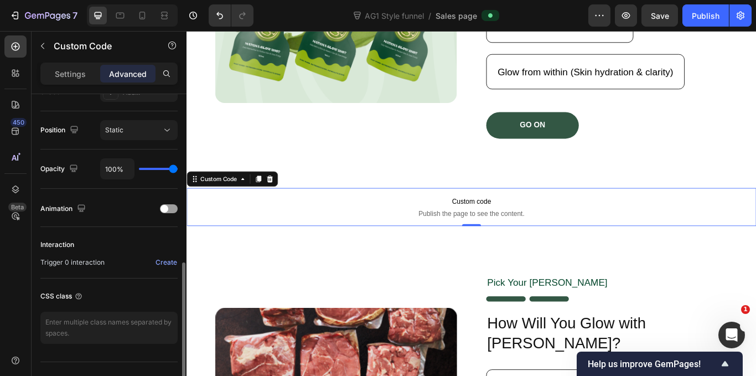
scroll to position [408, 0]
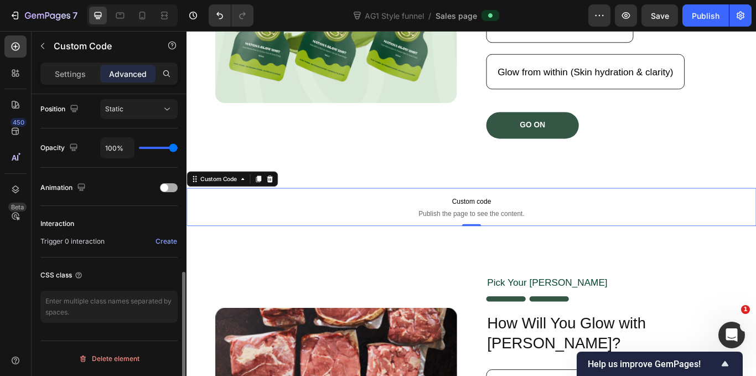
click at [168, 186] on div at bounding box center [169, 187] width 18 height 9
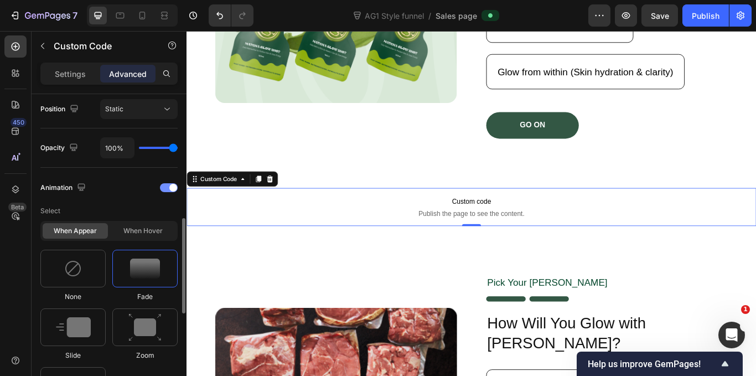
click at [168, 186] on div at bounding box center [169, 187] width 18 height 9
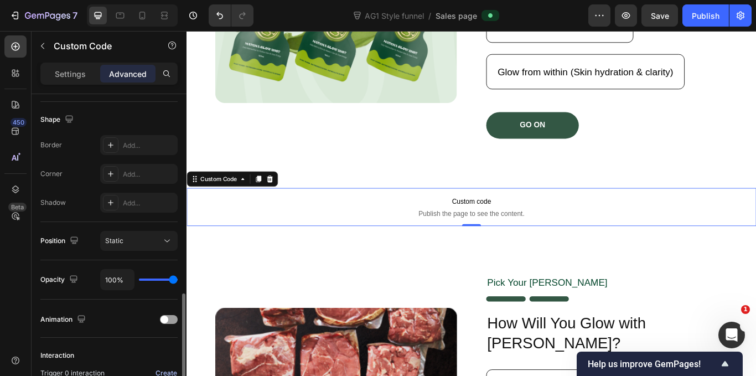
scroll to position [332, 0]
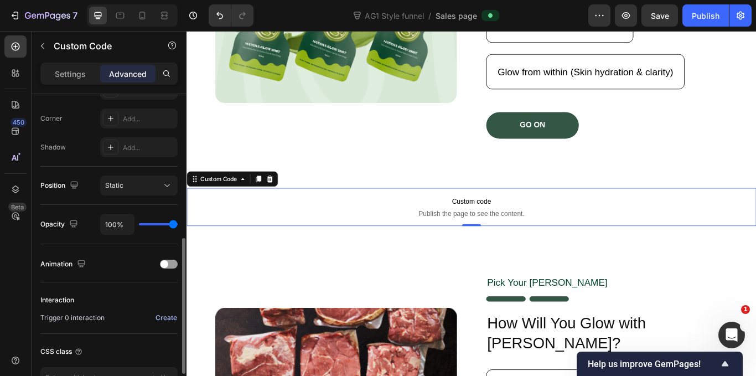
click at [161, 318] on div "Create" at bounding box center [167, 318] width 22 height 10
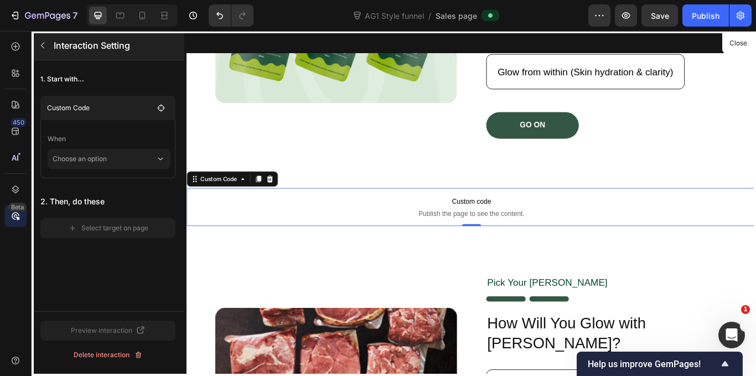
click at [39, 39] on button "button" at bounding box center [43, 46] width 18 height 18
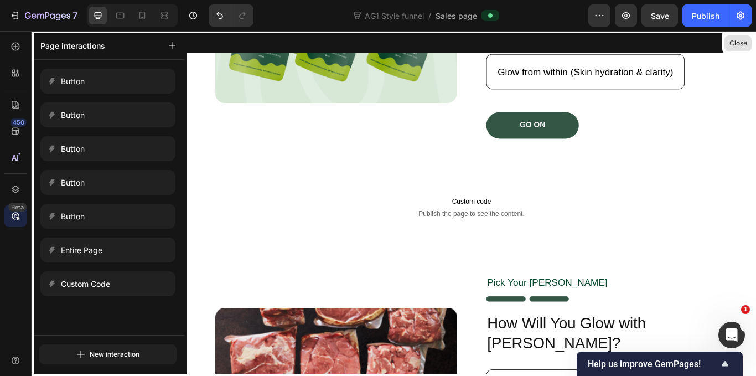
drag, startPoint x: 743, startPoint y: 45, endPoint x: 265, endPoint y: 24, distance: 478.6
click at [743, 45] on button "Close" at bounding box center [737, 43] width 27 height 16
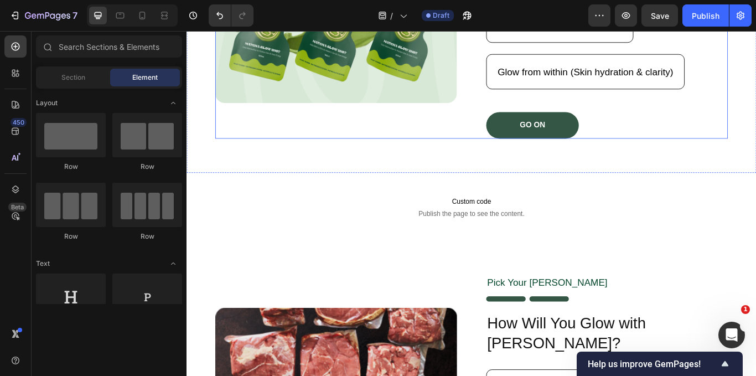
scroll to position [3308, 0]
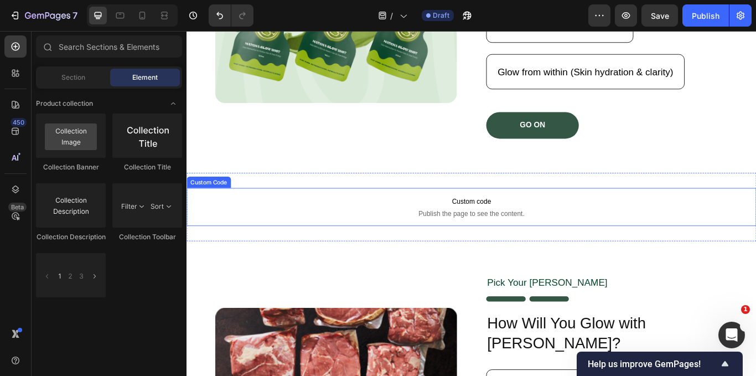
click at [389, 240] on span "Publish the page to see the content." at bounding box center [519, 244] width 664 height 11
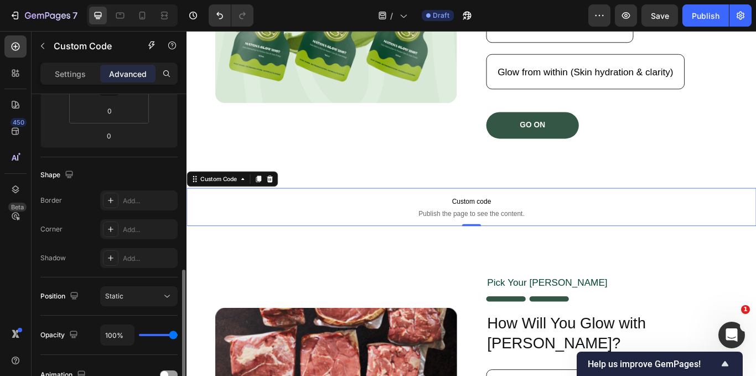
scroll to position [332, 0]
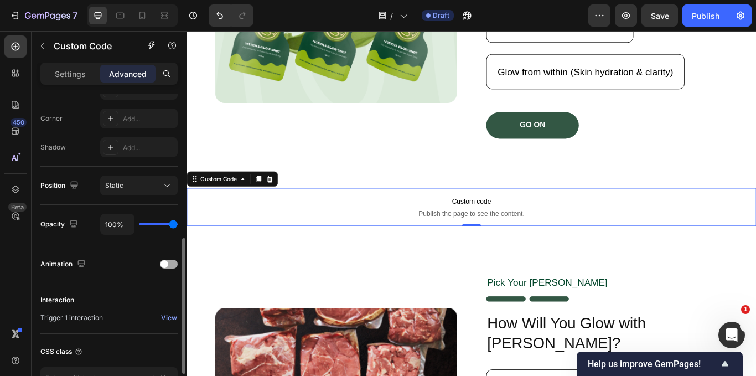
click at [166, 263] on span at bounding box center [165, 264] width 8 height 8
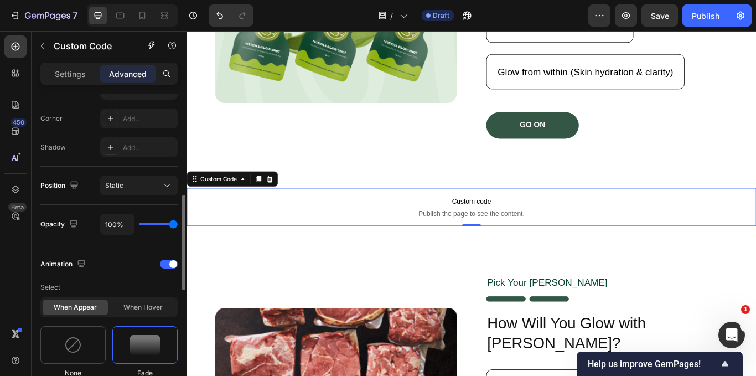
scroll to position [387, 0]
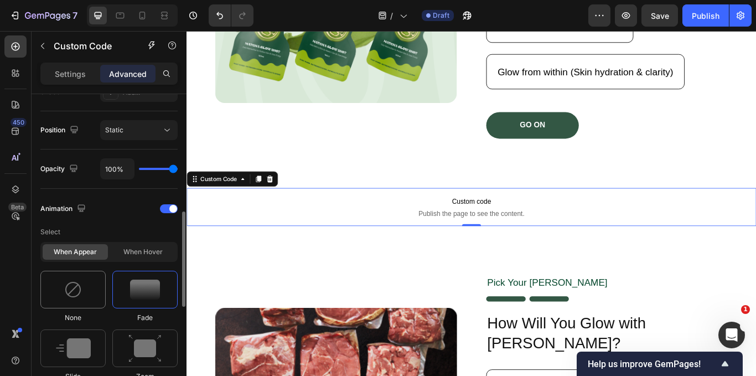
click at [74, 282] on img at bounding box center [73, 290] width 18 height 18
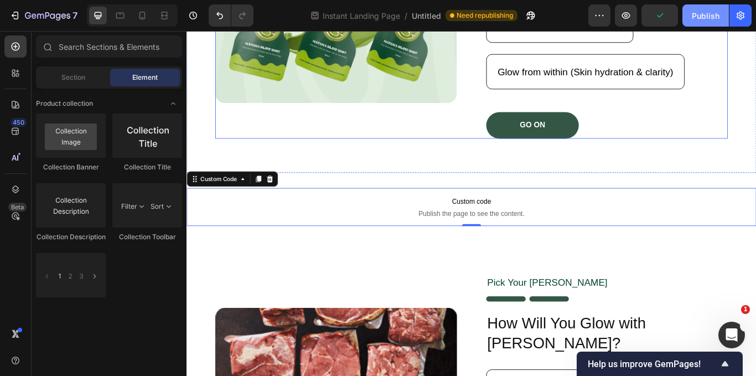
click at [699, 17] on div "Publish" at bounding box center [706, 16] width 28 height 12
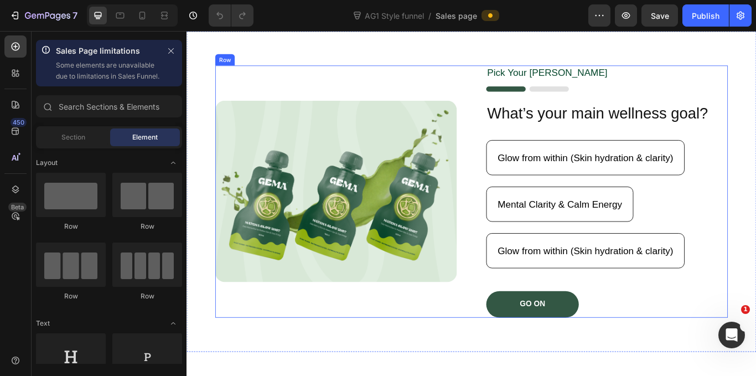
scroll to position [221, 0]
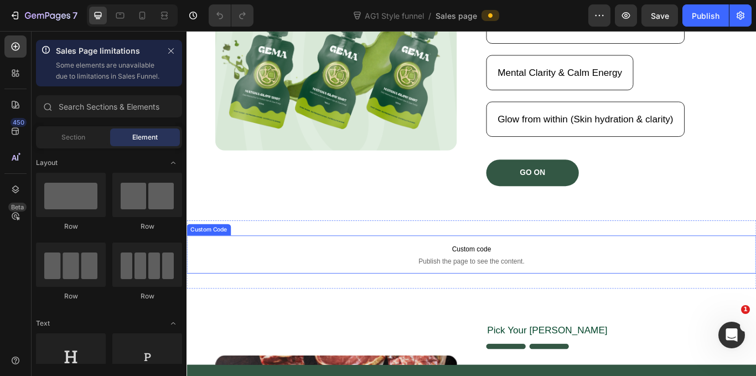
click at [409, 289] on span "Custom code" at bounding box center [519, 284] width 664 height 13
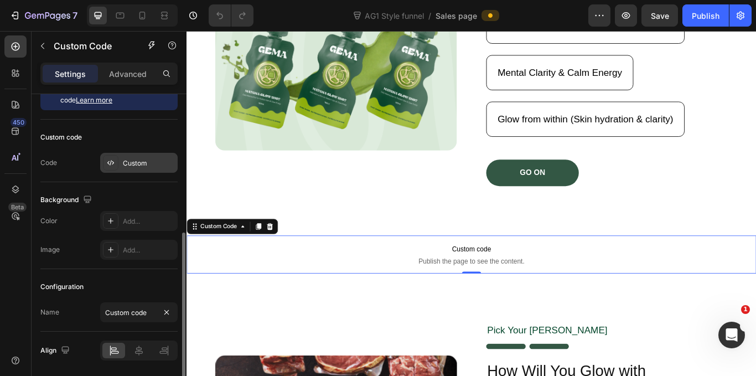
scroll to position [148, 0]
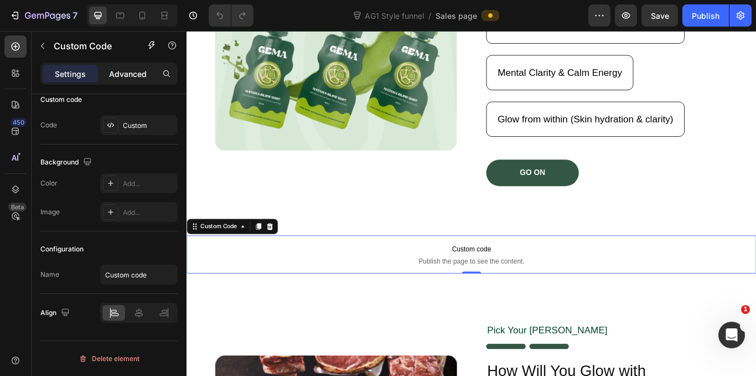
click at [137, 71] on p "Advanced" at bounding box center [128, 74] width 38 height 12
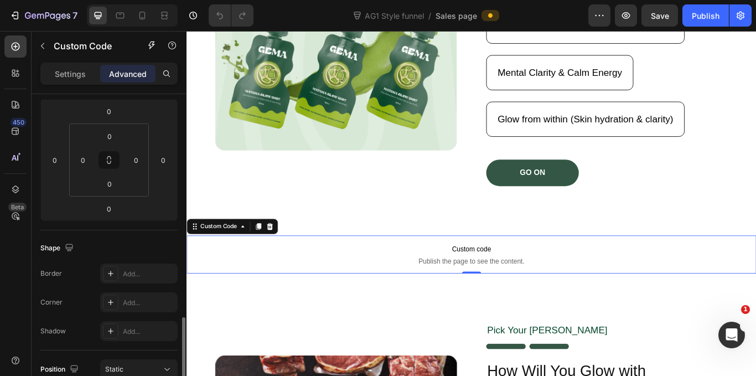
scroll to position [314, 0]
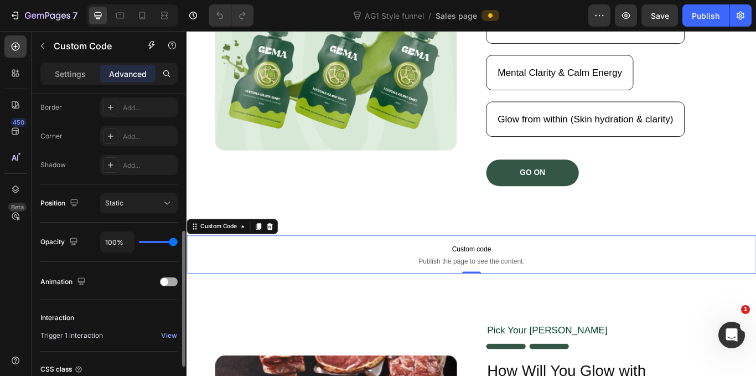
click at [164, 282] on span at bounding box center [165, 282] width 8 height 8
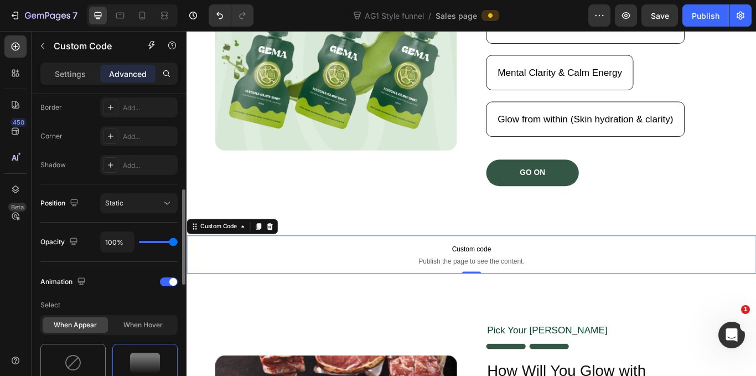
click at [73, 360] on img at bounding box center [73, 363] width 18 height 18
click at [710, 19] on div "Publish" at bounding box center [706, 16] width 28 height 12
click at [168, 277] on div at bounding box center [169, 281] width 18 height 9
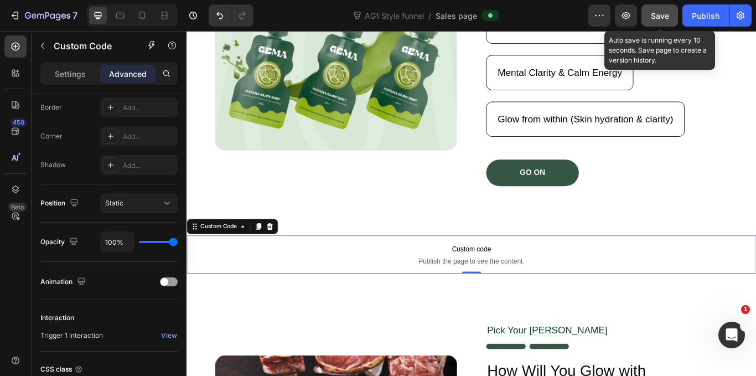
click at [663, 19] on span "Save" at bounding box center [660, 15] width 18 height 9
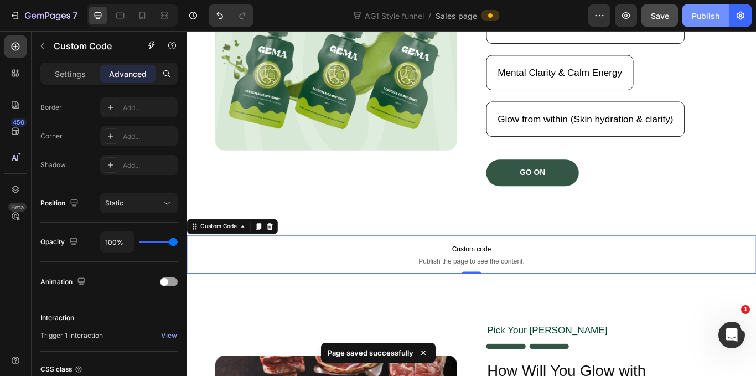
click at [713, 14] on div "Publish" at bounding box center [706, 16] width 28 height 12
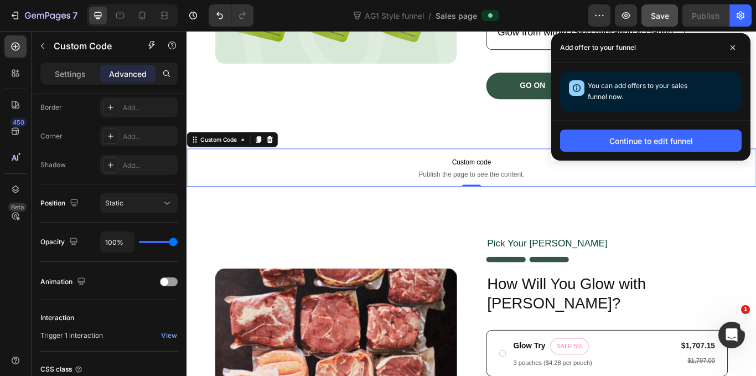
scroll to position [332, 0]
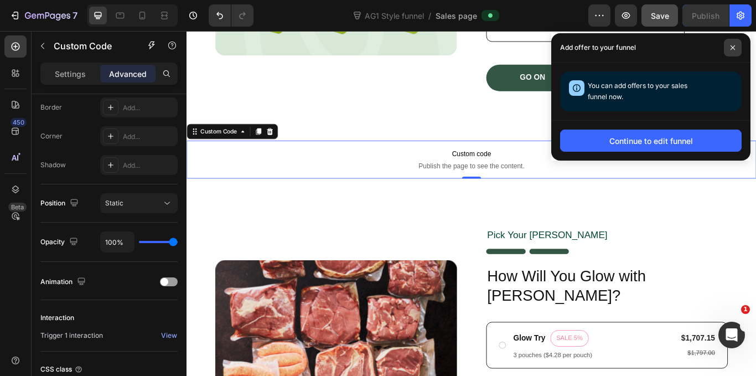
click at [735, 45] on icon at bounding box center [733, 47] width 4 height 4
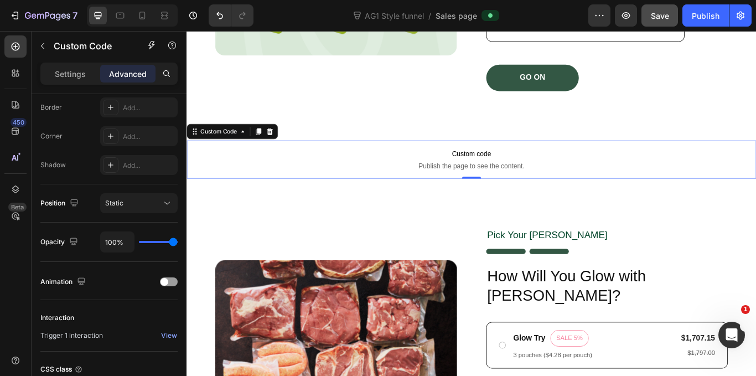
click at [417, 173] on span "Custom code" at bounding box center [519, 174] width 664 height 13
click at [12, 210] on div "Beta" at bounding box center [17, 207] width 18 height 9
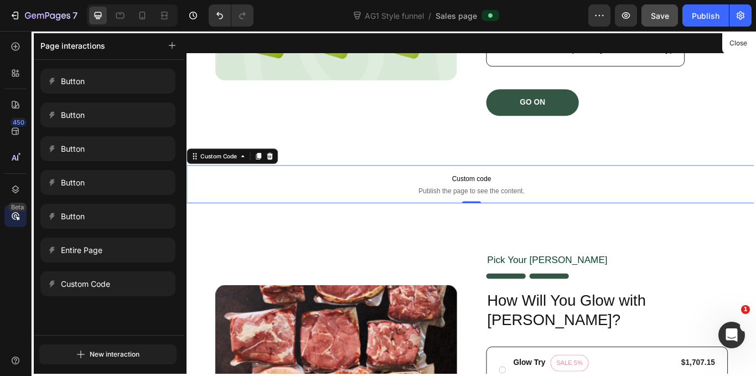
scroll to position [277, 0]
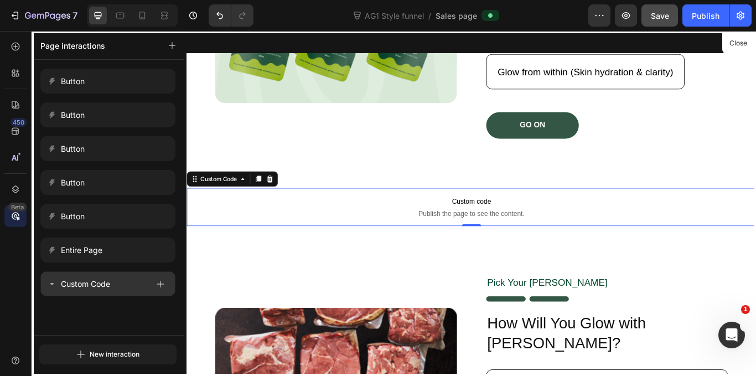
click at [53, 283] on icon at bounding box center [51, 284] width 3 height 2
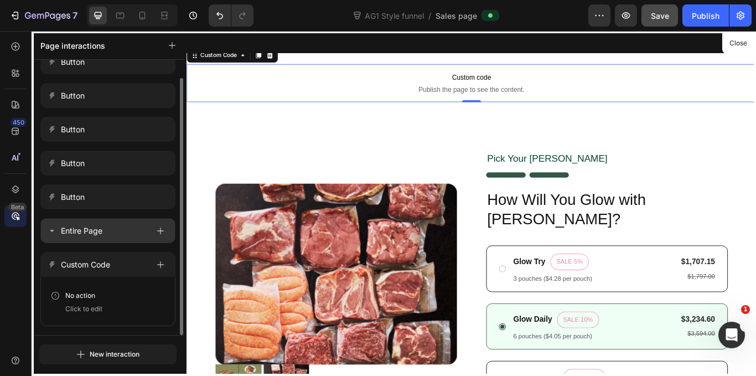
scroll to position [0, 0]
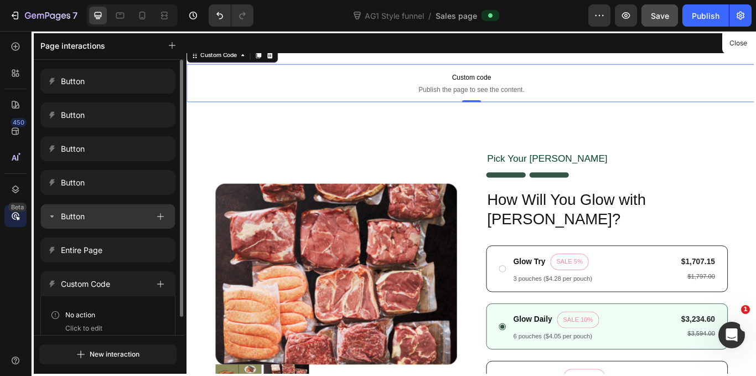
click at [96, 219] on div "Button" at bounding box center [98, 216] width 101 height 15
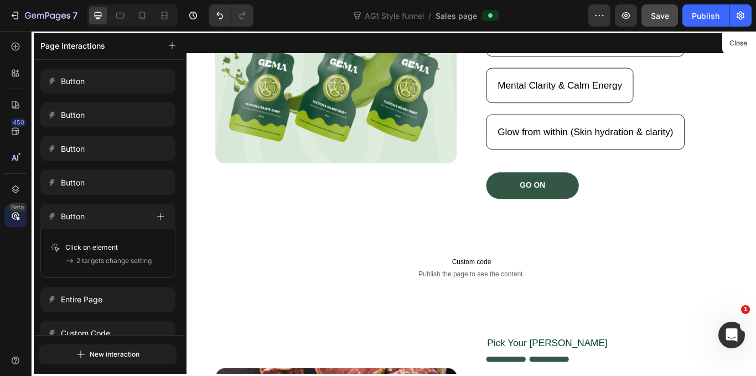
scroll to position [127, 0]
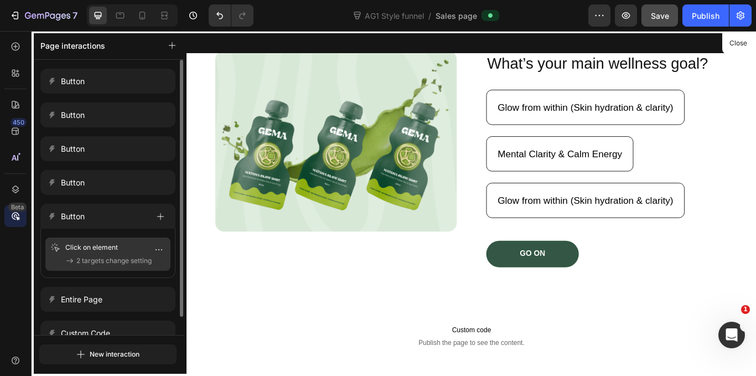
click at [74, 250] on p "Click on element" at bounding box center [99, 247] width 68 height 11
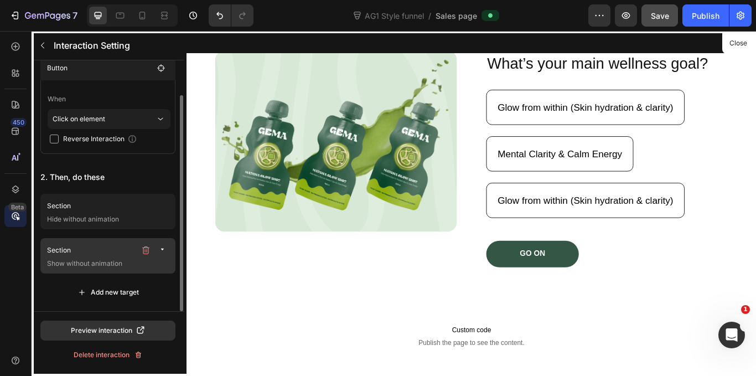
scroll to position [0, 0]
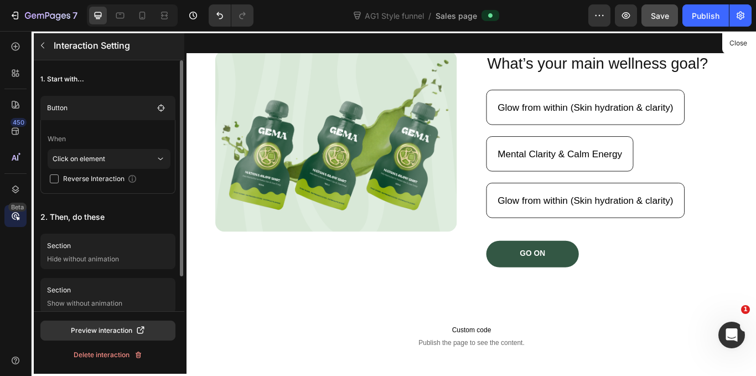
click at [44, 42] on icon "button" at bounding box center [42, 45] width 9 height 9
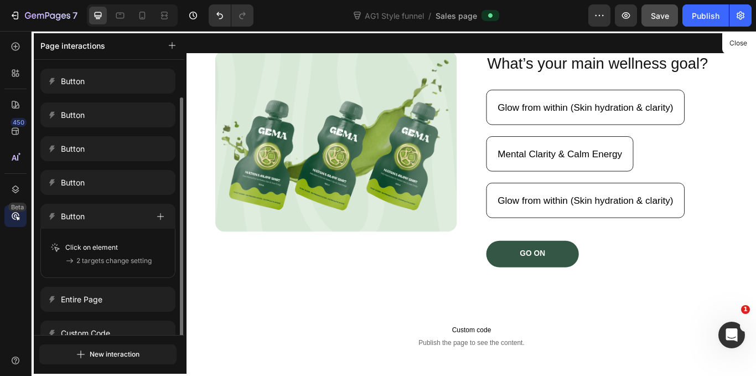
scroll to position [19, 0]
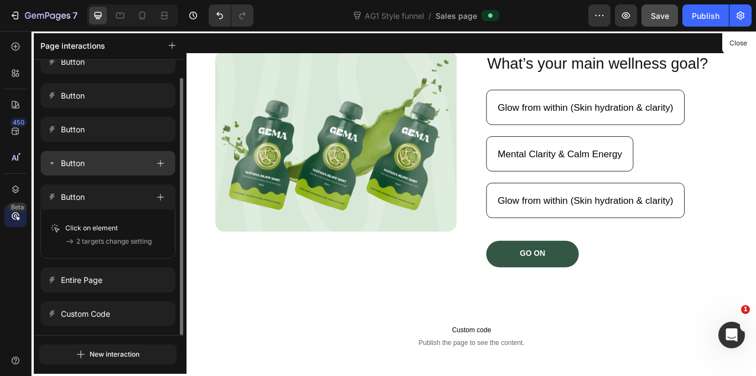
click at [94, 163] on div "Button" at bounding box center [98, 163] width 101 height 15
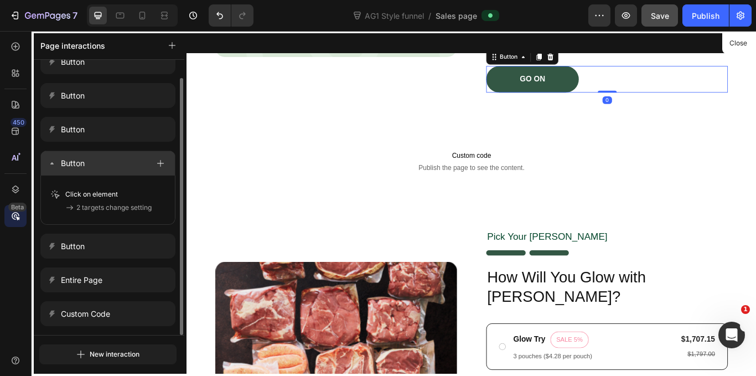
scroll to position [333, 0]
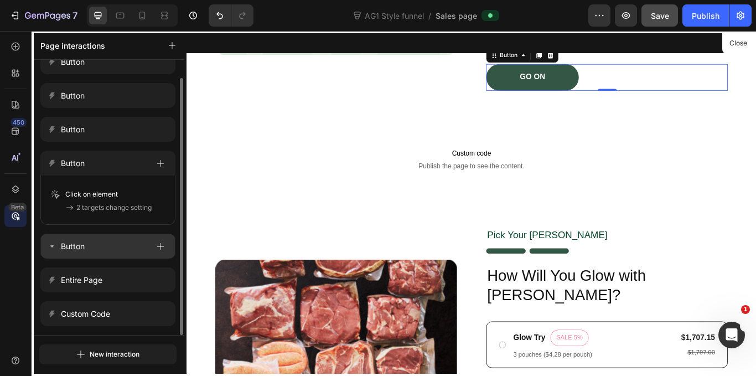
click at [80, 241] on p "Button" at bounding box center [73, 246] width 24 height 13
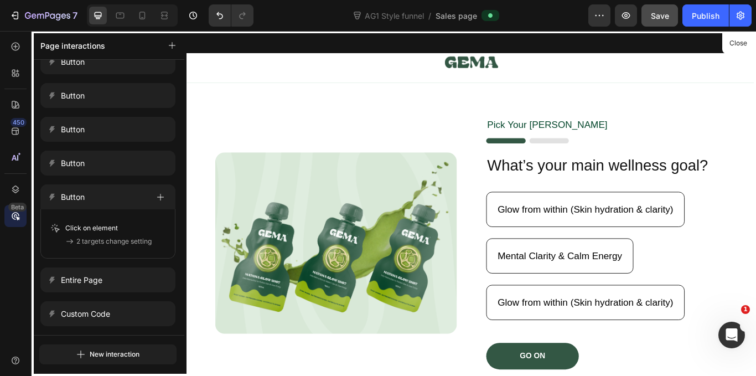
scroll to position [0, 0]
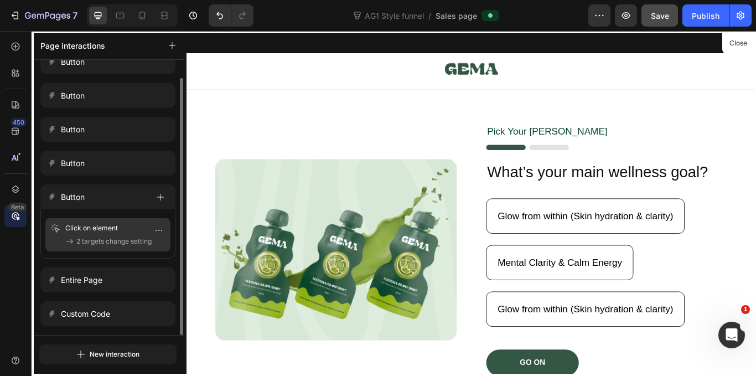
click at [163, 226] on icon "button" at bounding box center [158, 230] width 9 height 9
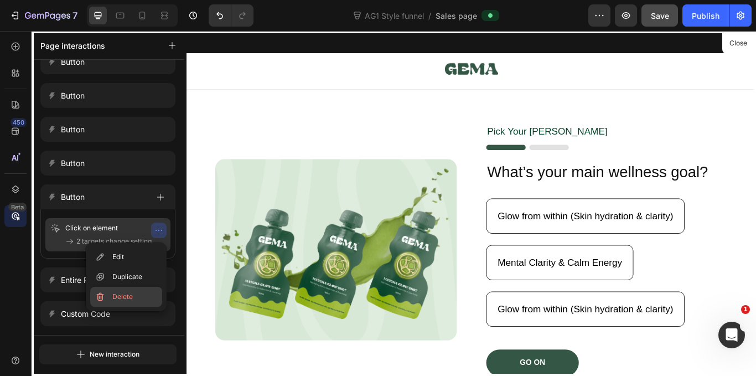
click at [113, 295] on span "Delete" at bounding box center [122, 296] width 20 height 11
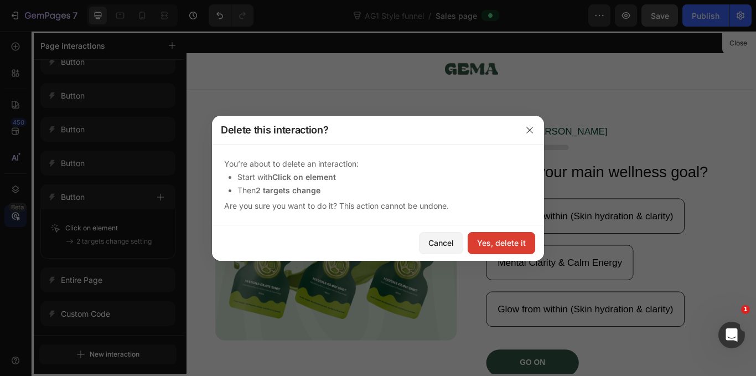
click at [503, 244] on div "Yes, delete it" at bounding box center [501, 243] width 49 height 12
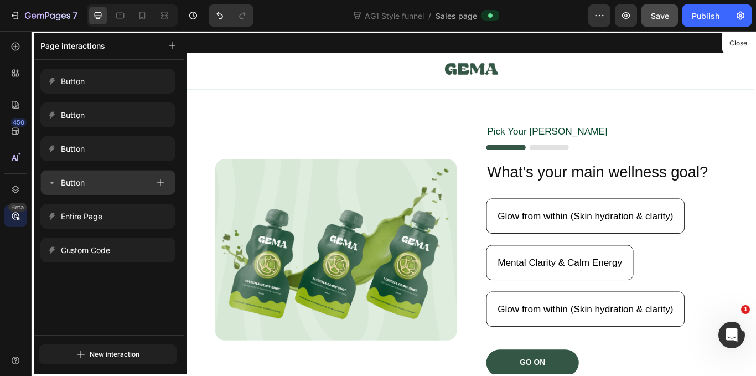
click at [89, 178] on div "Button" at bounding box center [98, 182] width 101 height 15
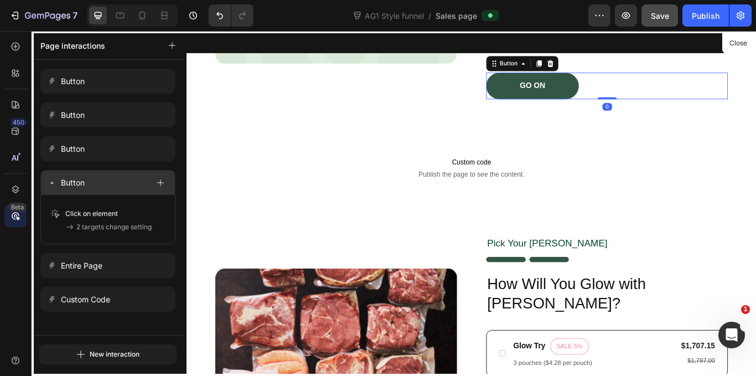
scroll to position [333, 0]
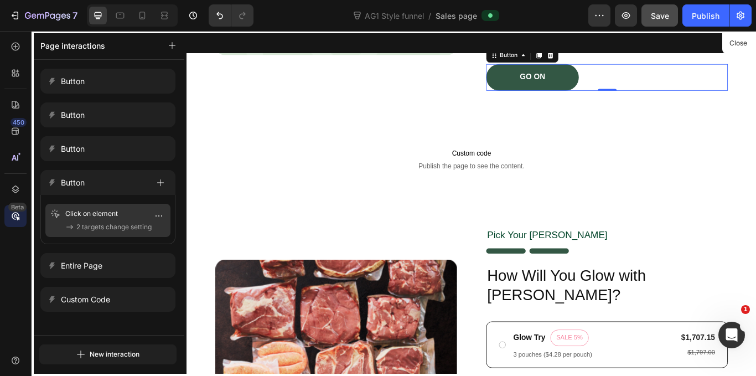
click at [87, 221] on span "2 targets change setting" at bounding box center [113, 226] width 75 height 11
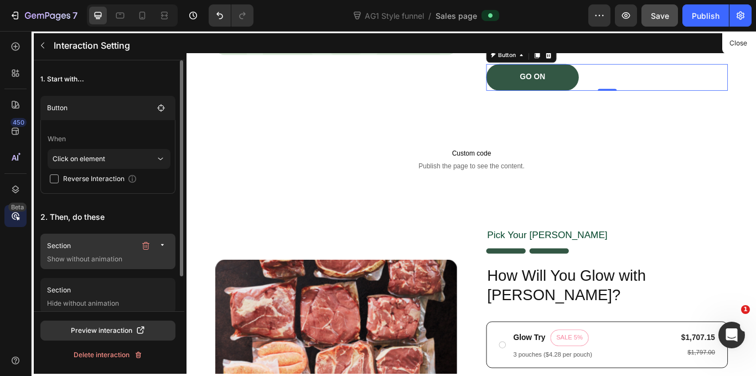
click at [87, 249] on p "Section" at bounding box center [91, 245] width 89 height 11
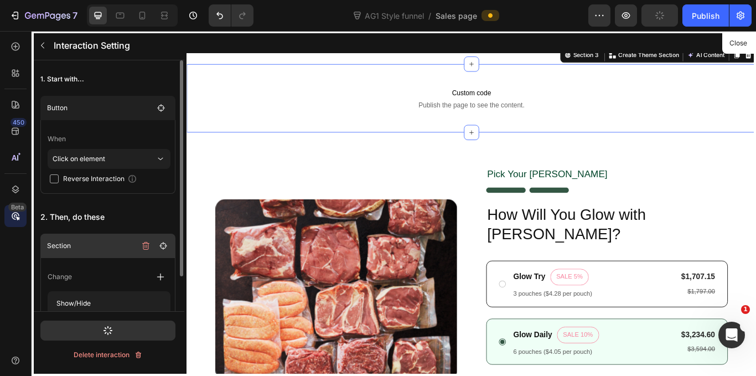
scroll to position [107, 0]
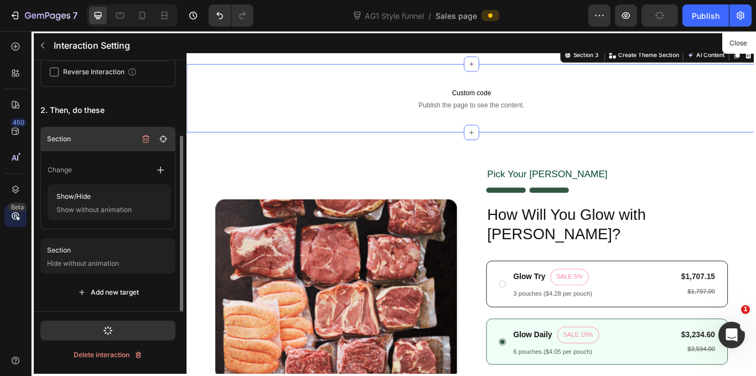
click at [86, 249] on p "Section" at bounding box center [91, 250] width 89 height 11
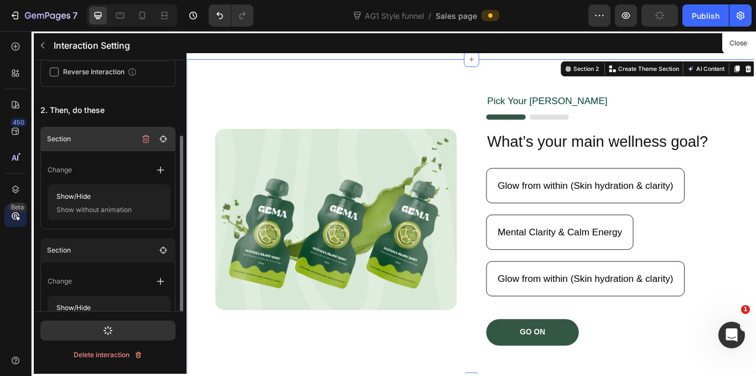
scroll to position [30, 0]
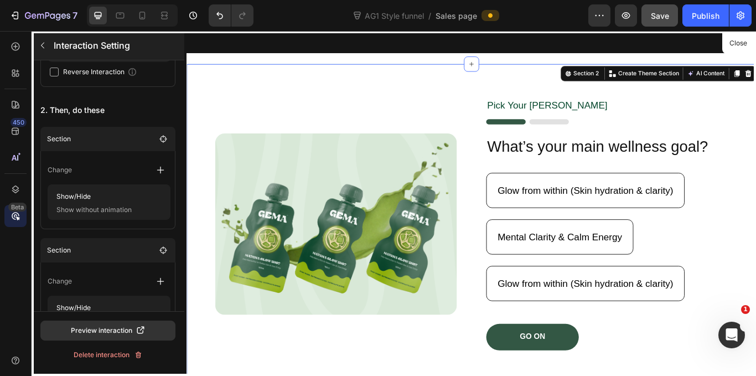
click at [44, 43] on icon "button" at bounding box center [42, 45] width 9 height 9
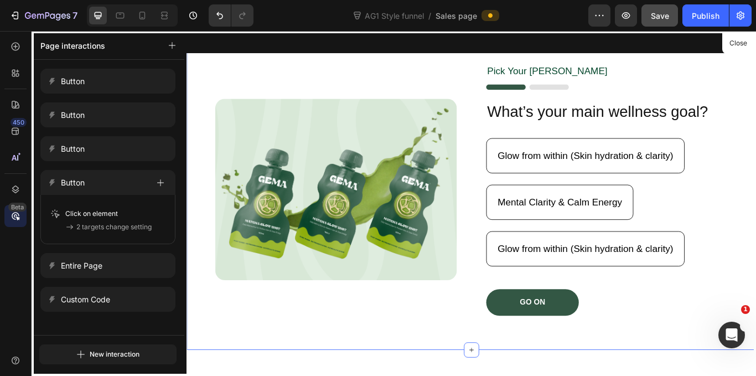
scroll to position [196, 0]
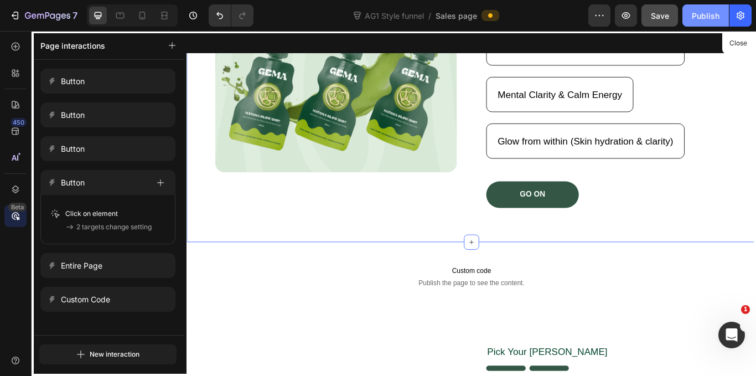
click at [706, 10] on div "Publish" at bounding box center [706, 16] width 28 height 12
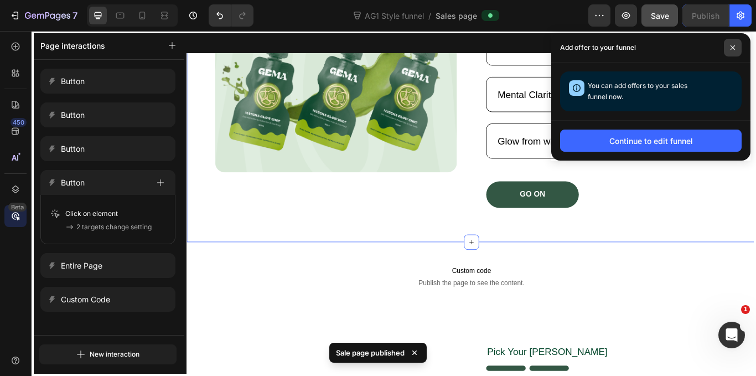
click at [732, 48] on icon at bounding box center [733, 48] width 6 height 6
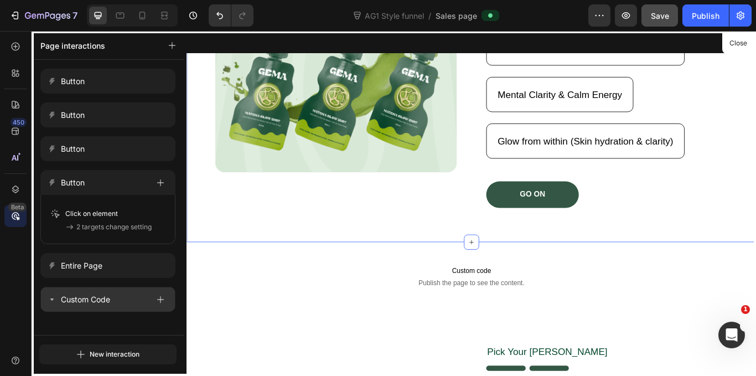
click at [87, 295] on p "Custom Code" at bounding box center [85, 299] width 49 height 13
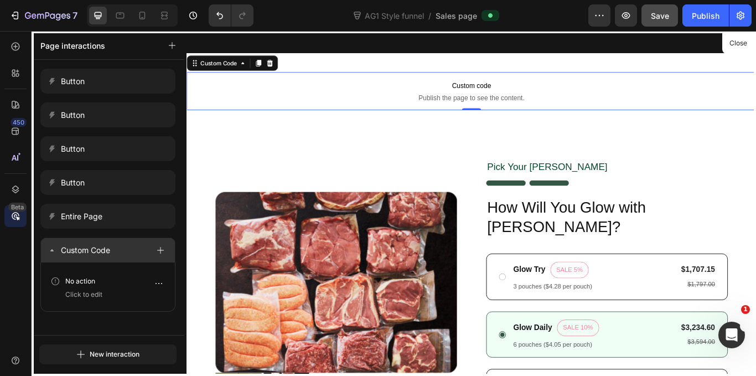
scroll to position [421, 0]
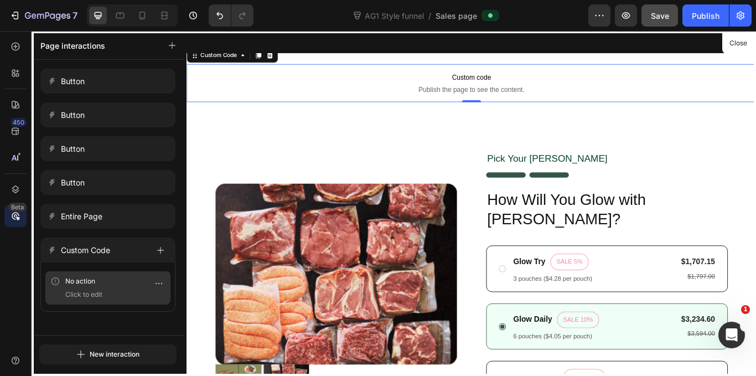
click at [84, 286] on p "No action" at bounding box center [87, 281] width 45 height 11
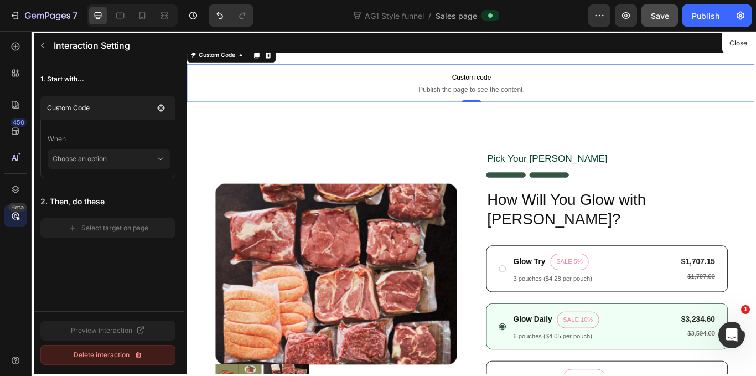
click at [103, 357] on div "Delete interaction" at bounding box center [108, 355] width 69 height 10
click at [136, 359] on div "Delete" at bounding box center [142, 355] width 20 height 10
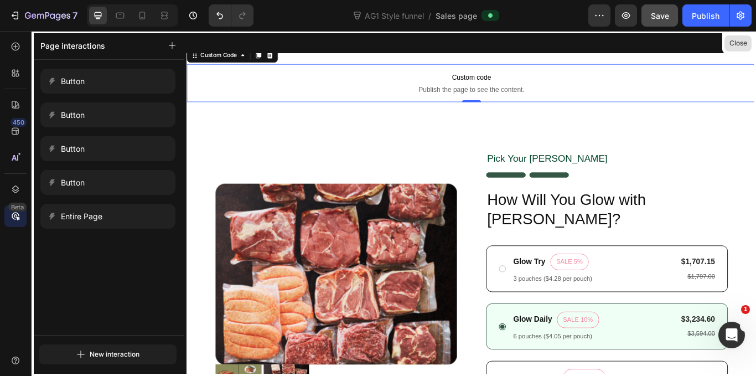
click at [745, 38] on button "Close" at bounding box center [737, 43] width 27 height 16
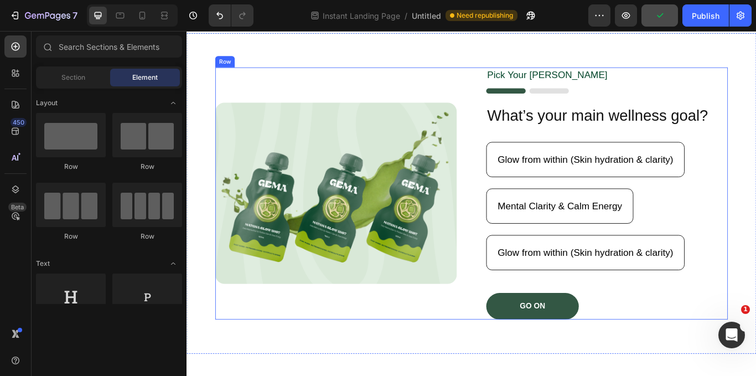
scroll to position [166, 0]
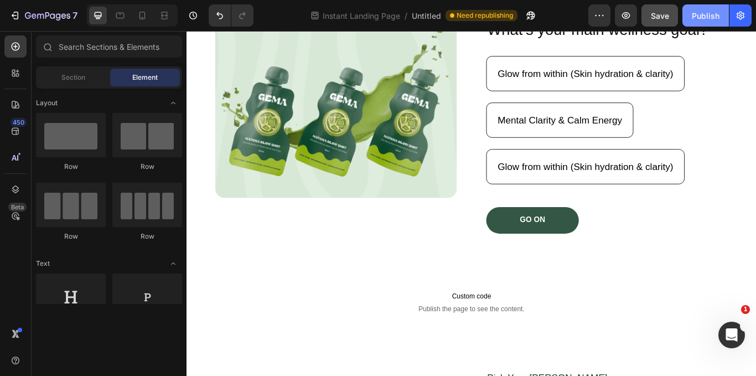
click at [694, 8] on button "Publish" at bounding box center [705, 15] width 46 height 22
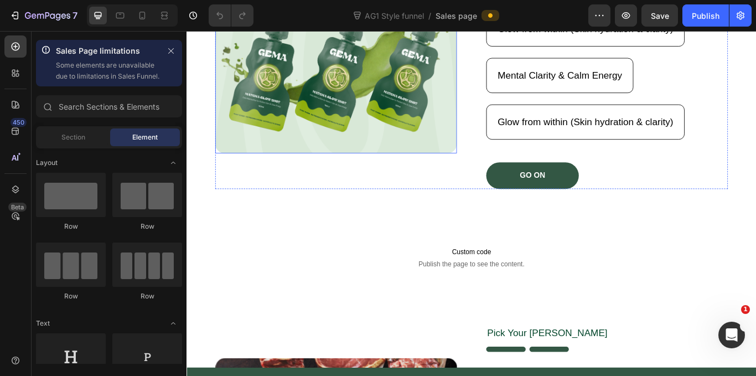
scroll to position [221, 0]
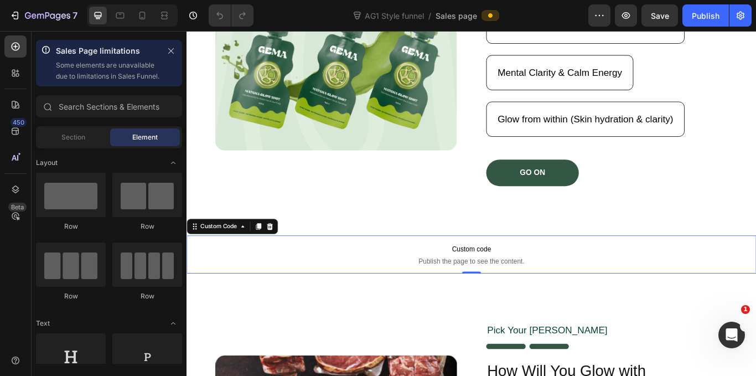
click at [389, 302] on span "Publish the page to see the content." at bounding box center [519, 299] width 664 height 11
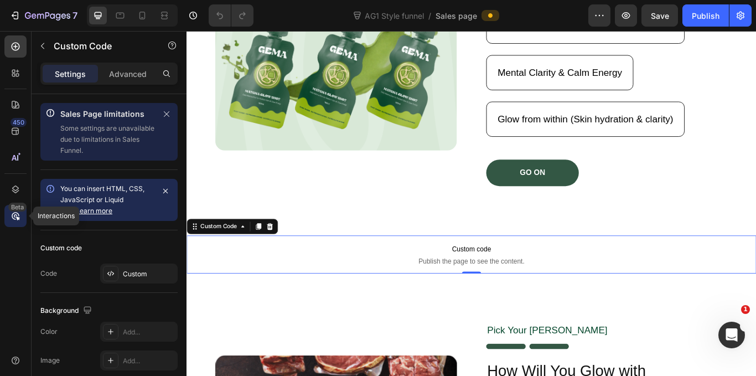
click at [8, 215] on div "Beta" at bounding box center [15, 216] width 22 height 22
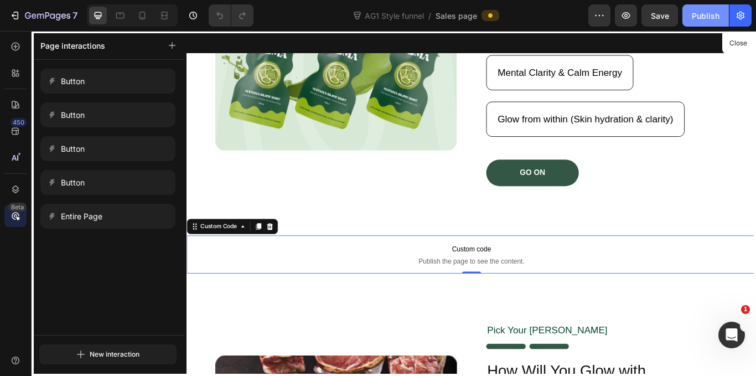
click at [694, 16] on div "Publish" at bounding box center [706, 16] width 28 height 12
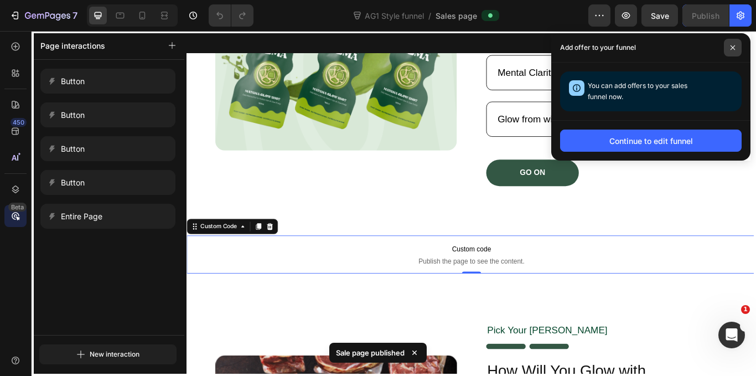
click at [731, 45] on icon at bounding box center [733, 47] width 4 height 4
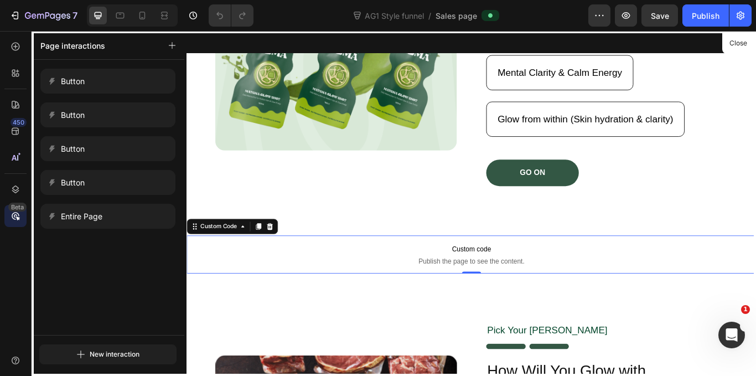
click at [377, 293] on div at bounding box center [519, 232] width 664 height 402
click at [730, 45] on button "Close" at bounding box center [737, 43] width 27 height 16
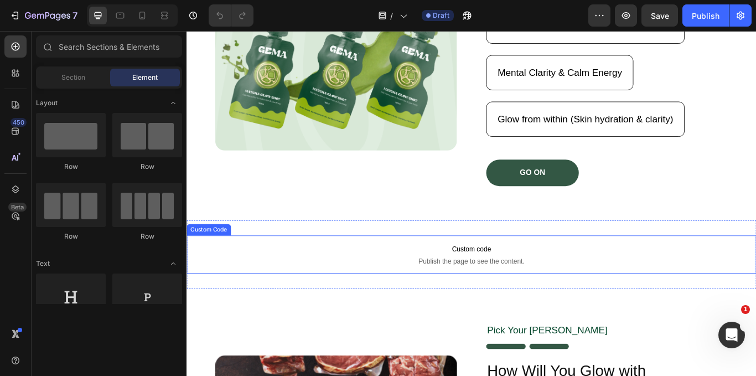
click at [399, 301] on span "Publish the page to see the content." at bounding box center [519, 299] width 664 height 11
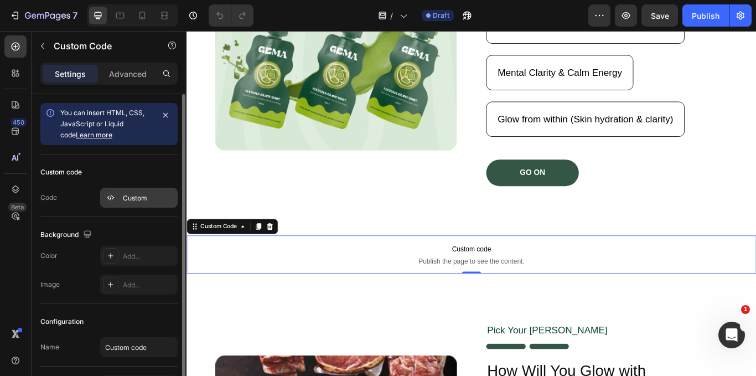
click at [121, 198] on div "Custom" at bounding box center [138, 198] width 77 height 20
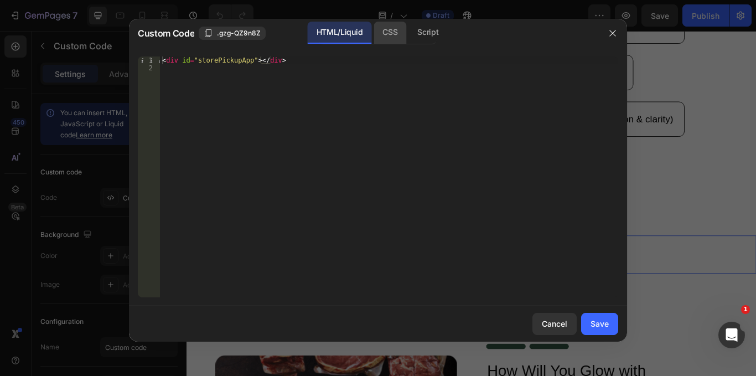
click at [381, 31] on div "CSS" at bounding box center [390, 33] width 33 height 22
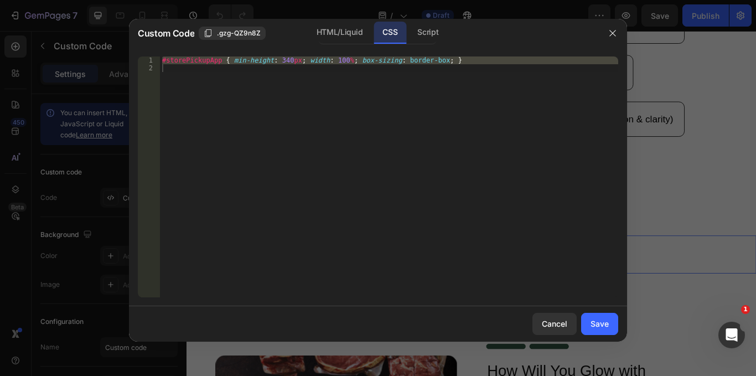
type textarea "#storePickupApp { min-height: 340px; width: 100%; box-sizing: border-box; }"
click at [202, 73] on div "#storePickupApp { min-height : 340 px ; width : 100 % ; box-sizing : border-box…" at bounding box center [389, 176] width 458 height 241
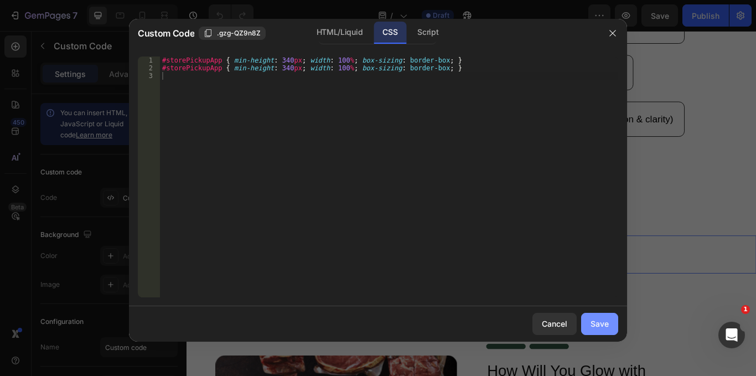
click at [601, 323] on div "Save" at bounding box center [600, 324] width 18 height 12
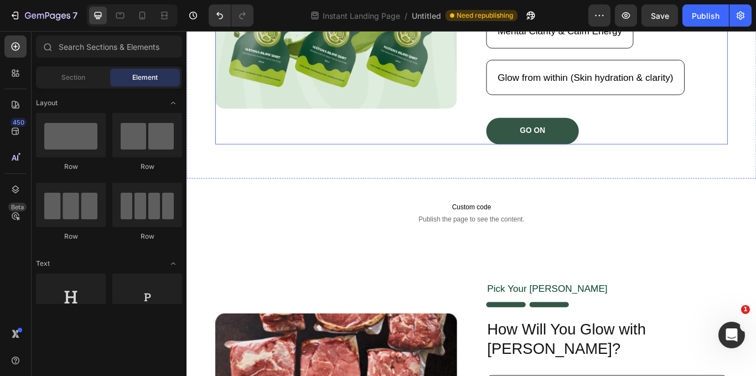
scroll to position [277, 0]
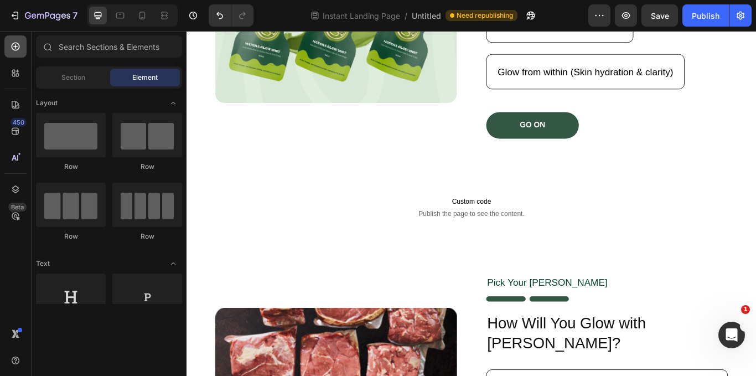
click at [16, 48] on icon at bounding box center [15, 46] width 11 height 11
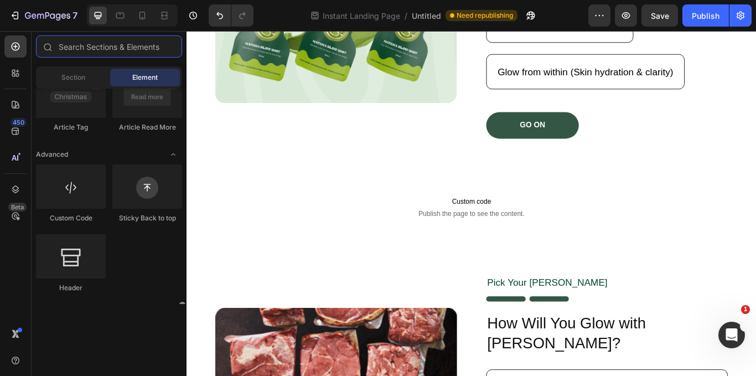
scroll to position [3866, 0]
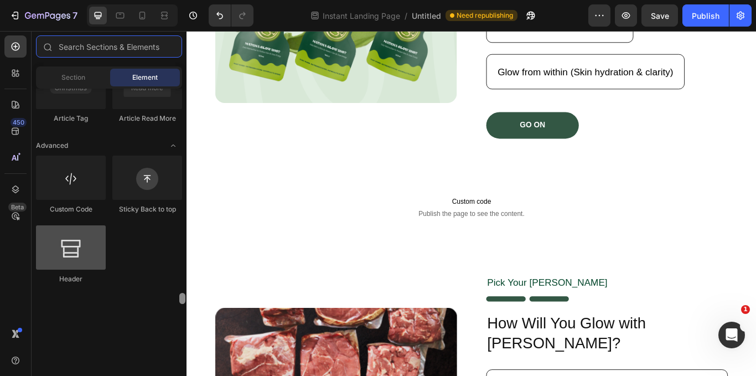
drag, startPoint x: 181, startPoint y: 106, endPoint x: 86, endPoint y: 244, distance: 167.5
click at [180, 320] on div "Sections(18) Elements(104) Section Element Hero Section Product Detail Brands T…" at bounding box center [109, 203] width 155 height 345
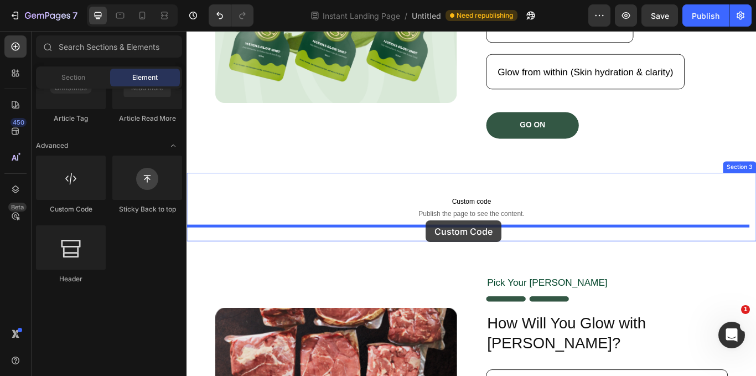
drag, startPoint x: 253, startPoint y: 229, endPoint x: 465, endPoint y: 252, distance: 213.2
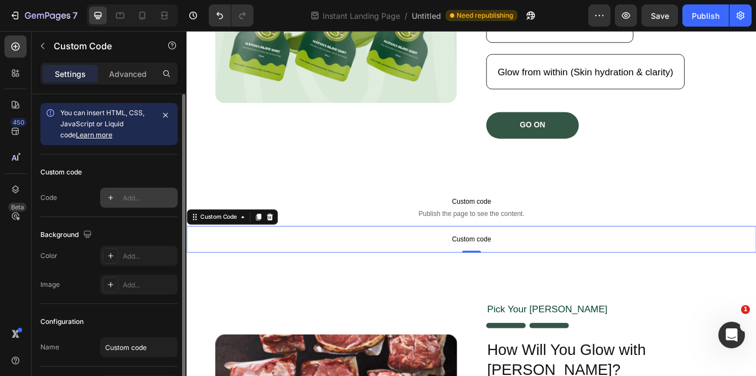
click at [130, 191] on div "Add..." at bounding box center [138, 198] width 77 height 20
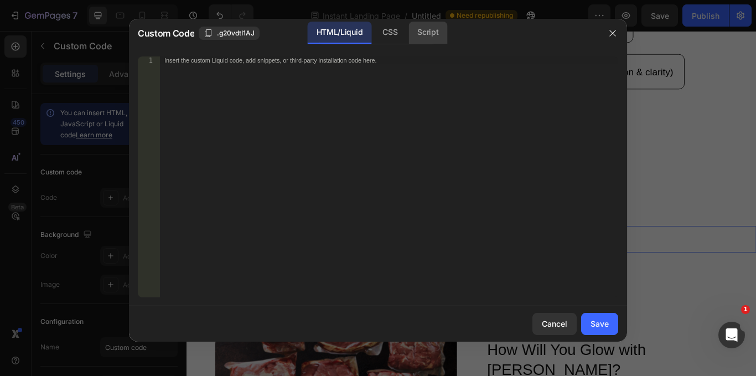
click at [426, 37] on div "Script" at bounding box center [427, 33] width 39 height 22
click at [168, 64] on div "Insert the Javascript code to add interaction and animation to your content her…" at bounding box center [365, 60] width 403 height 7
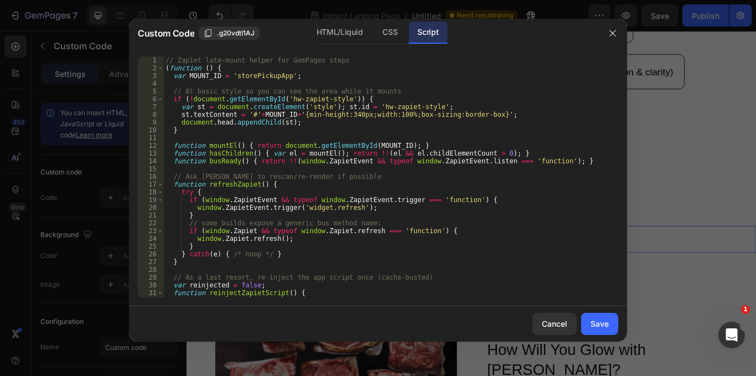
scroll to position [0, 0]
click at [598, 323] on div "Save" at bounding box center [600, 324] width 18 height 12
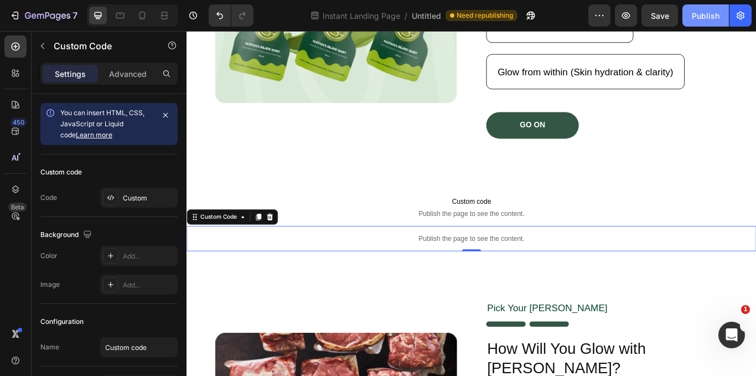
click at [687, 14] on button "Publish" at bounding box center [705, 15] width 46 height 22
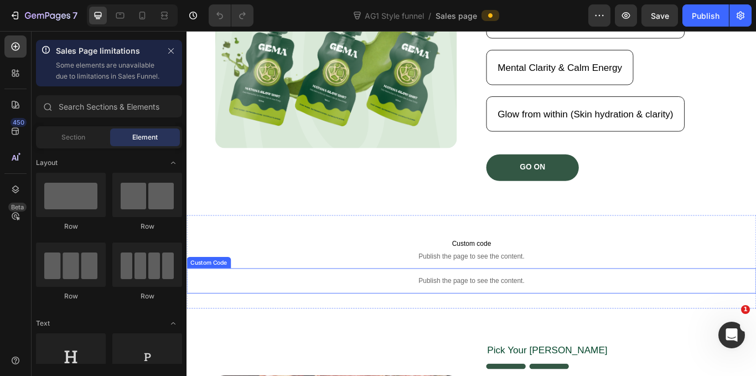
click at [429, 327] on p "Publish the page to see the content." at bounding box center [519, 323] width 664 height 12
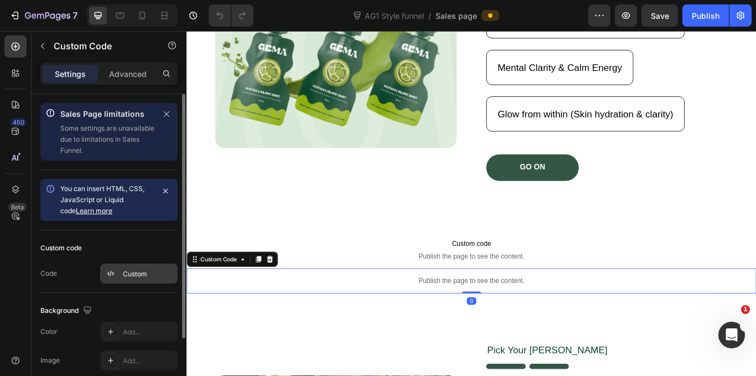
click at [139, 270] on div "Custom" at bounding box center [149, 274] width 52 height 10
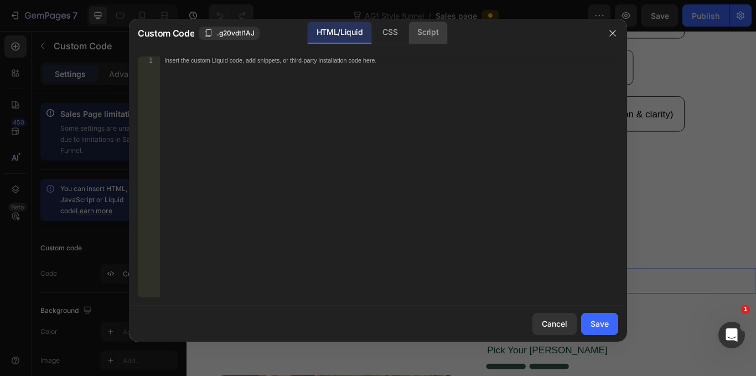
click at [418, 35] on div "Script" at bounding box center [427, 33] width 39 height 22
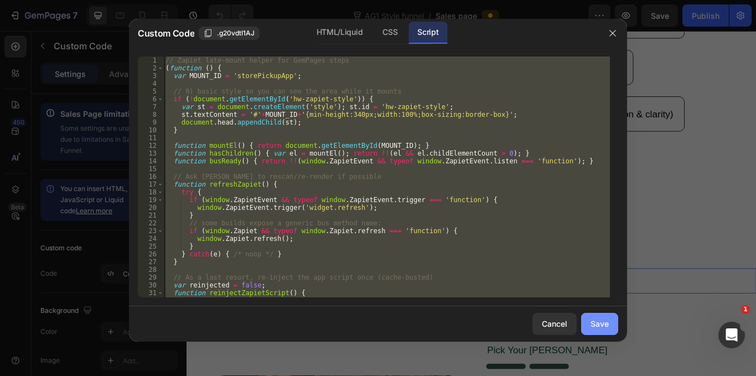
click at [599, 324] on div "Save" at bounding box center [600, 324] width 18 height 12
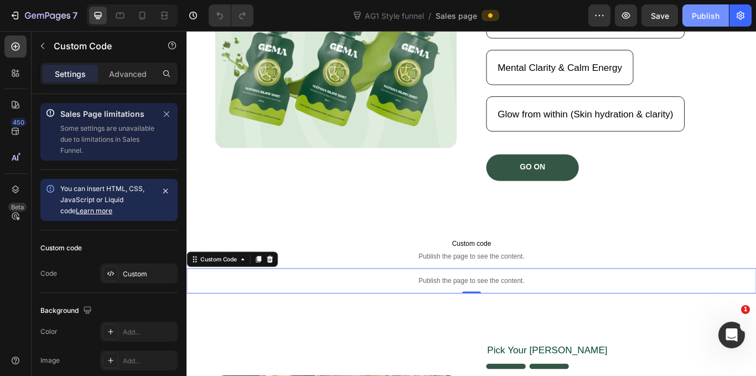
click at [703, 12] on div "Publish" at bounding box center [706, 16] width 28 height 12
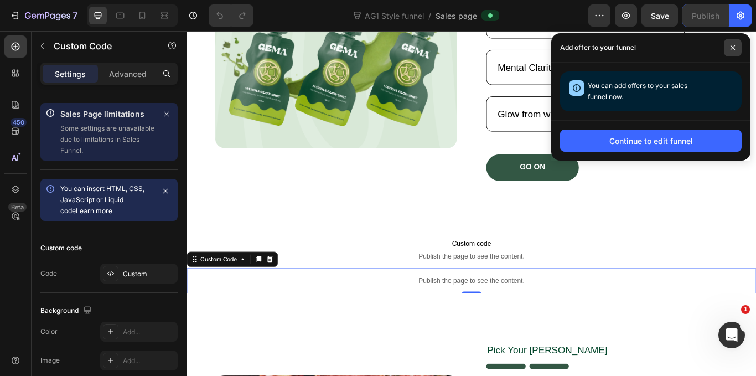
click at [736, 47] on span at bounding box center [733, 48] width 18 height 18
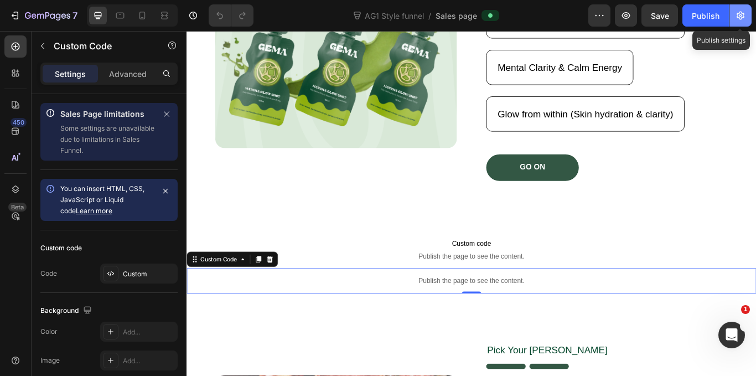
click at [738, 10] on icon "button" at bounding box center [740, 15] width 11 height 11
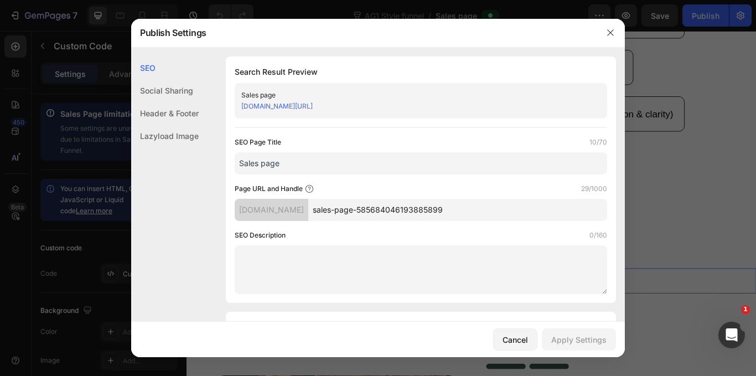
click at [164, 137] on div "Lazyload Image" at bounding box center [165, 136] width 68 height 23
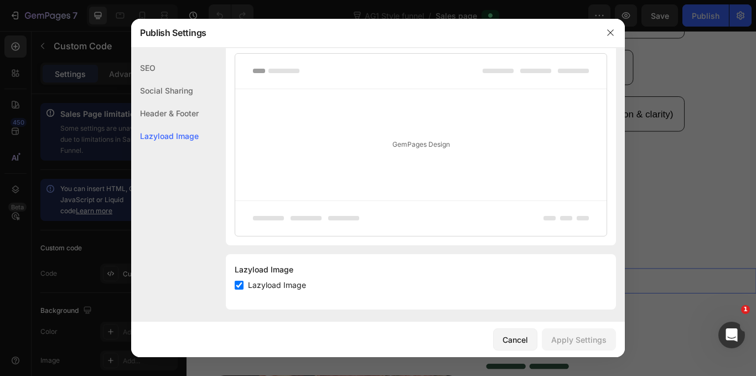
scroll to position [604, 0]
click at [240, 278] on input "checkbox" at bounding box center [239, 279] width 9 height 9
checkbox input "false"
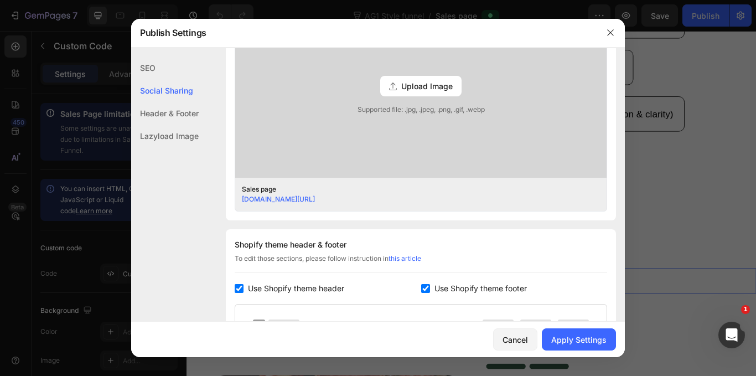
scroll to position [438, 0]
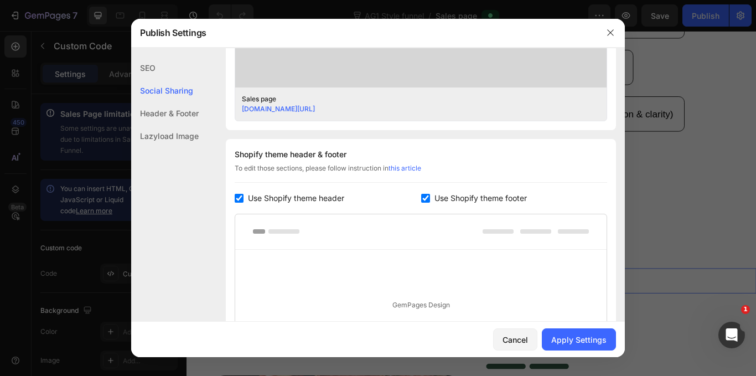
click at [237, 195] on input "checkbox" at bounding box center [239, 198] width 9 height 9
checkbox input "false"
click at [421, 199] on input "checkbox" at bounding box center [425, 198] width 9 height 9
checkbox input "false"
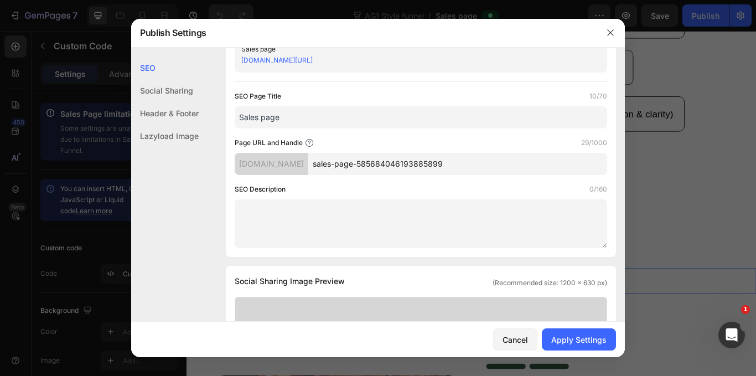
scroll to position [0, 0]
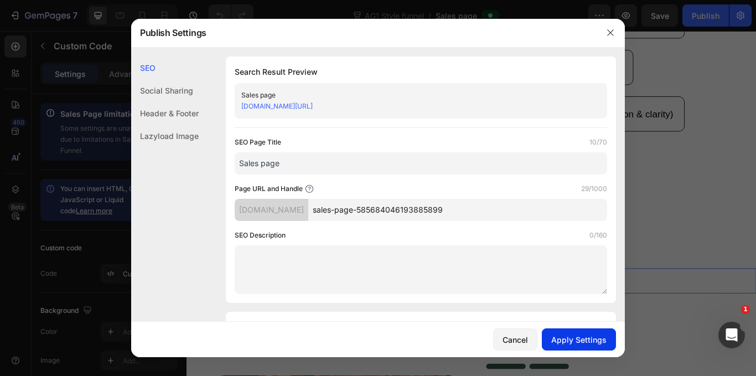
click at [594, 334] on div "Apply Settings" at bounding box center [578, 340] width 55 height 12
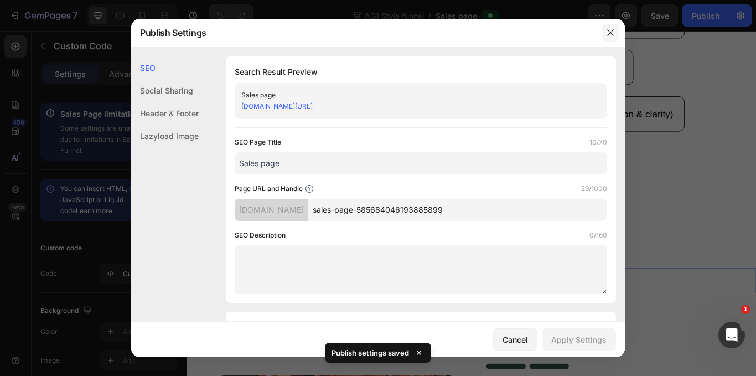
click at [604, 28] on button "button" at bounding box center [611, 33] width 18 height 18
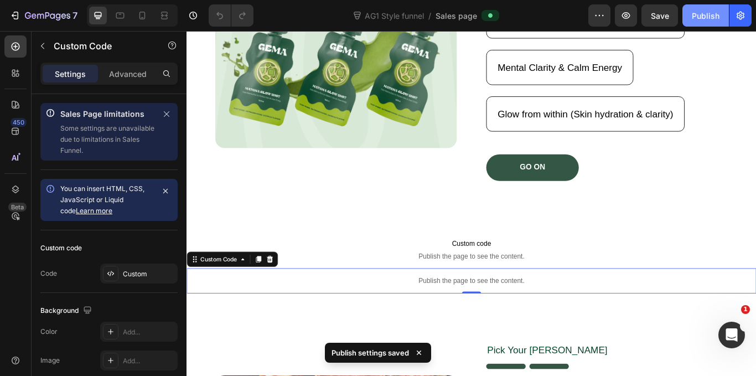
click at [702, 11] on div "Publish" at bounding box center [706, 16] width 28 height 12
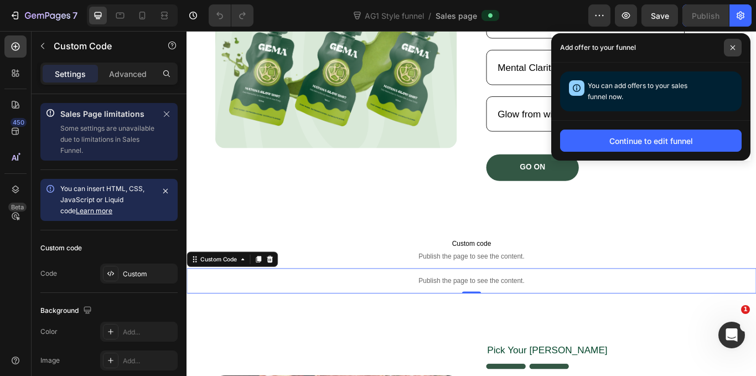
click at [734, 43] on span at bounding box center [733, 48] width 18 height 18
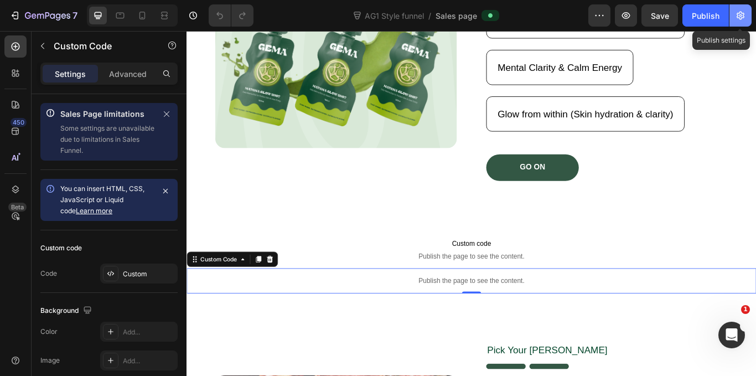
click at [747, 12] on button "button" at bounding box center [740, 15] width 22 height 22
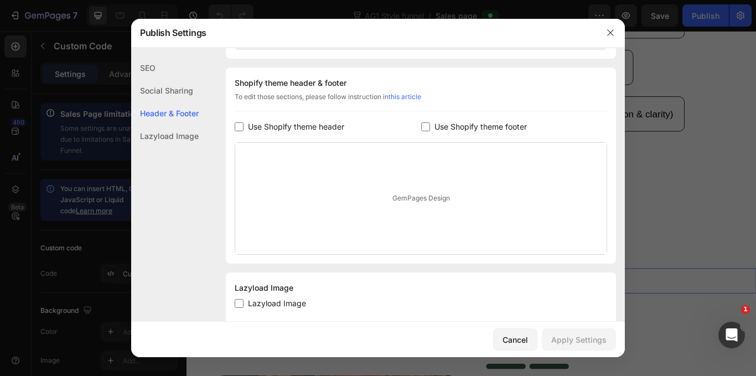
scroll to position [534, 0]
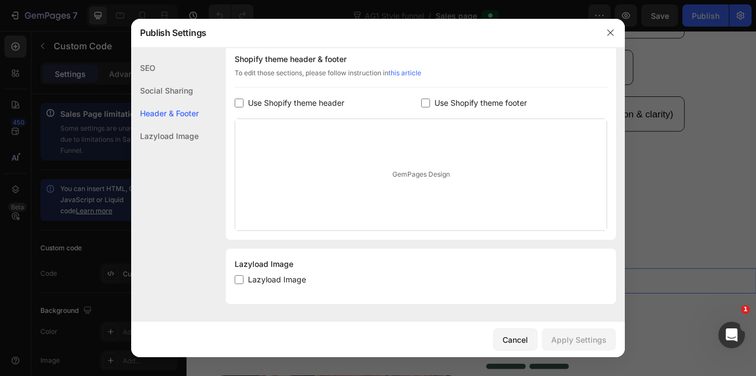
click at [237, 279] on input "checkbox" at bounding box center [239, 279] width 9 height 9
click at [237, 278] on input "checkbox" at bounding box center [239, 279] width 9 height 9
checkbox input "true"
click at [578, 341] on div "Apply Settings" at bounding box center [578, 340] width 55 height 12
click at [604, 31] on button "button" at bounding box center [611, 33] width 18 height 18
